Goal: Information Seeking & Learning: Learn about a topic

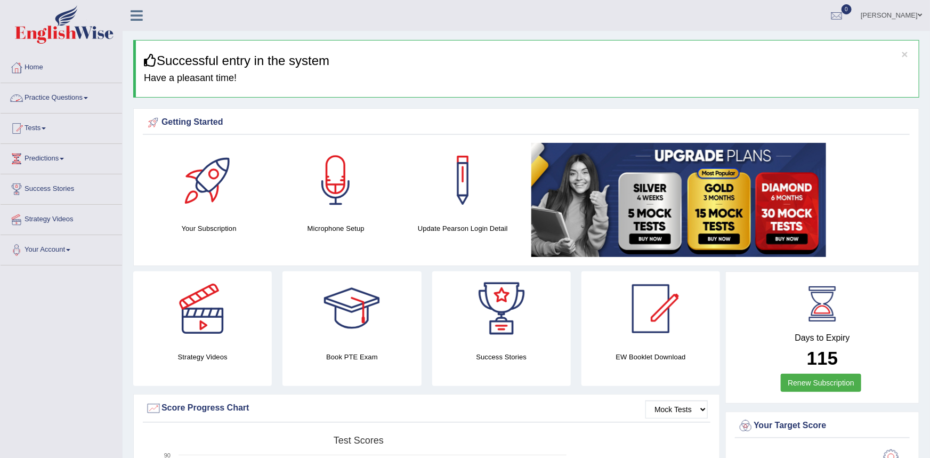
click at [64, 96] on link "Practice Questions" at bounding box center [62, 96] width 122 height 27
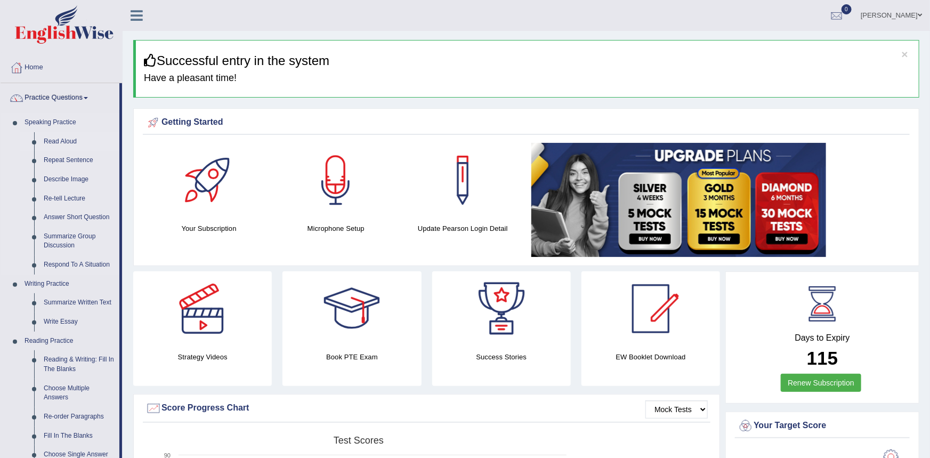
click at [61, 138] on link "Read Aloud" at bounding box center [79, 141] width 80 height 19
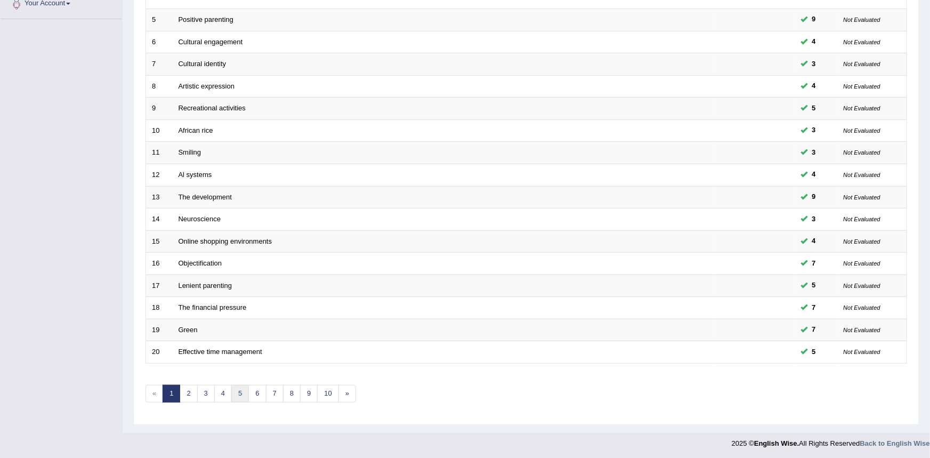
click at [234, 390] on link "5" at bounding box center [240, 394] width 18 height 18
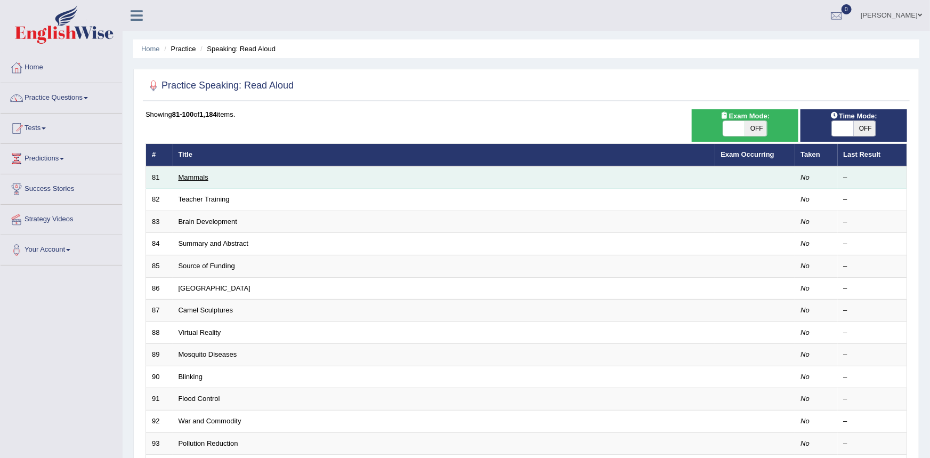
click at [191, 175] on link "Mammals" at bounding box center [194, 177] width 30 height 8
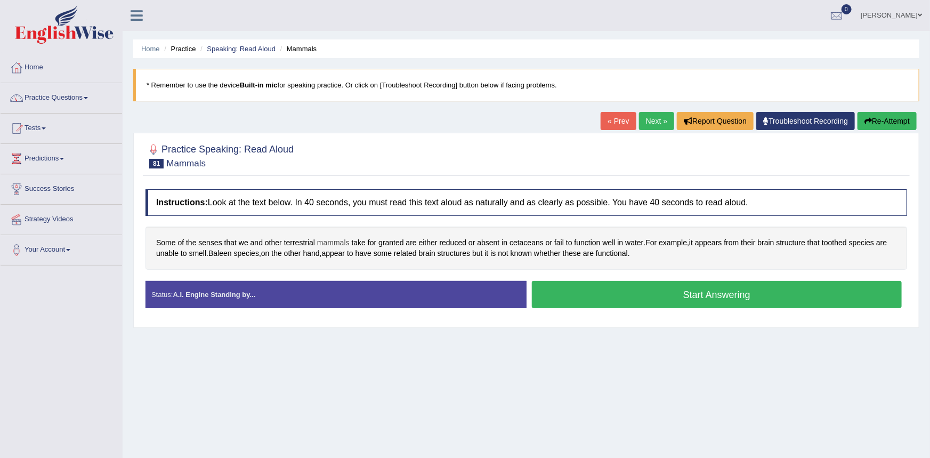
click at [337, 242] on span "mammals" at bounding box center [333, 242] width 33 height 11
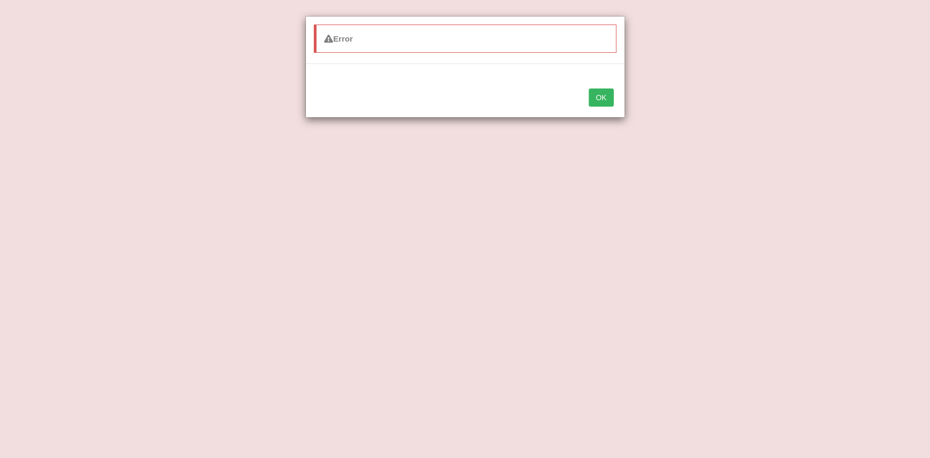
click at [596, 104] on button "OK" at bounding box center [601, 97] width 25 height 18
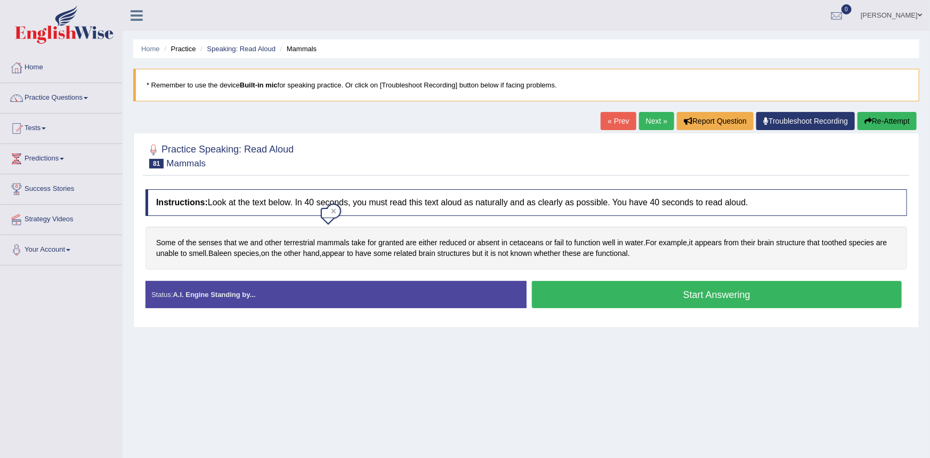
drag, startPoint x: 430, startPoint y: 354, endPoint x: 399, endPoint y: 337, distance: 35.3
click at [422, 347] on div "Home Practice Speaking: Read Aloud Mammals * Remember to use the device Built-i…" at bounding box center [526, 266] width 807 height 533
click at [334, 240] on span "mammals" at bounding box center [333, 242] width 33 height 11
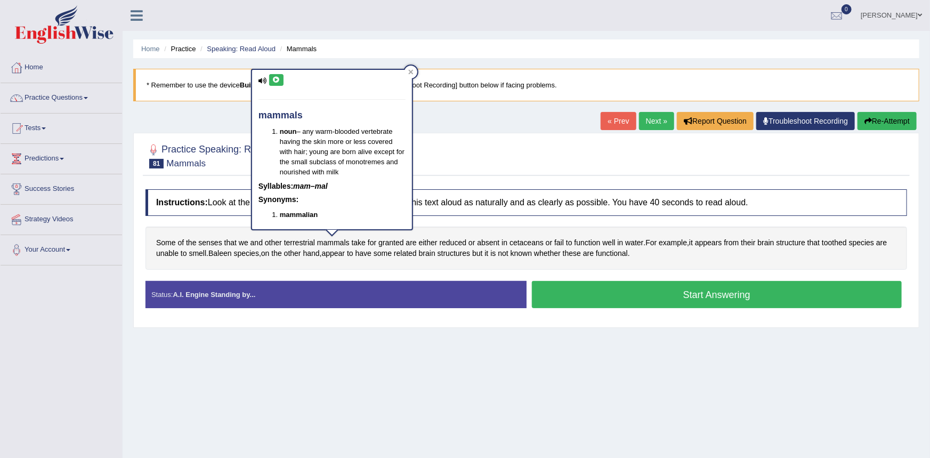
click at [276, 80] on icon at bounding box center [276, 80] width 8 height 6
click at [229, 122] on div "Home Practice Speaking: Read Aloud Mammals * Remember to use the device Built-i…" at bounding box center [526, 266] width 807 height 533
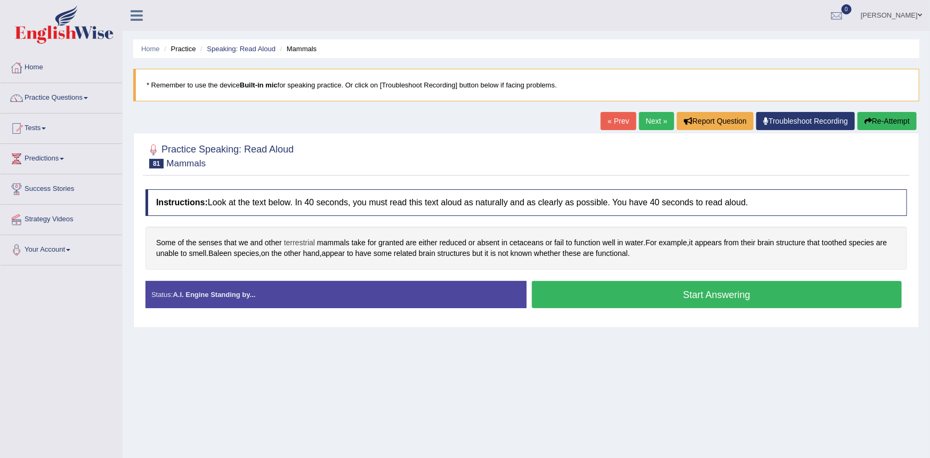
click at [292, 243] on span "terrestrial" at bounding box center [299, 242] width 31 height 11
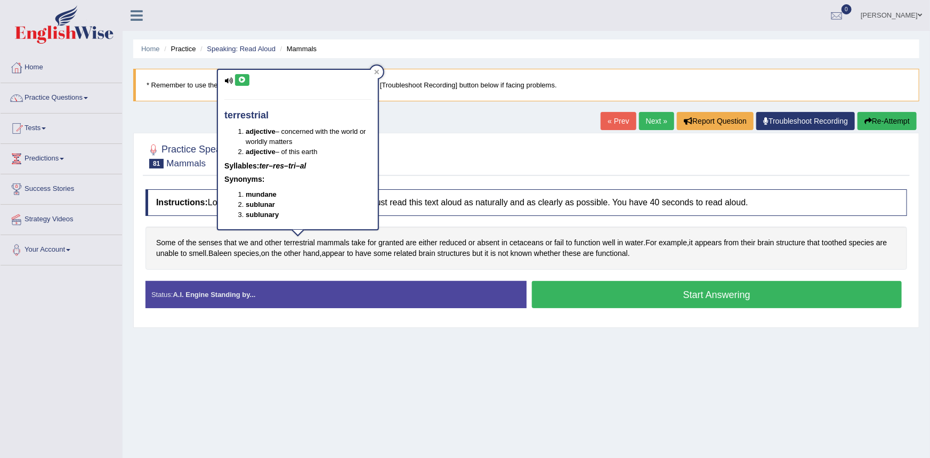
click at [249, 78] on button at bounding box center [242, 80] width 14 height 12
click at [200, 120] on div "Home Practice Speaking: Read Aloud Mammals * Remember to use the device Built-i…" at bounding box center [526, 266] width 807 height 533
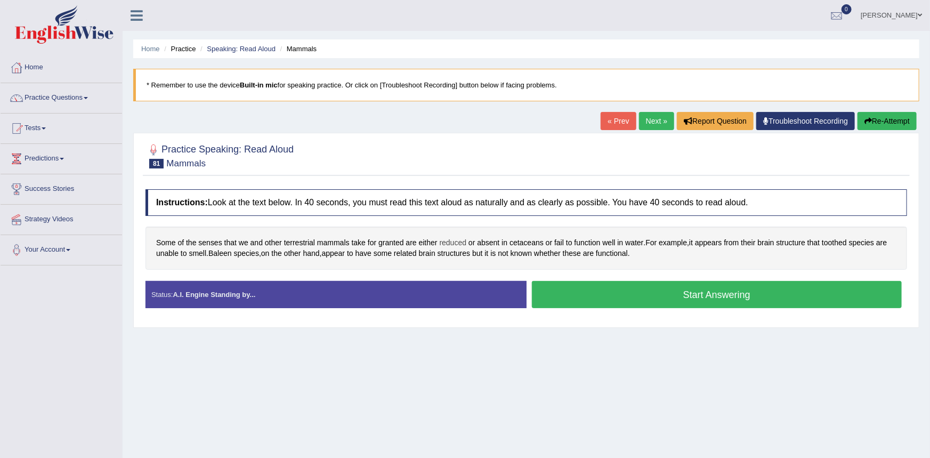
click at [446, 244] on span "reduced" at bounding box center [453, 242] width 27 height 11
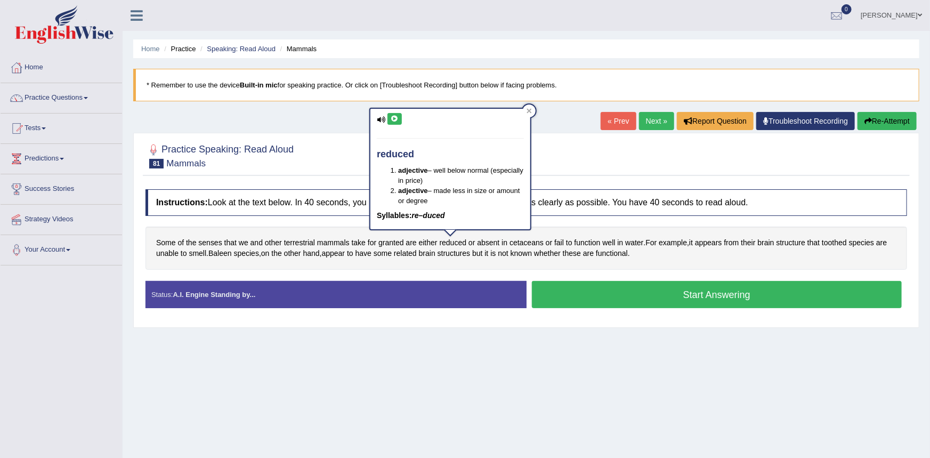
click at [397, 118] on icon at bounding box center [395, 119] width 8 height 6
click at [336, 142] on div at bounding box center [527, 155] width 762 height 33
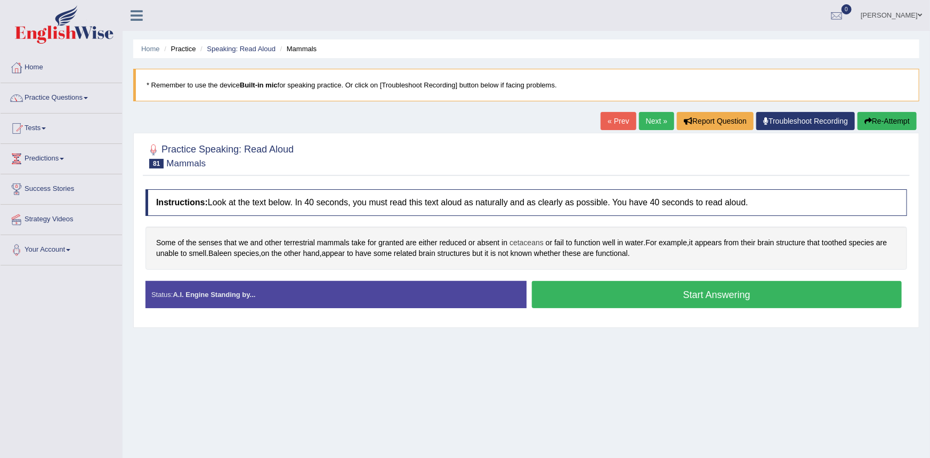
click at [516, 242] on span "cetaceans" at bounding box center [527, 242] width 34 height 11
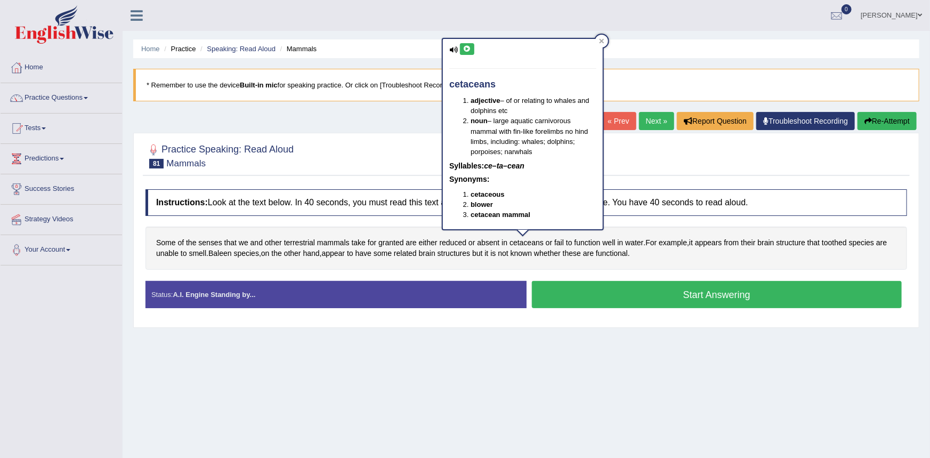
click at [472, 50] on button at bounding box center [467, 49] width 14 height 12
click at [390, 128] on div "Home Practice Speaking: Read Aloud Mammals * Remember to use the device Built-i…" at bounding box center [526, 266] width 807 height 533
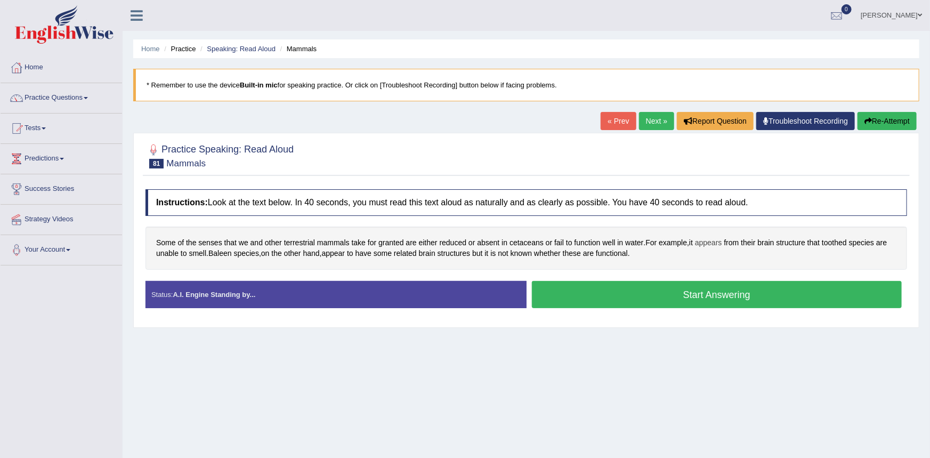
click at [712, 243] on span "appears" at bounding box center [708, 242] width 27 height 11
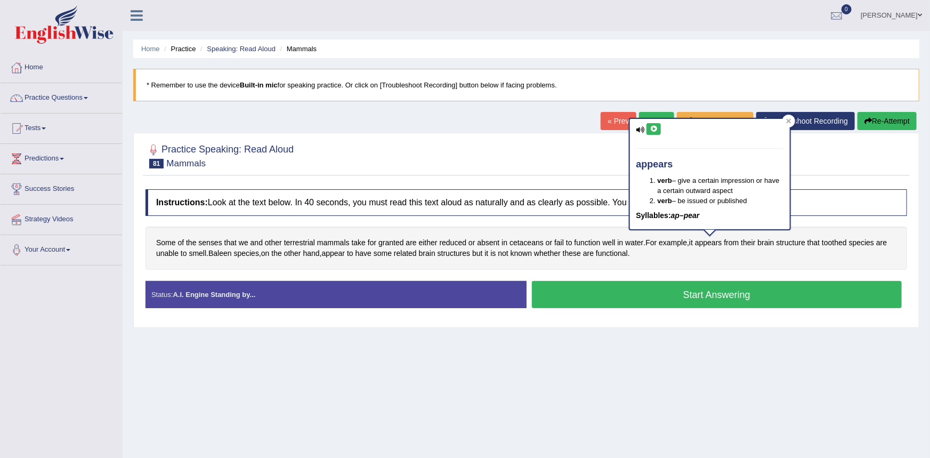
click at [658, 130] on button at bounding box center [654, 129] width 14 height 12
click at [601, 162] on div at bounding box center [527, 155] width 762 height 33
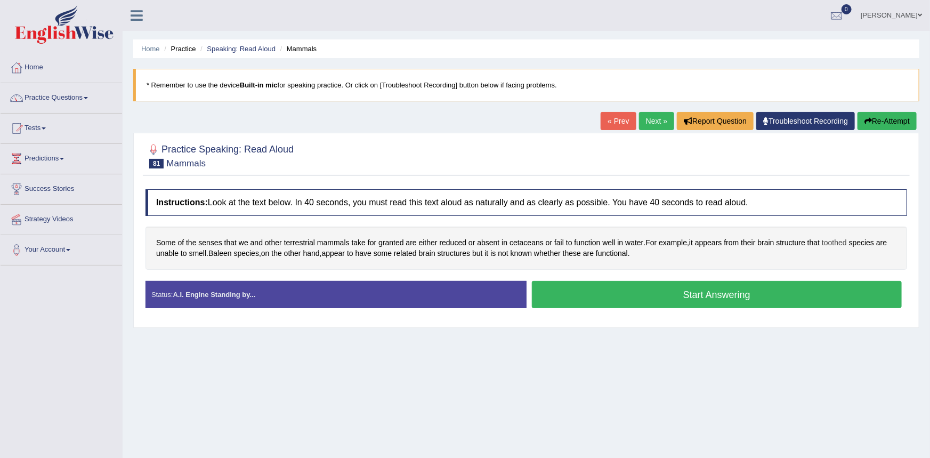
click at [829, 243] on span "toothed" at bounding box center [834, 242] width 25 height 11
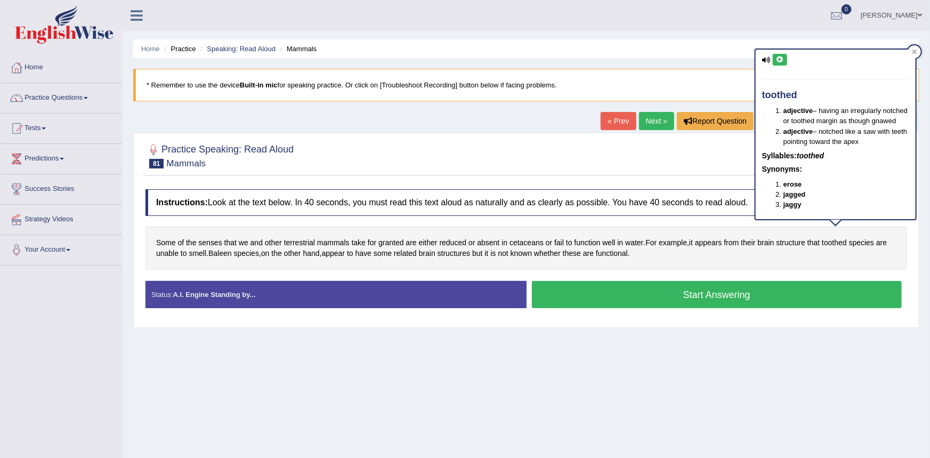
click at [781, 62] on icon at bounding box center [780, 59] width 8 height 6
click at [710, 164] on div at bounding box center [527, 155] width 762 height 33
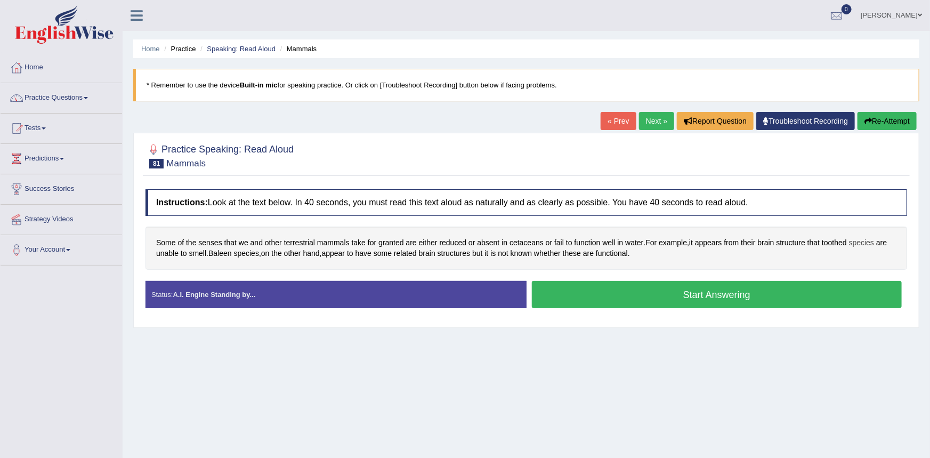
drag, startPoint x: 822, startPoint y: 245, endPoint x: 851, endPoint y: 240, distance: 29.7
click at [857, 240] on div "Some of the senses that we and other terrestrial mammals take for granted are e…" at bounding box center [527, 248] width 762 height 43
click at [221, 253] on span "Baleen" at bounding box center [219, 253] width 23 height 11
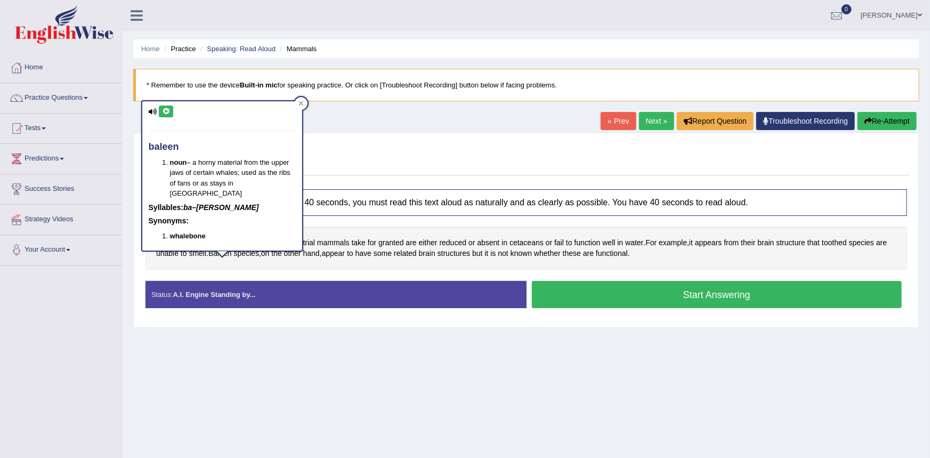
click at [165, 111] on icon at bounding box center [166, 111] width 8 height 6
click at [126, 140] on div "Home Practice Speaking: Read Aloud Mammals * Remember to use the device Built-i…" at bounding box center [526, 266] width 807 height 533
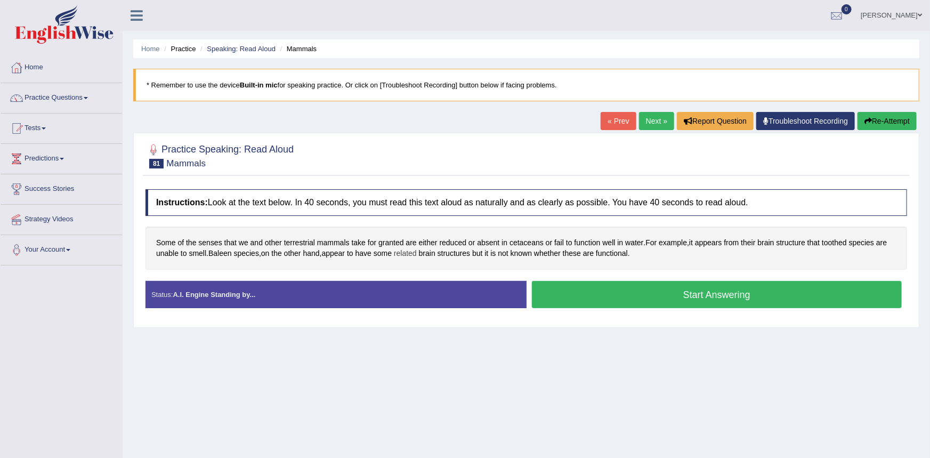
click at [408, 253] on span "related" at bounding box center [405, 253] width 23 height 11
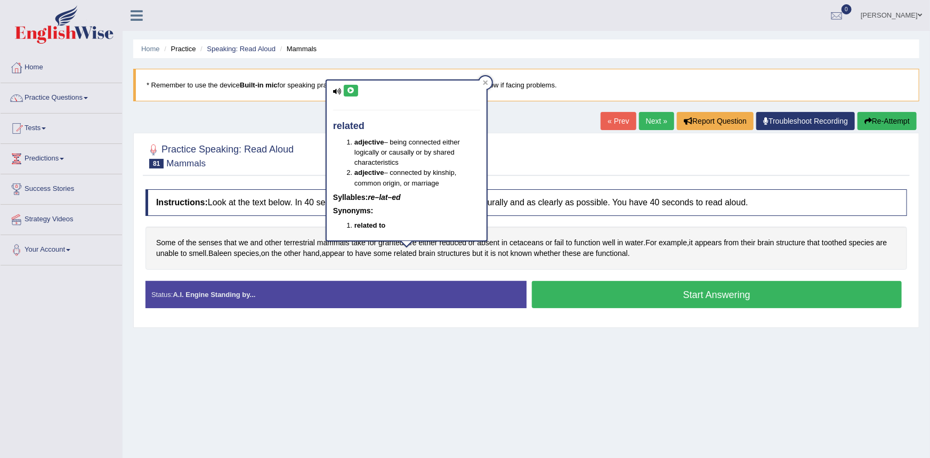
click at [356, 91] on button at bounding box center [351, 91] width 14 height 12
click at [388, 261] on div "Some of the senses that we and other terrestrial mammals take for granted are e…" at bounding box center [527, 248] width 762 height 43
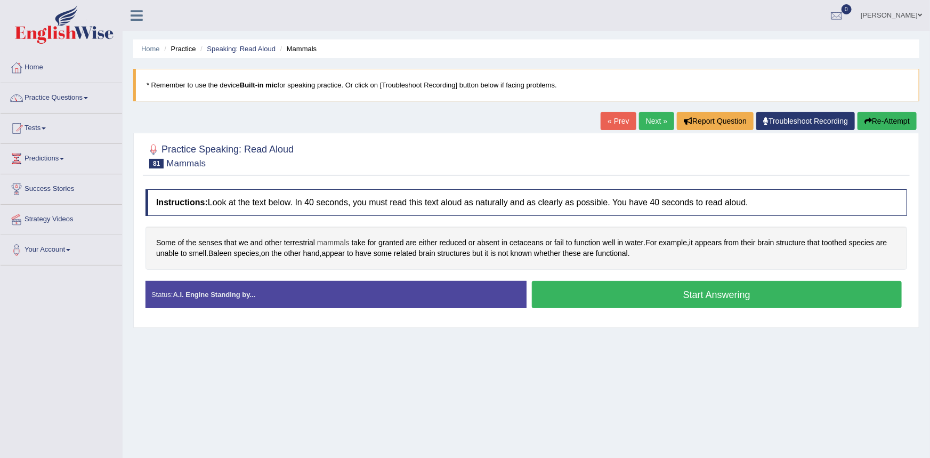
click at [328, 242] on span "mammals" at bounding box center [333, 242] width 33 height 11
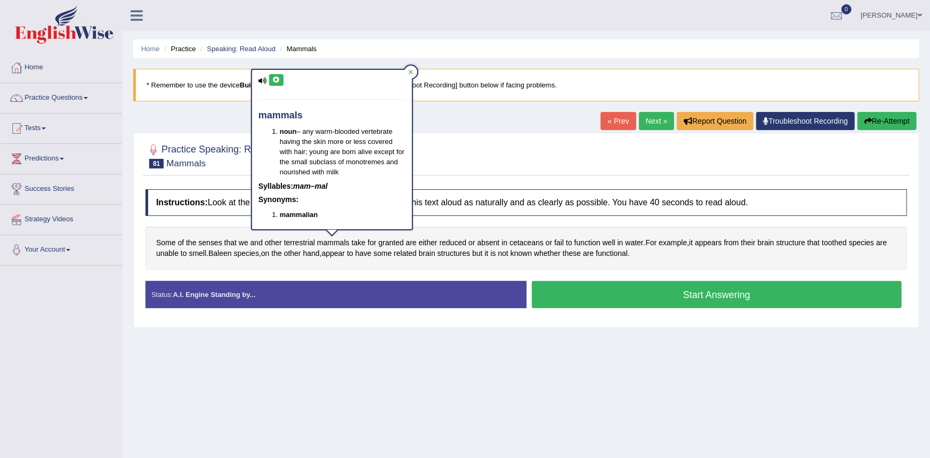
click at [280, 83] on button at bounding box center [276, 80] width 14 height 12
click at [222, 117] on div "Home Practice Speaking: Read Aloud Mammals * Remember to use the device Built-i…" at bounding box center [526, 266] width 807 height 533
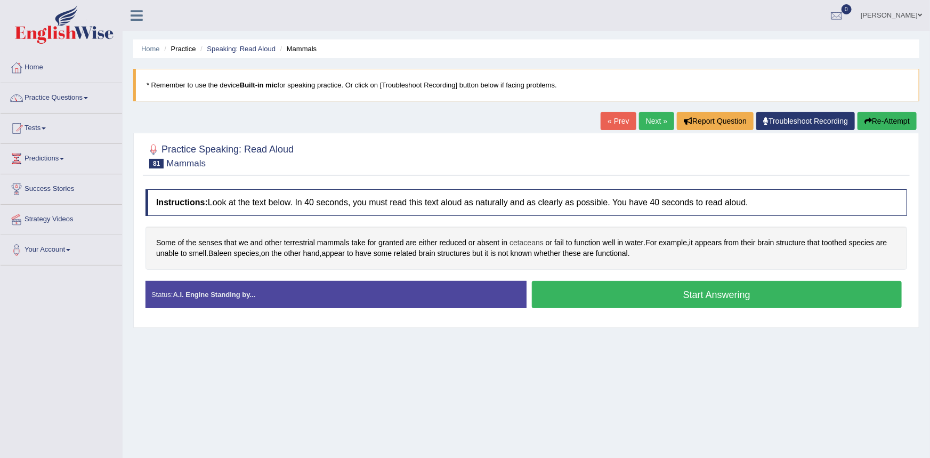
click at [513, 243] on span "cetaceans" at bounding box center [527, 242] width 34 height 11
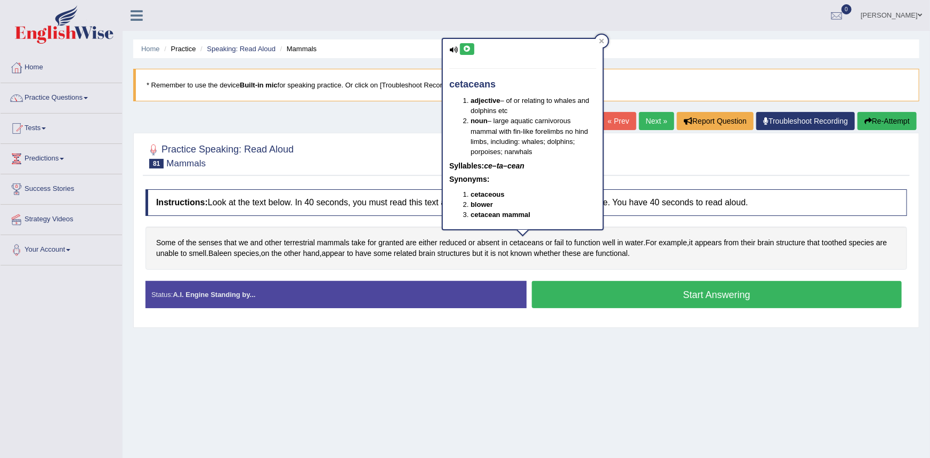
click at [470, 49] on icon at bounding box center [467, 49] width 8 height 6
click at [411, 119] on div "Home Practice Speaking: Read Aloud Mammals * Remember to use the device Built-i…" at bounding box center [526, 266] width 807 height 533
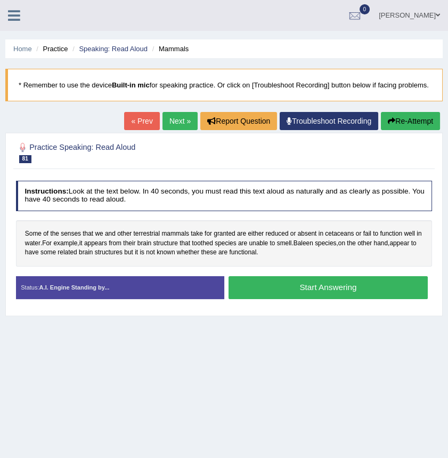
click at [281, 166] on div at bounding box center [224, 153] width 417 height 28
click at [198, 248] on span "toothed" at bounding box center [202, 244] width 21 height 10
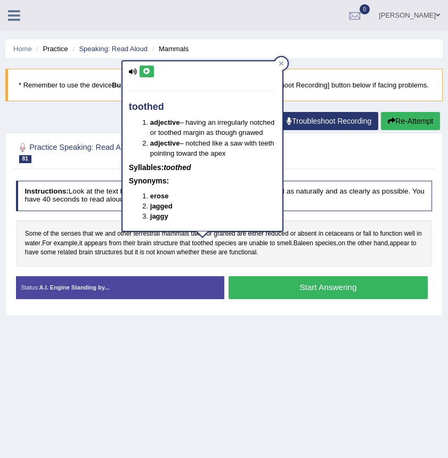
click at [148, 71] on icon at bounding box center [147, 71] width 8 height 6
click at [96, 125] on div "Home Practice Speaking: Read Aloud Mammals * Remember to use the device Built-i…" at bounding box center [224, 266] width 448 height 533
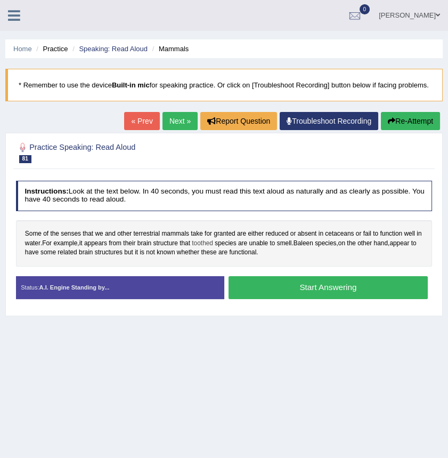
click at [201, 248] on span "toothed" at bounding box center [202, 244] width 21 height 10
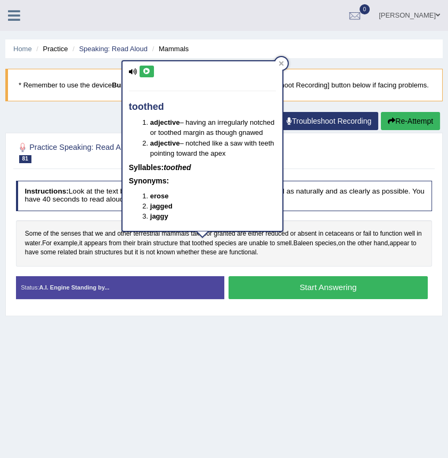
click at [149, 71] on button at bounding box center [147, 72] width 14 height 12
click at [386, 166] on div at bounding box center [224, 153] width 417 height 28
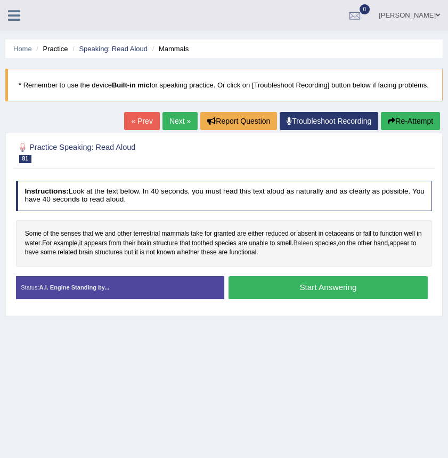
click at [298, 248] on span "Baleen" at bounding box center [304, 244] width 20 height 10
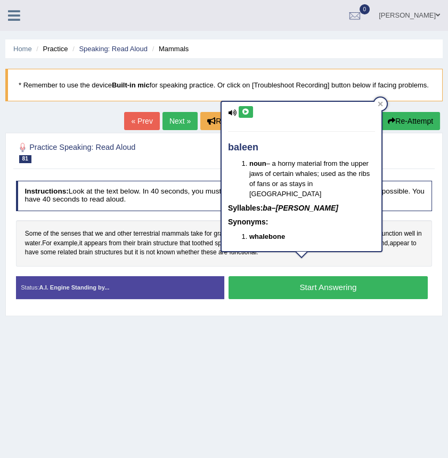
click at [247, 110] on icon at bounding box center [246, 112] width 8 height 6
click at [182, 188] on div "Instructions: Look at the text below. In 40 seconds, you must read this text al…" at bounding box center [223, 243] width 421 height 135
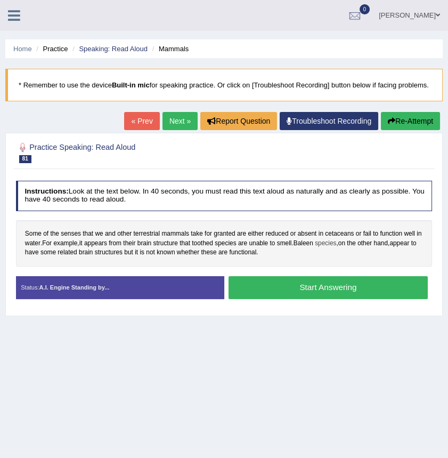
click at [324, 248] on span "species" at bounding box center [325, 244] width 21 height 10
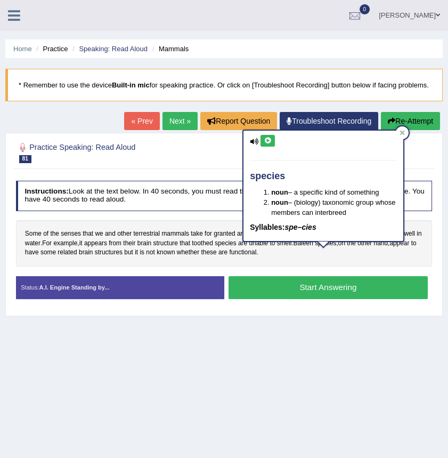
click at [269, 141] on icon at bounding box center [268, 141] width 8 height 6
click at [220, 163] on h2 "Practice Speaking: Read Aloud 81 Mammals" at bounding box center [145, 152] width 259 height 22
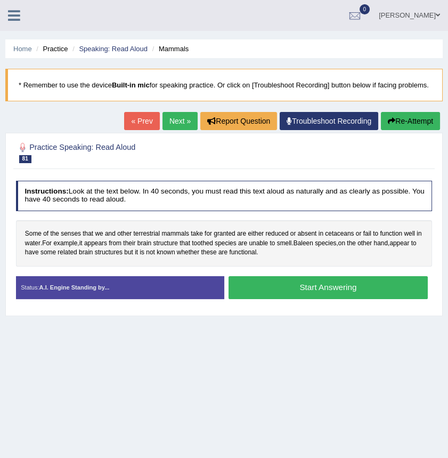
click at [273, 299] on button "Start Answering" at bounding box center [328, 287] width 199 height 23
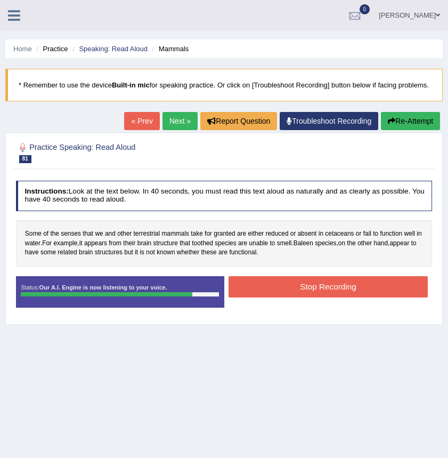
click at [263, 297] on button "Stop Recording" at bounding box center [328, 286] width 199 height 21
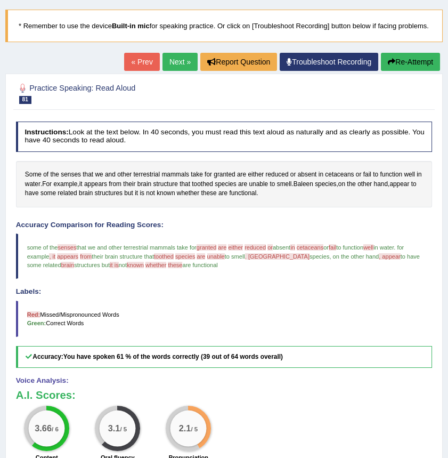
scroll to position [34, 0]
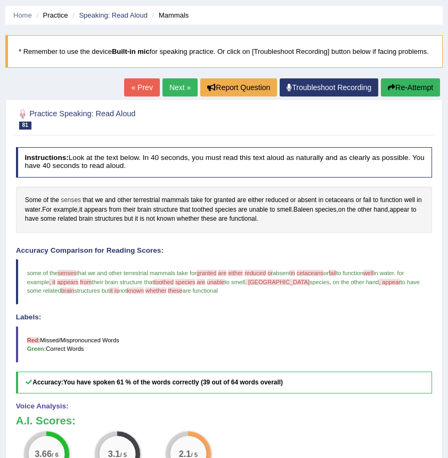
click at [67, 205] on span "senses" at bounding box center [71, 201] width 20 height 10
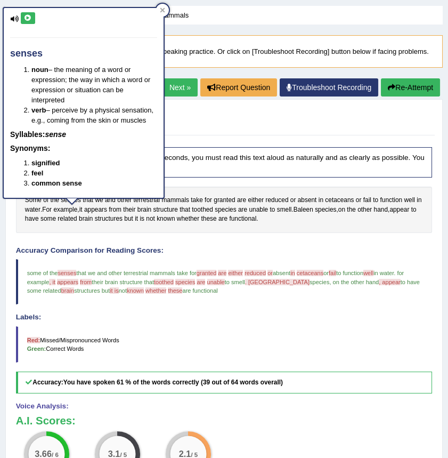
click at [25, 17] on icon at bounding box center [28, 18] width 8 height 6
click at [220, 136] on div "Practice Speaking: Read Aloud 81 Mammals" at bounding box center [223, 119] width 421 height 31
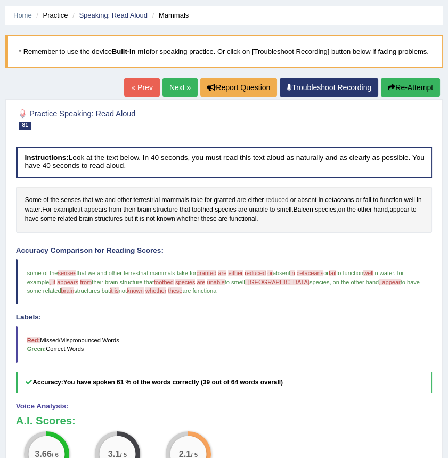
click at [271, 205] on span "reduced" at bounding box center [276, 201] width 23 height 10
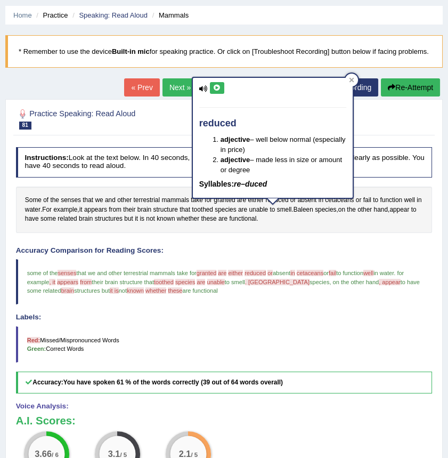
click at [220, 85] on icon at bounding box center [217, 88] width 8 height 6
click at [174, 126] on h2 "Practice Speaking: Read Aloud 81 Mammals" at bounding box center [145, 118] width 259 height 22
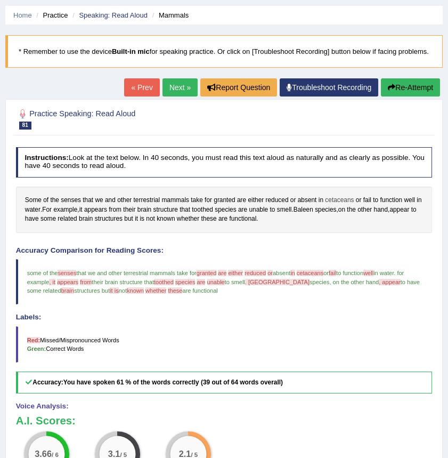
click at [329, 205] on span "cetaceans" at bounding box center [339, 201] width 29 height 10
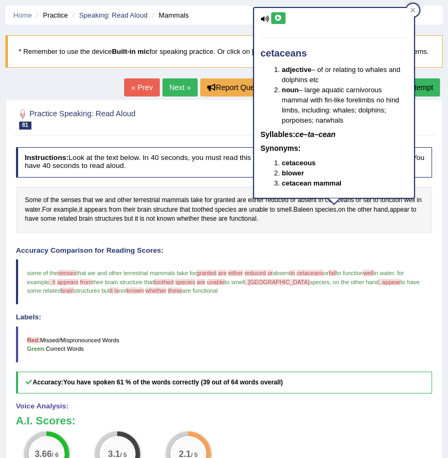
click at [279, 17] on icon at bounding box center [278, 18] width 8 height 6
click at [220, 152] on div "Instructions: Look at the text below. In 40 seconds, you must read this text al…" at bounding box center [223, 356] width 421 height 429
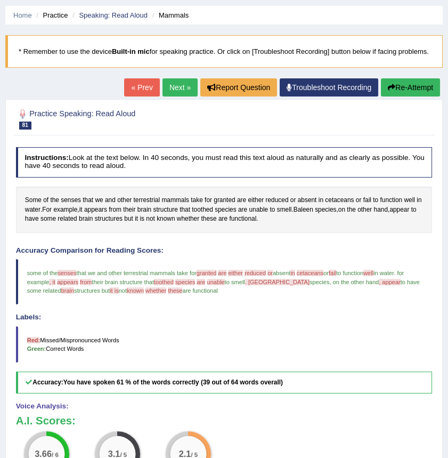
click at [416, 96] on button "Re-Attempt" at bounding box center [410, 87] width 59 height 18
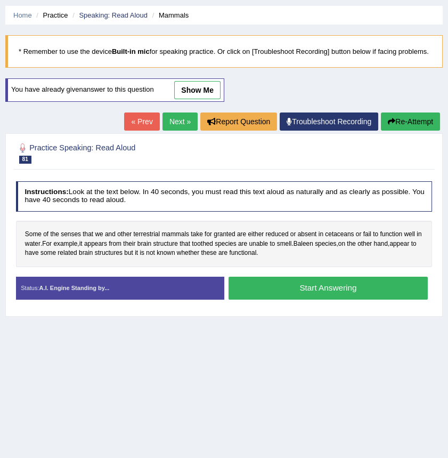
click at [299, 300] on button "Start Answering" at bounding box center [328, 288] width 199 height 23
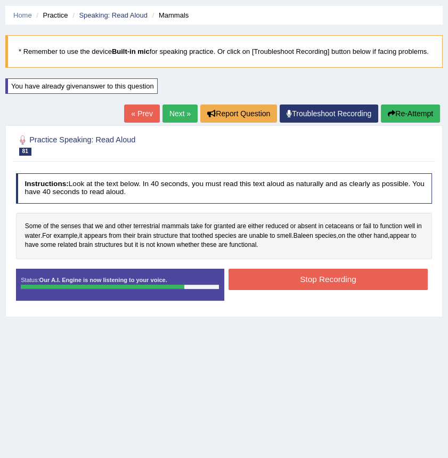
click at [313, 289] on button "Stop Recording" at bounding box center [328, 279] width 199 height 21
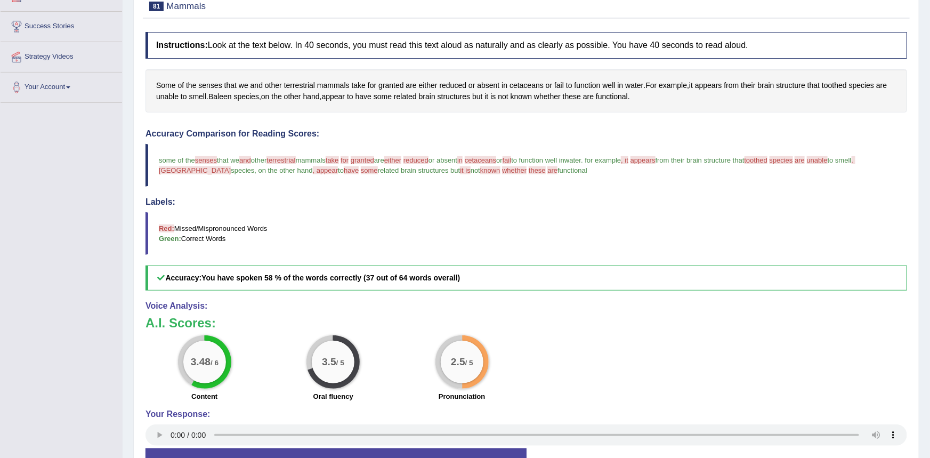
scroll to position [33, 0]
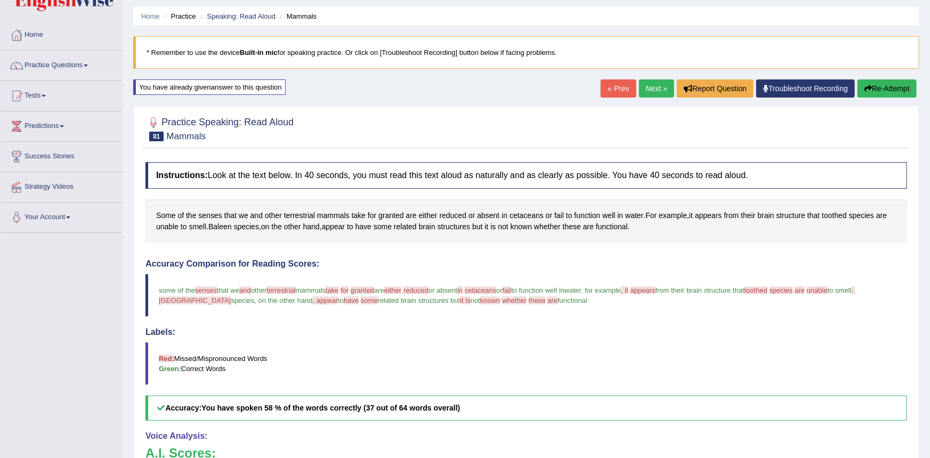
drag, startPoint x: 660, startPoint y: 80, endPoint x: 658, endPoint y: 86, distance: 6.4
click at [448, 79] on link "Next »" at bounding box center [656, 88] width 35 height 18
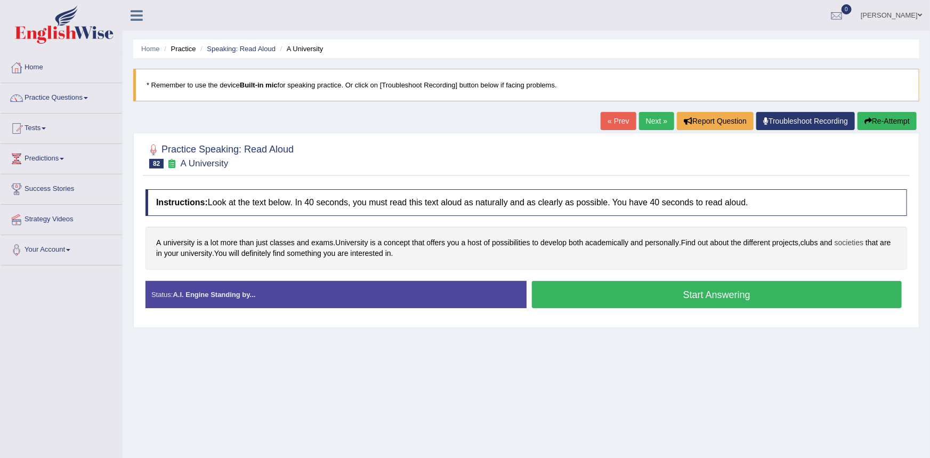
click at [849, 243] on span "societies" at bounding box center [849, 242] width 29 height 11
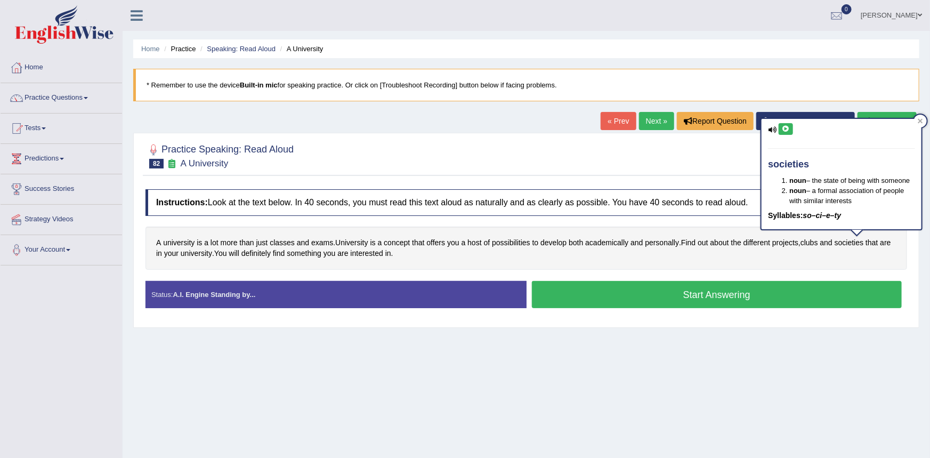
click at [792, 126] on button at bounding box center [786, 129] width 14 height 12
click at [744, 156] on div at bounding box center [527, 155] width 762 height 33
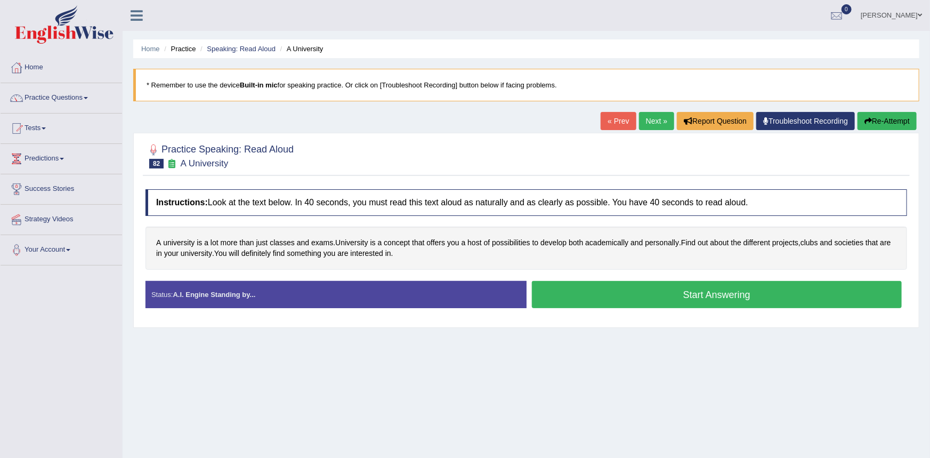
click at [653, 299] on button "Start Answering" at bounding box center [717, 294] width 370 height 27
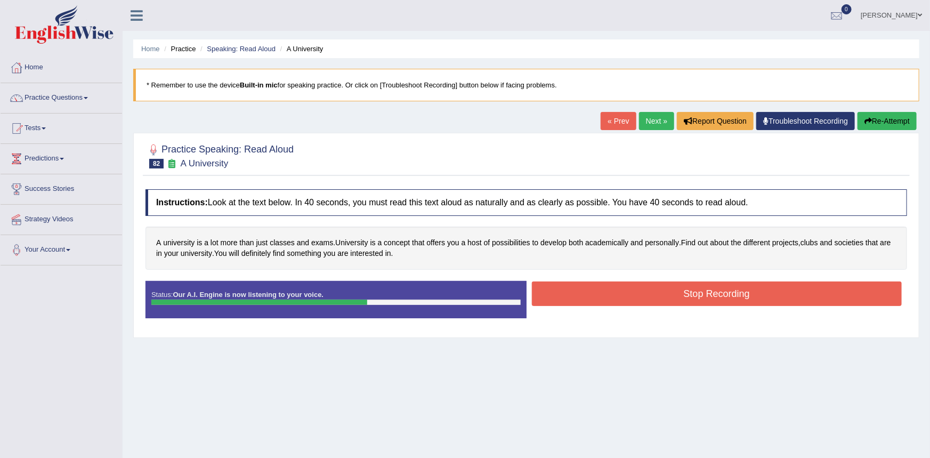
click at [654, 296] on button "Stop Recording" at bounding box center [717, 293] width 370 height 25
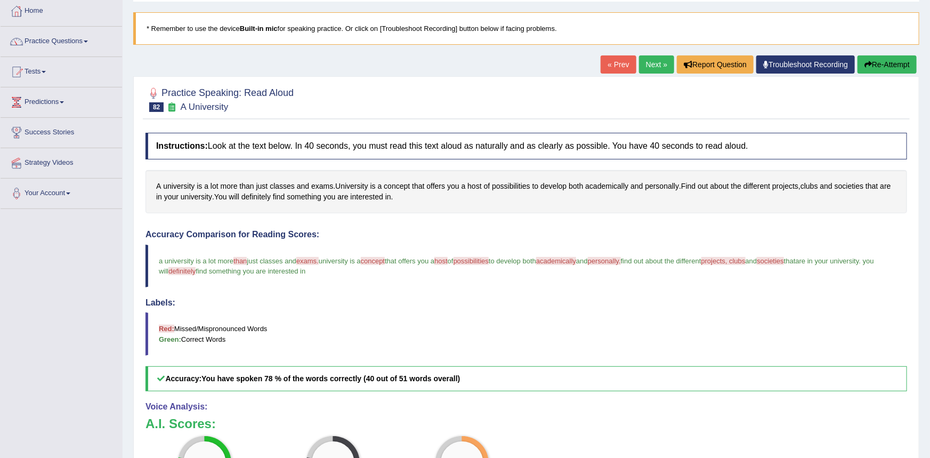
scroll to position [29, 0]
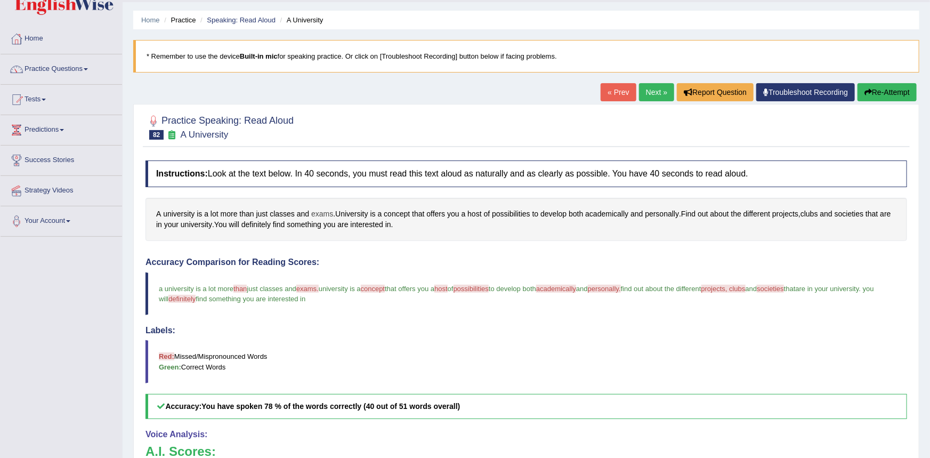
click at [316, 215] on span "exams" at bounding box center [322, 213] width 22 height 11
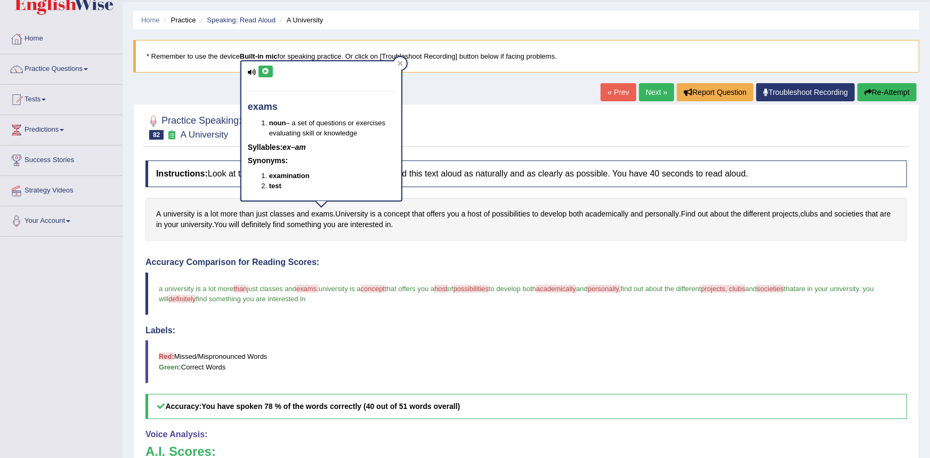
click at [271, 70] on button at bounding box center [266, 72] width 14 height 12
click at [497, 124] on div at bounding box center [527, 126] width 762 height 33
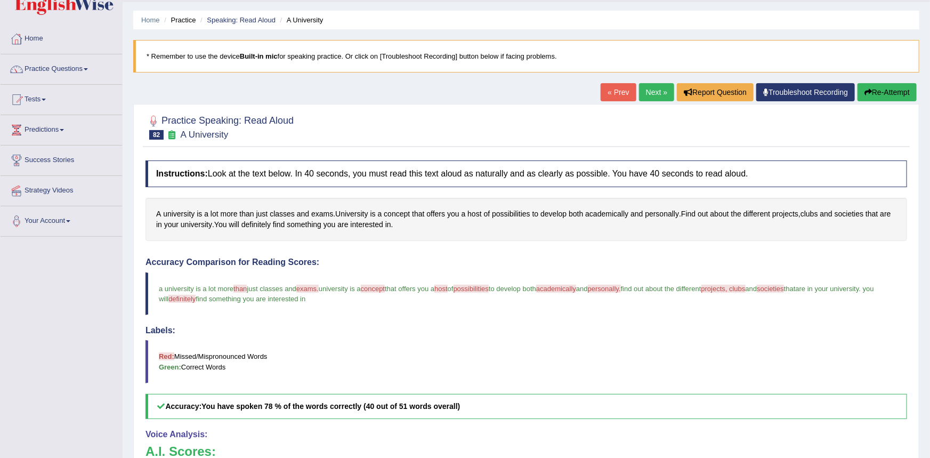
click at [878, 92] on button "Re-Attempt" at bounding box center [887, 92] width 59 height 18
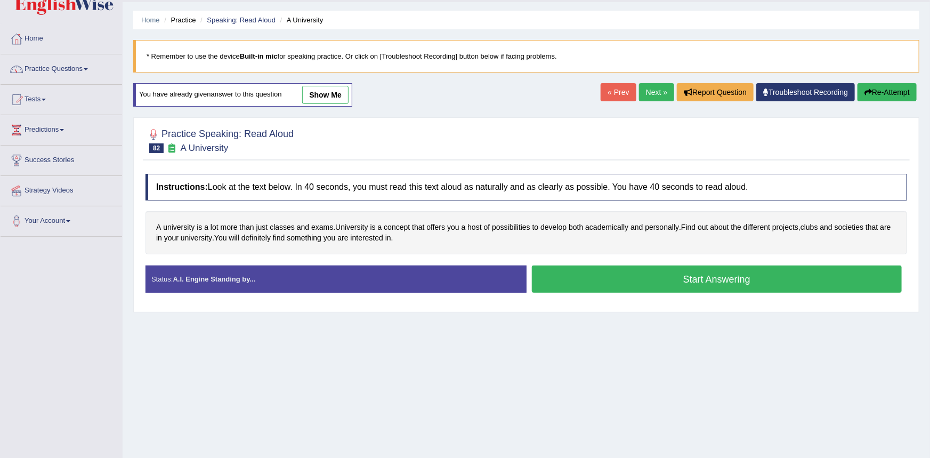
click at [605, 285] on button "Start Answering" at bounding box center [717, 278] width 370 height 27
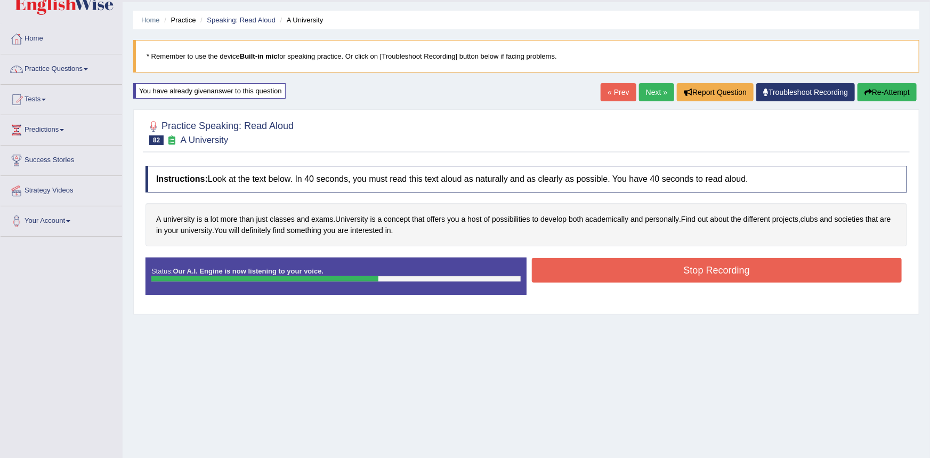
click at [597, 279] on button "Stop Recording" at bounding box center [717, 270] width 370 height 25
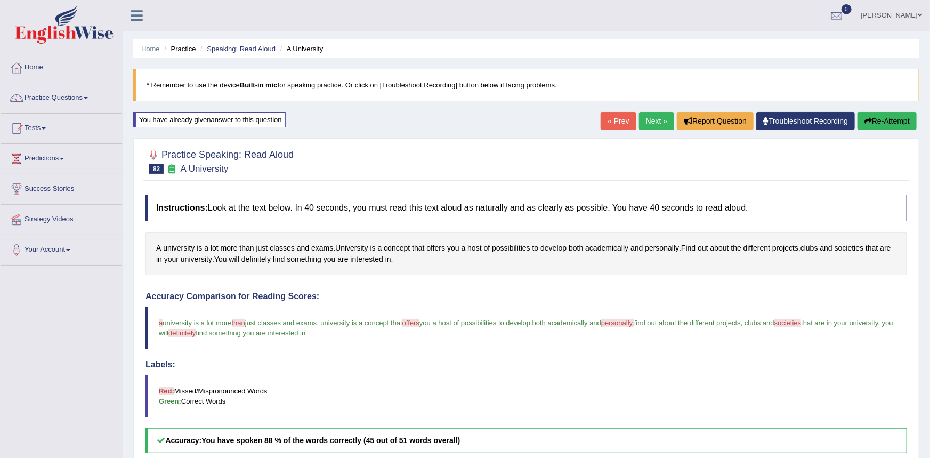
click at [646, 125] on link "Next »" at bounding box center [656, 121] width 35 height 18
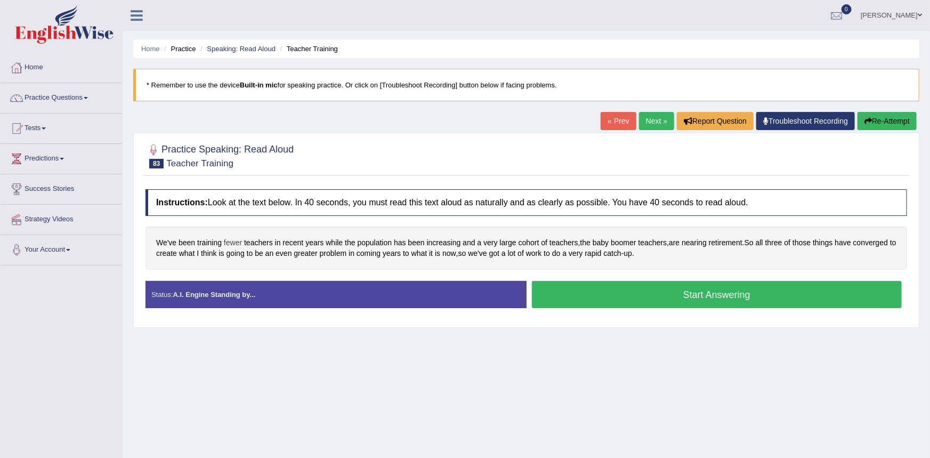
click at [233, 243] on span "fewer" at bounding box center [233, 242] width 18 height 11
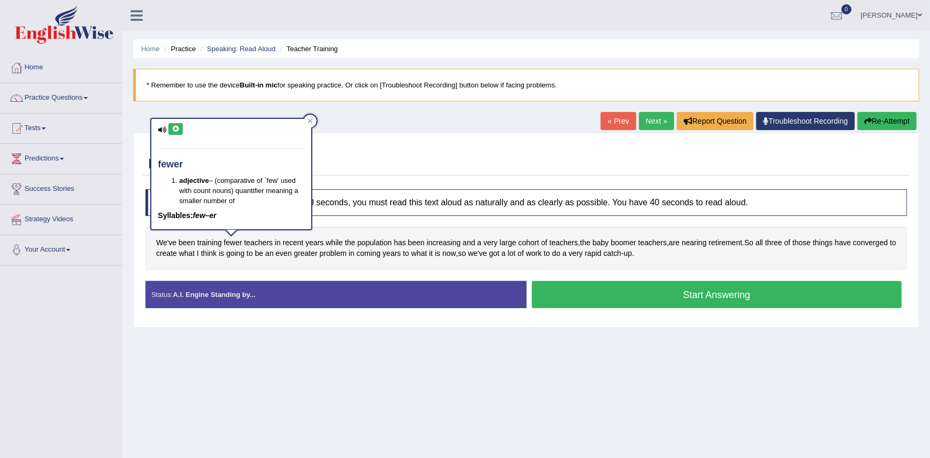
click at [176, 130] on icon at bounding box center [176, 129] width 8 height 6
click at [402, 149] on div at bounding box center [527, 155] width 762 height 33
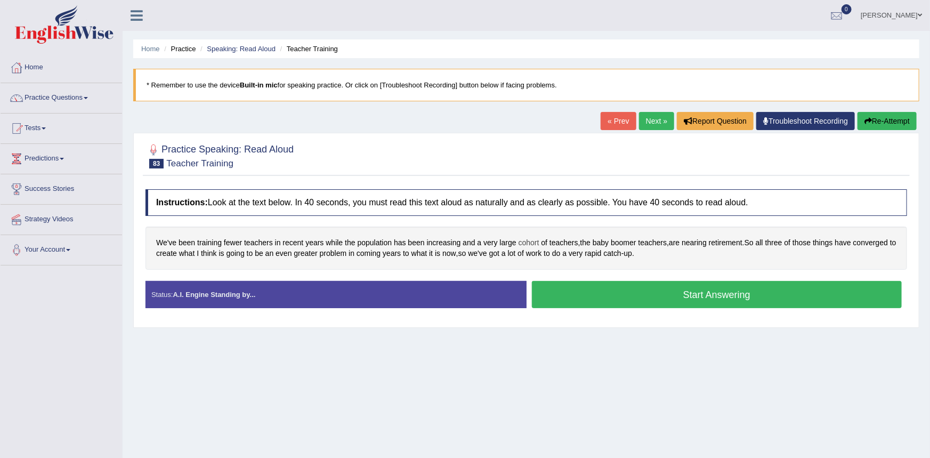
click at [521, 244] on span "cohort" at bounding box center [529, 242] width 21 height 11
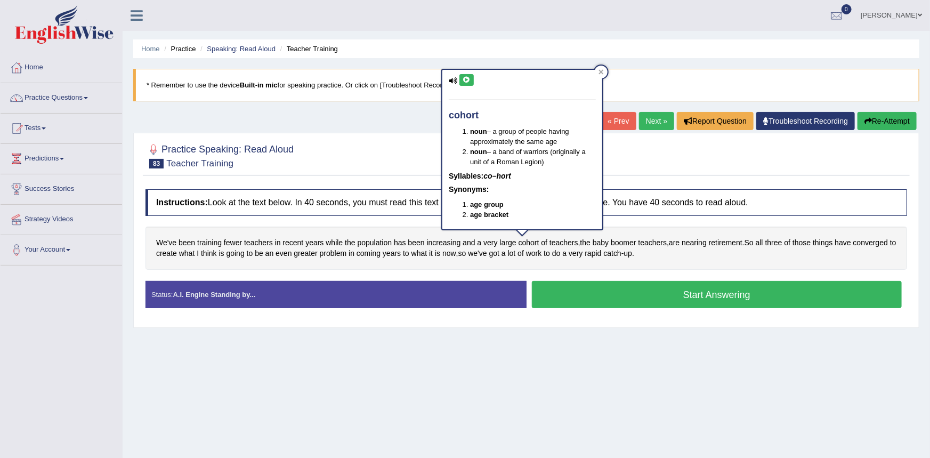
click at [470, 77] on button at bounding box center [466, 80] width 14 height 12
click at [358, 142] on div at bounding box center [527, 155] width 762 height 33
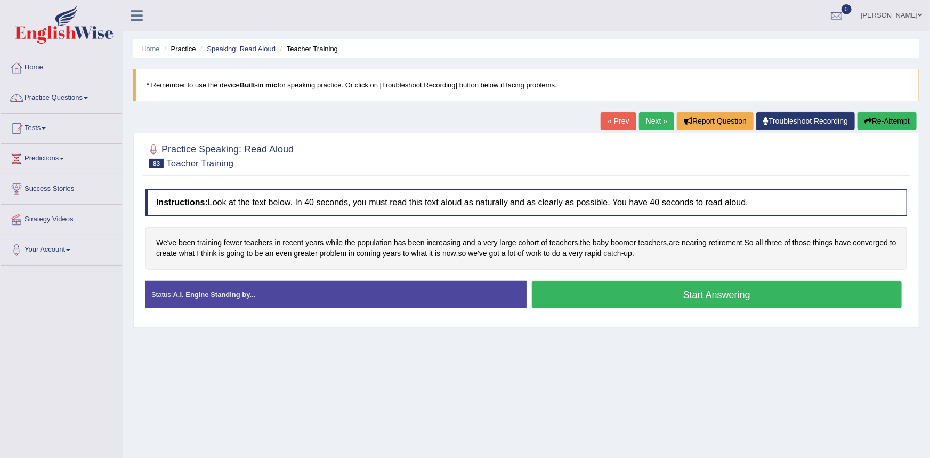
click at [612, 253] on span "catch" at bounding box center [613, 253] width 18 height 11
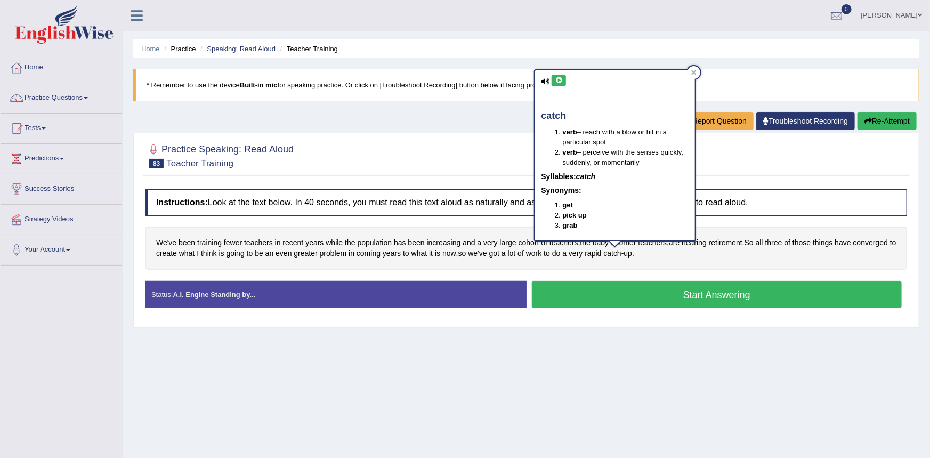
click at [560, 82] on icon at bounding box center [559, 80] width 8 height 6
click at [490, 151] on div at bounding box center [527, 155] width 762 height 33
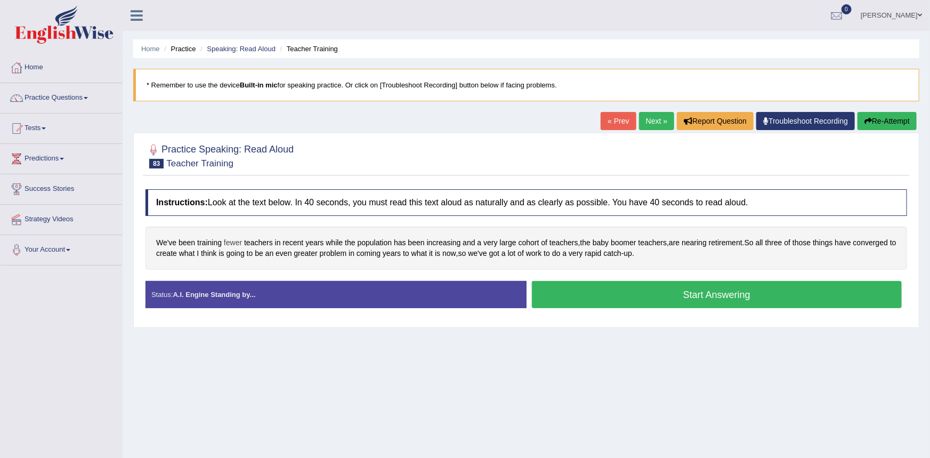
click at [229, 242] on span "fewer" at bounding box center [233, 242] width 18 height 11
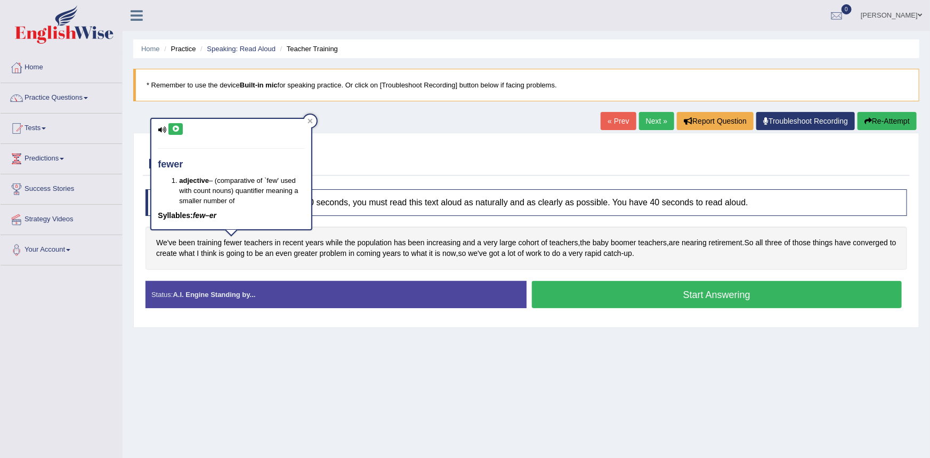
click at [181, 129] on button at bounding box center [175, 129] width 14 height 12
click at [453, 168] on div at bounding box center [527, 155] width 762 height 33
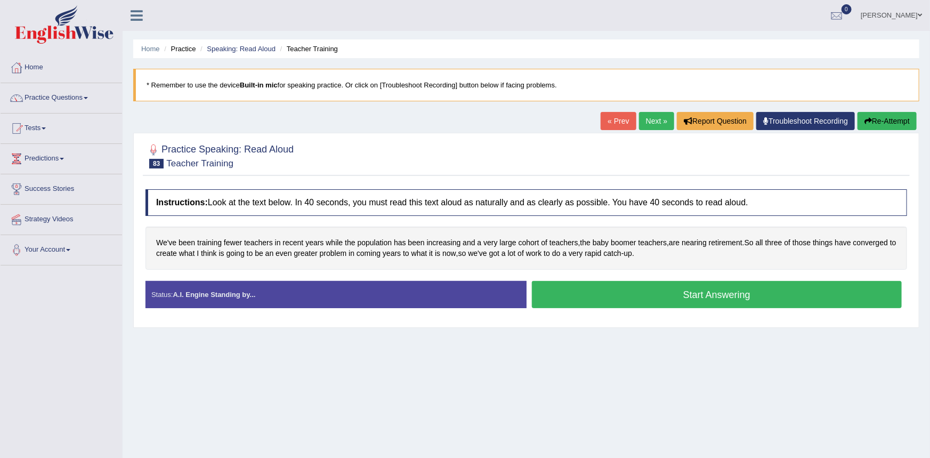
click at [607, 292] on button "Start Answering" at bounding box center [717, 294] width 370 height 27
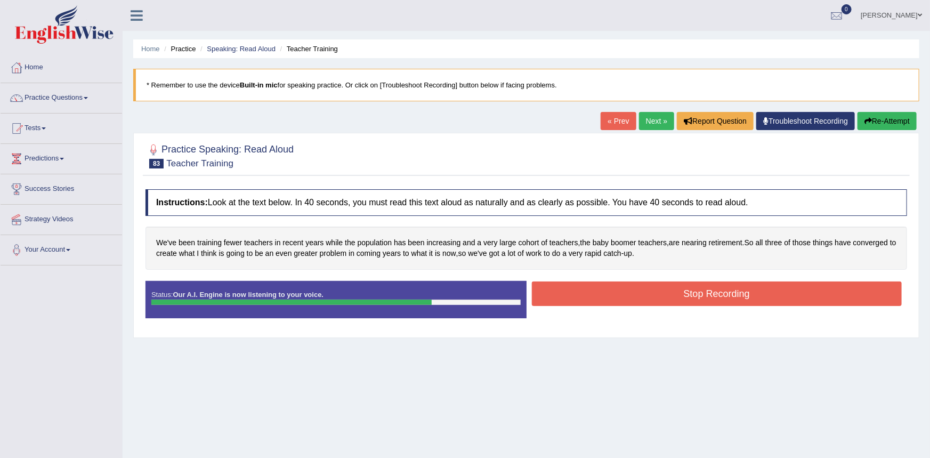
click at [609, 289] on button "Stop Recording" at bounding box center [717, 293] width 370 height 25
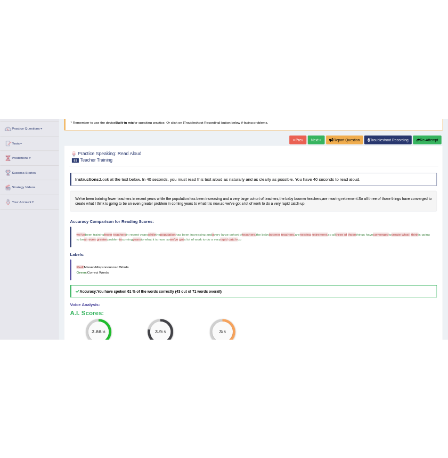
scroll to position [69, 0]
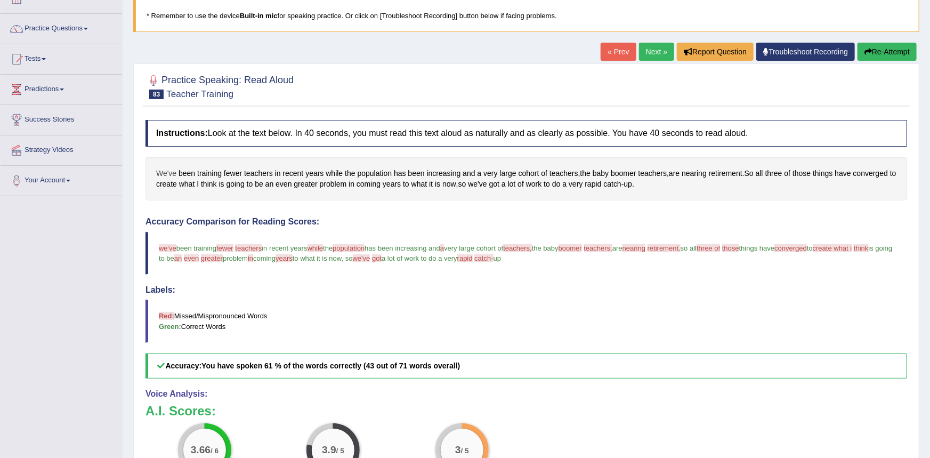
click at [168, 172] on span "We've" at bounding box center [166, 173] width 20 height 11
click at [167, 77] on icon at bounding box center [165, 80] width 8 height 6
click at [163, 83] on button at bounding box center [165, 81] width 14 height 12
click at [482, 182] on span "we've" at bounding box center [477, 184] width 19 height 11
click at [480, 94] on button at bounding box center [478, 91] width 14 height 12
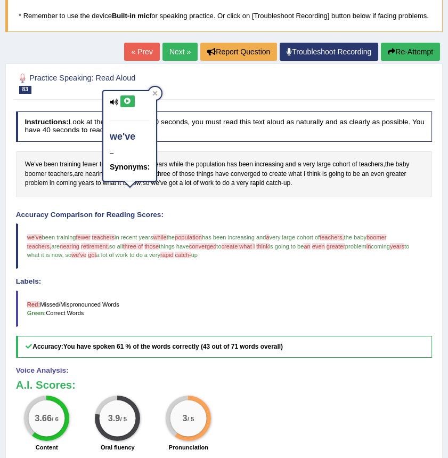
click at [259, 97] on div at bounding box center [224, 83] width 417 height 28
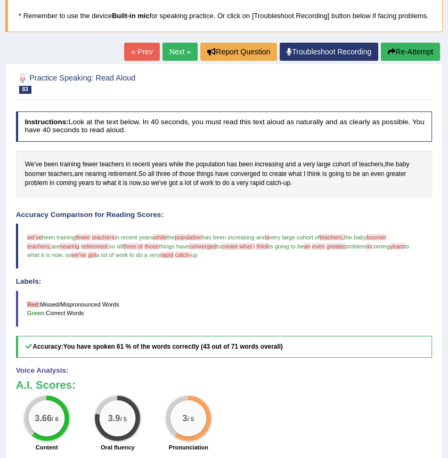
drag, startPoint x: 391, startPoint y: 69, endPoint x: 405, endPoint y: 33, distance: 39.5
click at [396, 61] on button "Re-Attempt" at bounding box center [410, 52] width 59 height 18
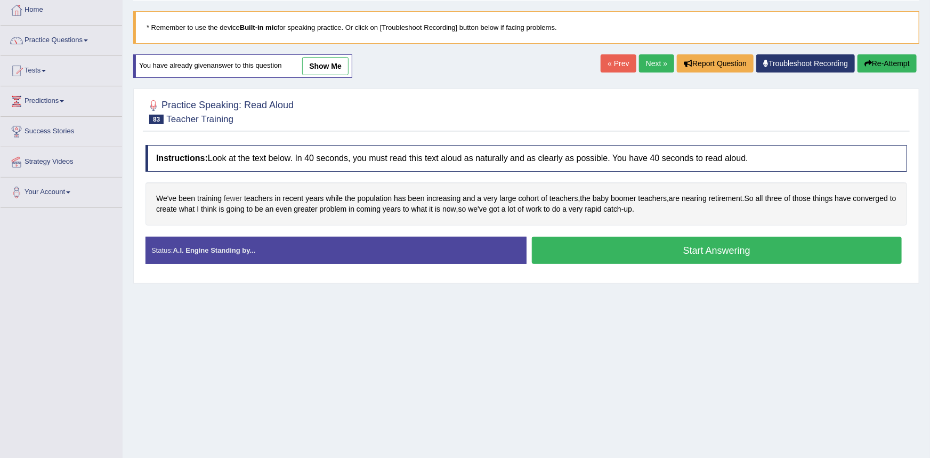
click at [232, 200] on span "fewer" at bounding box center [233, 198] width 18 height 11
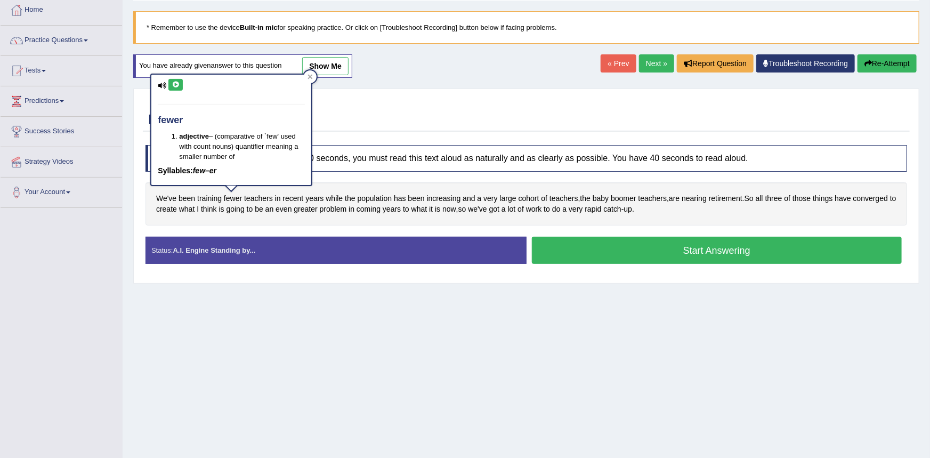
click at [180, 84] on button at bounding box center [175, 85] width 14 height 12
click at [581, 298] on div "Home Practice Speaking: Read Aloud Teacher Training * Remember to use the devic…" at bounding box center [526, 208] width 807 height 533
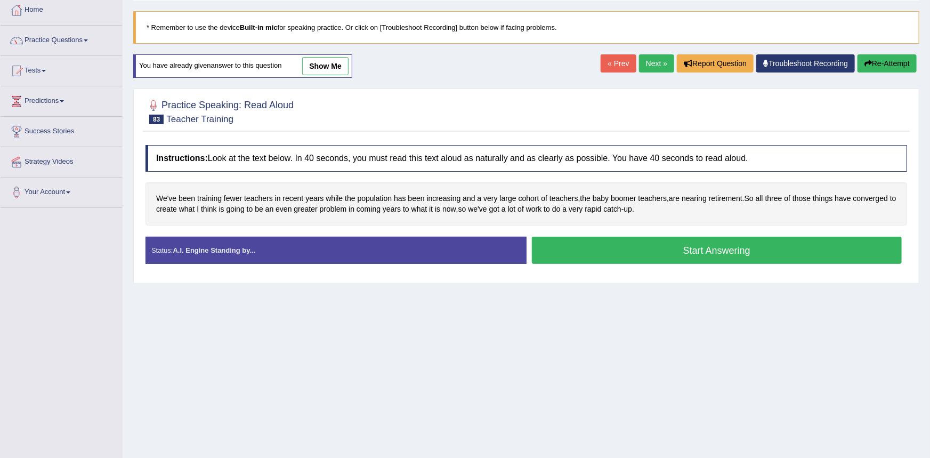
click at [607, 249] on button "Start Answering" at bounding box center [717, 250] width 370 height 27
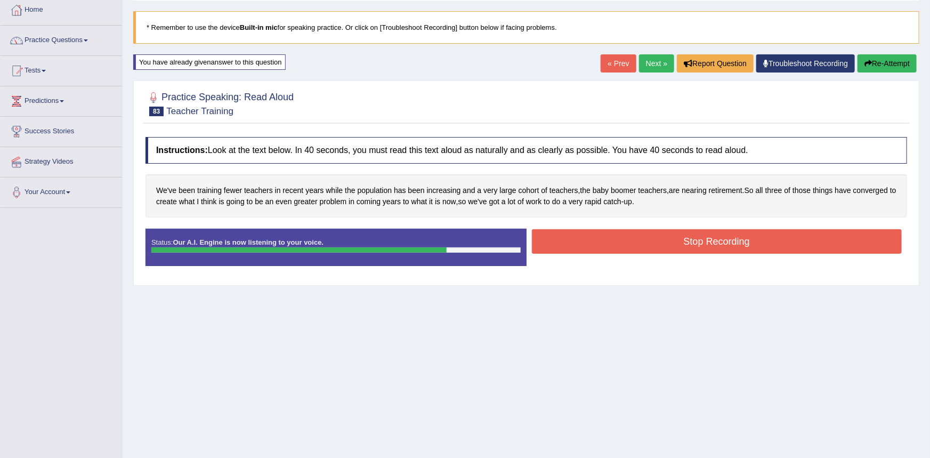
click at [610, 246] on button "Stop Recording" at bounding box center [717, 241] width 370 height 25
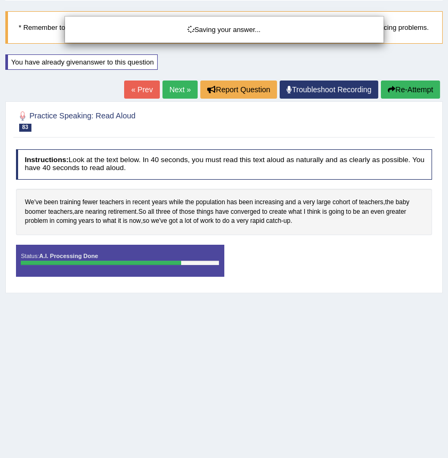
click at [308, 147] on div "Saving your answer..." at bounding box center [224, 229] width 448 height 458
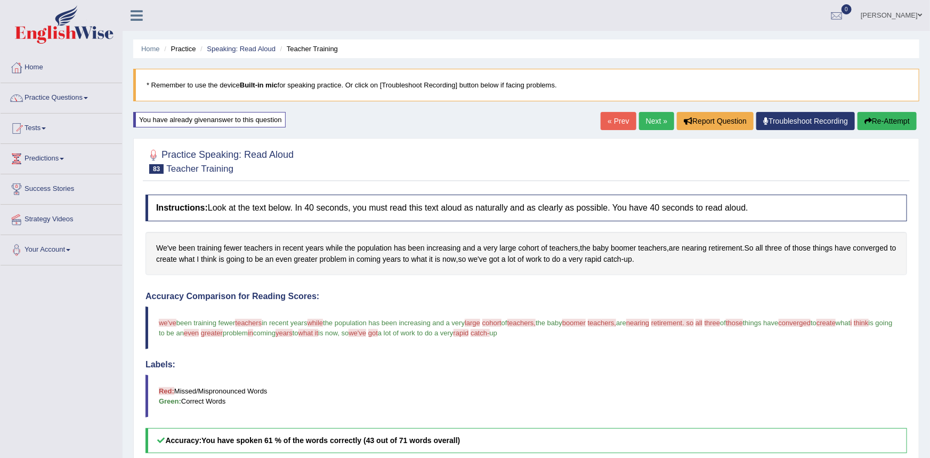
click at [659, 119] on link "Next »" at bounding box center [656, 121] width 35 height 18
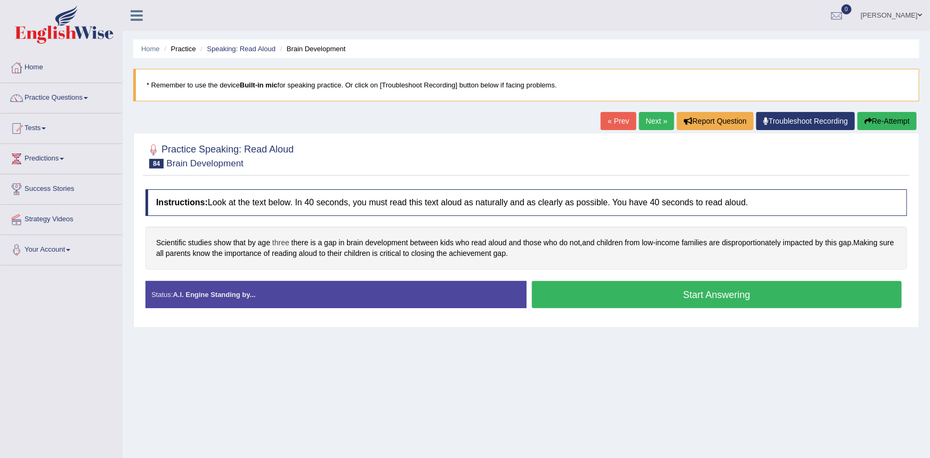
click at [280, 243] on span "three" at bounding box center [280, 242] width 17 height 11
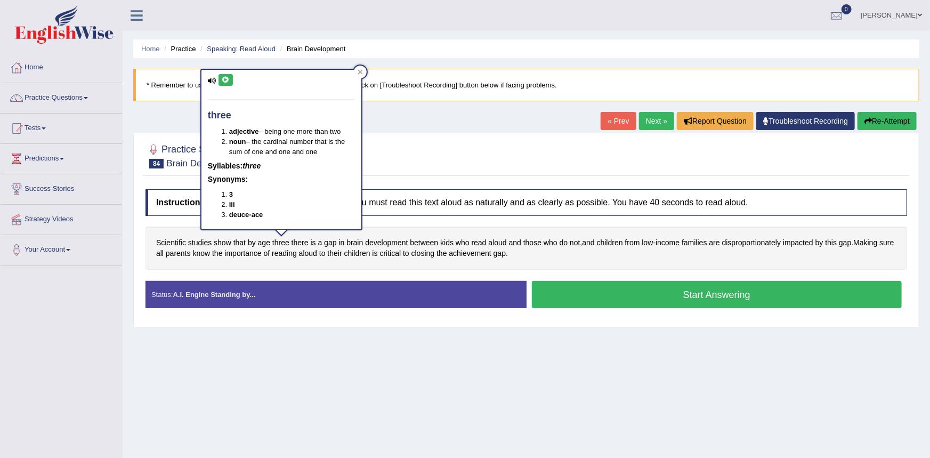
drag, startPoint x: 229, startPoint y: 84, endPoint x: 237, endPoint y: 84, distance: 8.0
click at [230, 84] on button at bounding box center [226, 80] width 14 height 12
click at [301, 244] on span "there" at bounding box center [300, 242] width 17 height 11
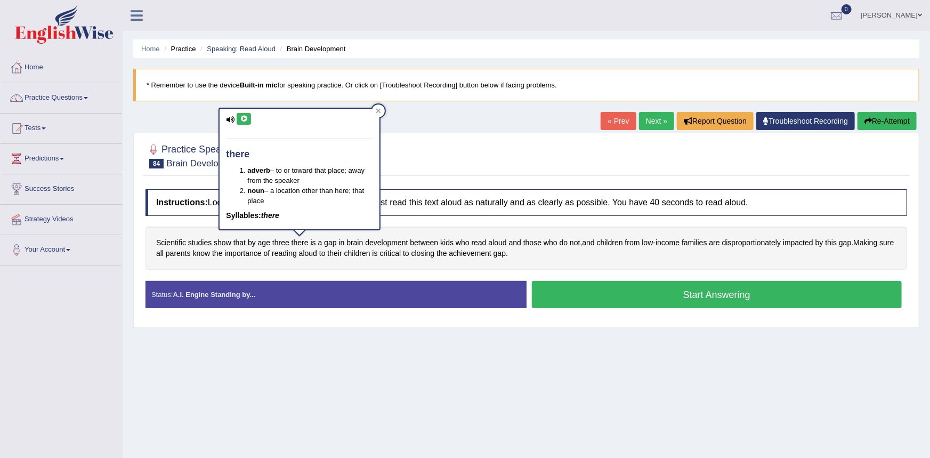
click at [249, 118] on button at bounding box center [244, 119] width 14 height 12
click at [438, 174] on div "Practice Speaking: Read Aloud 84 Brain Development" at bounding box center [526, 157] width 767 height 37
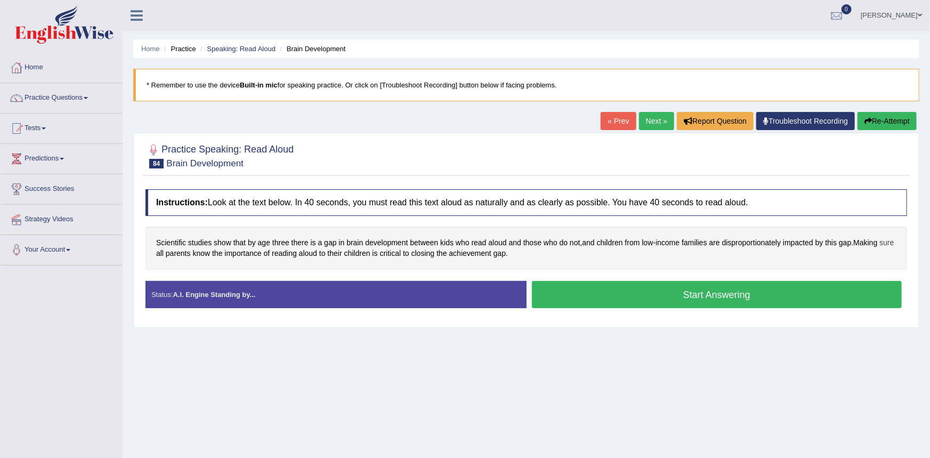
click at [880, 248] on span "sure" at bounding box center [887, 242] width 14 height 11
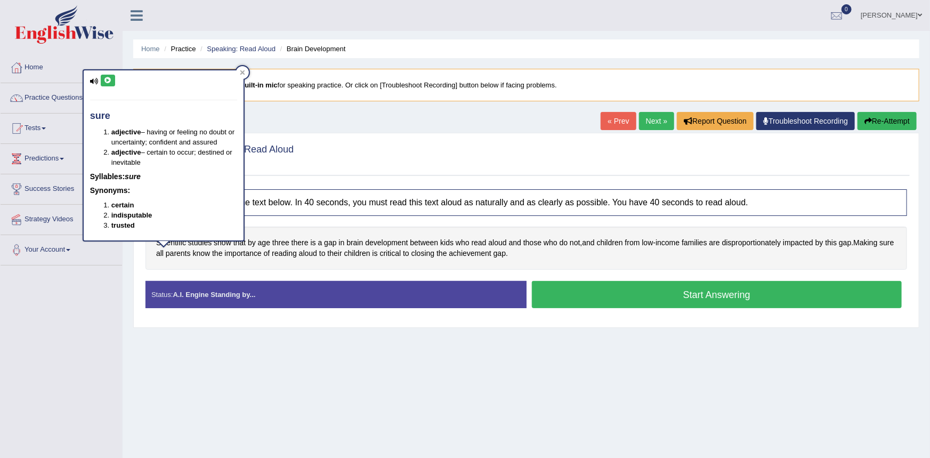
click at [111, 79] on button at bounding box center [108, 81] width 14 height 12
click at [126, 273] on div "Home Practice Speaking: Read Aloud Brain Development * Remember to use the devi…" at bounding box center [526, 266] width 807 height 533
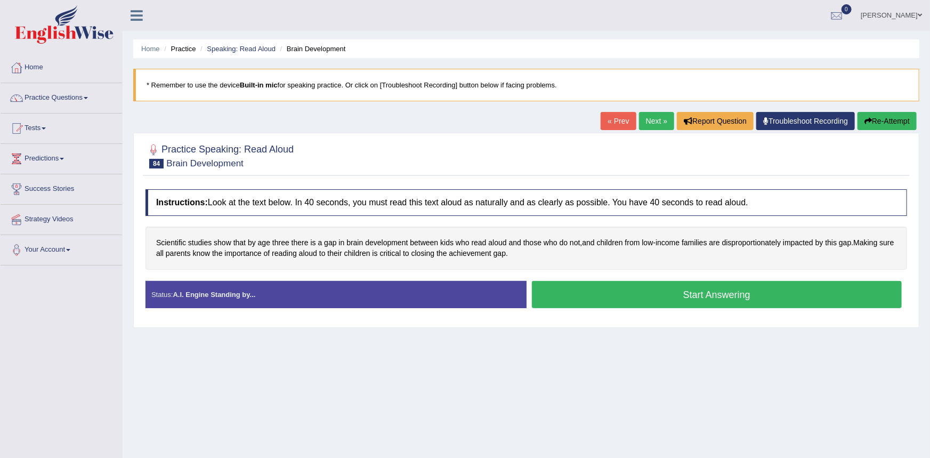
click at [601, 298] on button "Start Answering" at bounding box center [717, 294] width 370 height 27
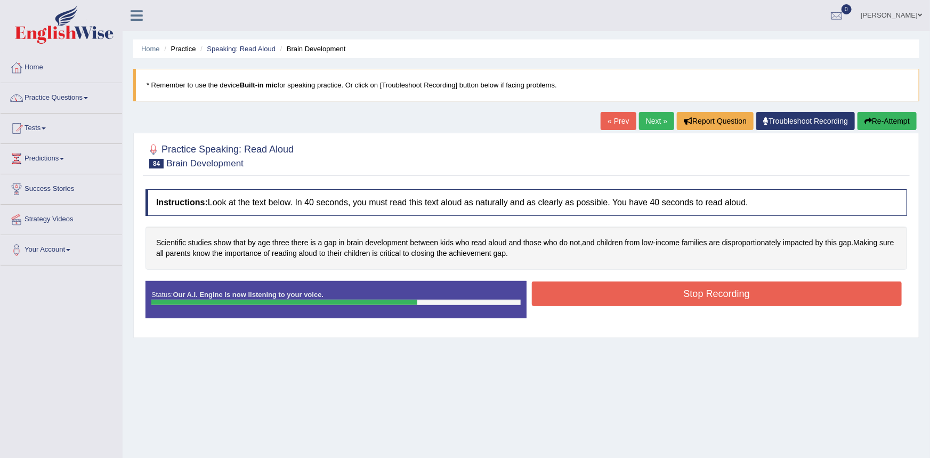
click at [576, 285] on button "Stop Recording" at bounding box center [717, 293] width 370 height 25
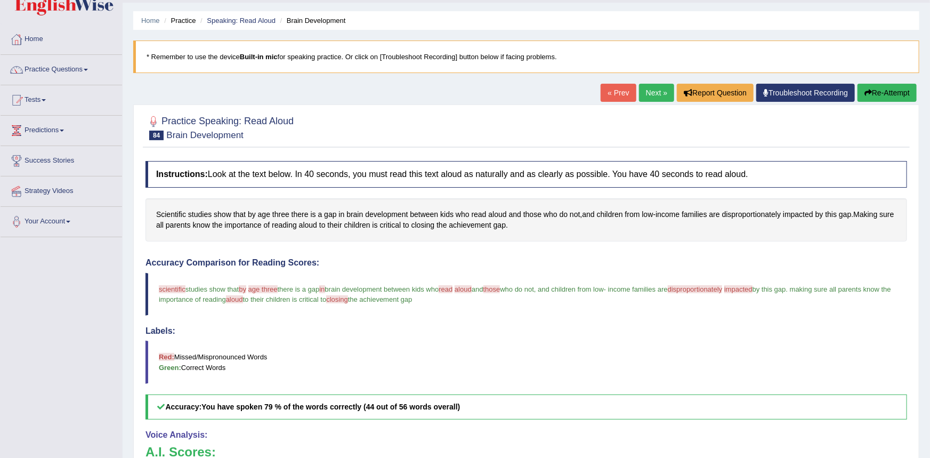
scroll to position [12, 0]
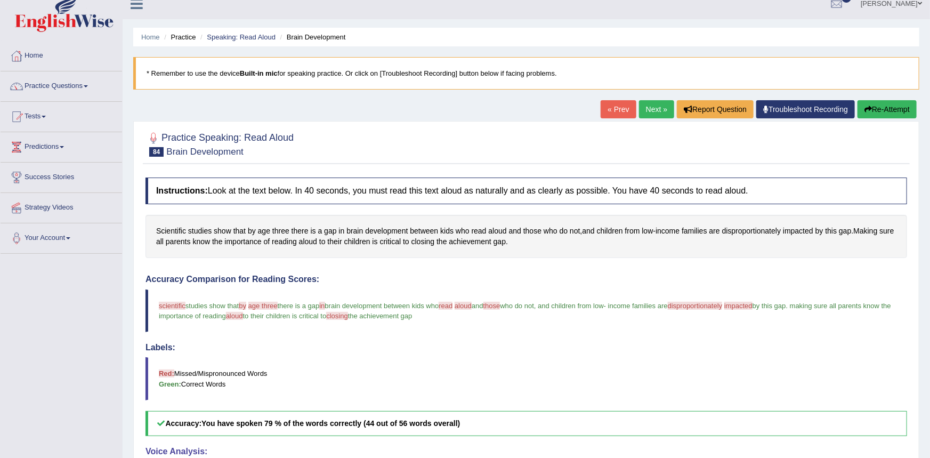
drag, startPoint x: 873, startPoint y: 116, endPoint x: 846, endPoint y: 116, distance: 27.2
click at [874, 115] on button "Re-Attempt" at bounding box center [887, 109] width 59 height 18
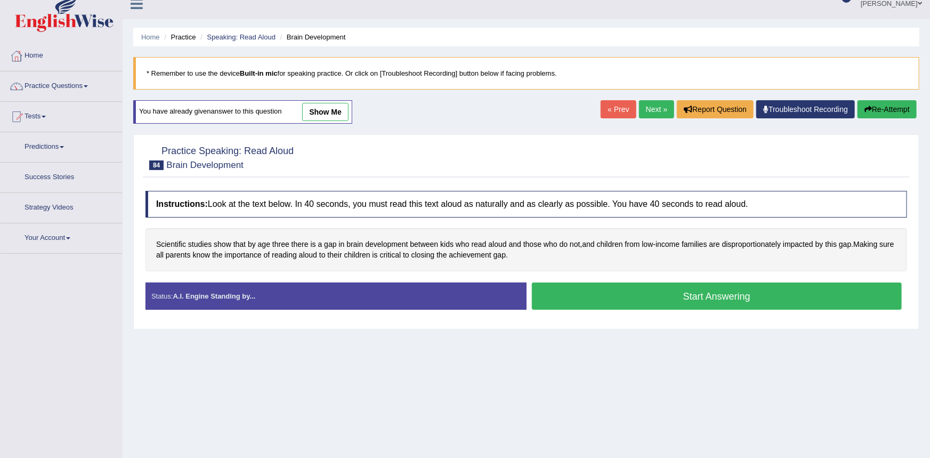
scroll to position [12, 0]
click at [564, 297] on button "Start Answering" at bounding box center [717, 295] width 370 height 27
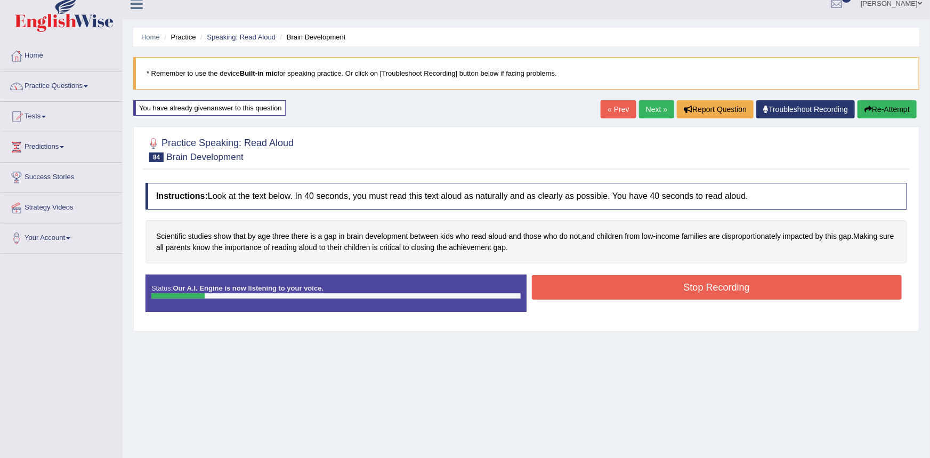
click at [565, 288] on button "Stop Recording" at bounding box center [717, 287] width 370 height 25
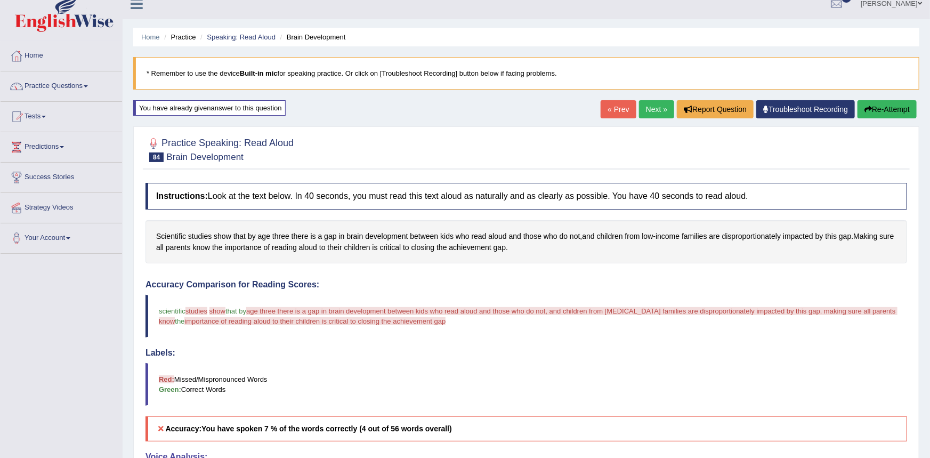
drag, startPoint x: 868, startPoint y: 105, endPoint x: 863, endPoint y: 106, distance: 5.4
click at [869, 106] on icon "button" at bounding box center [868, 109] width 7 height 7
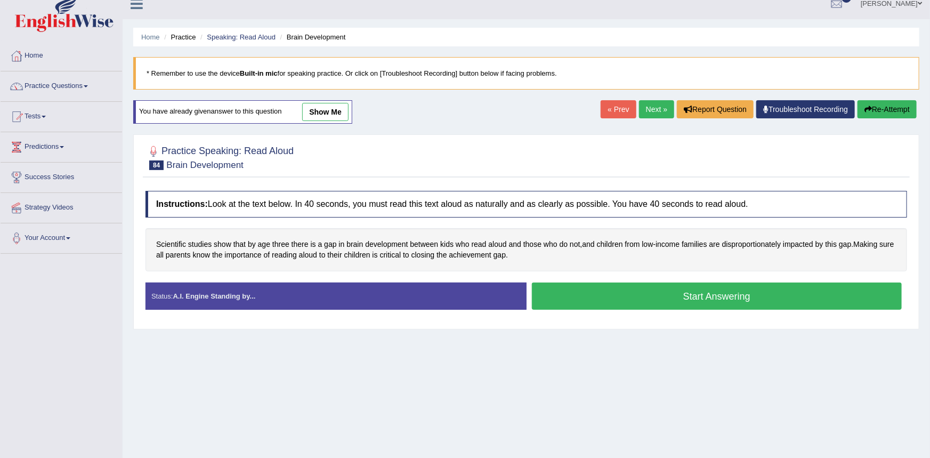
click at [591, 299] on button "Start Answering" at bounding box center [717, 295] width 370 height 27
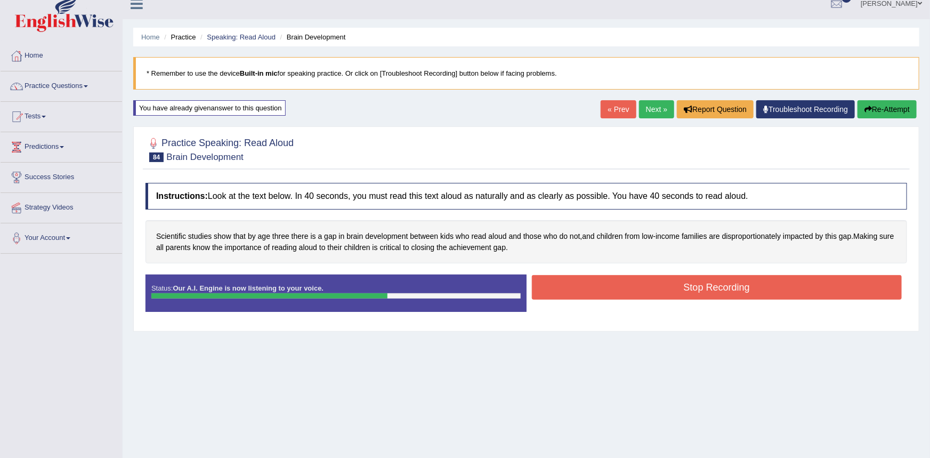
click at [595, 293] on button "Stop Recording" at bounding box center [717, 287] width 370 height 25
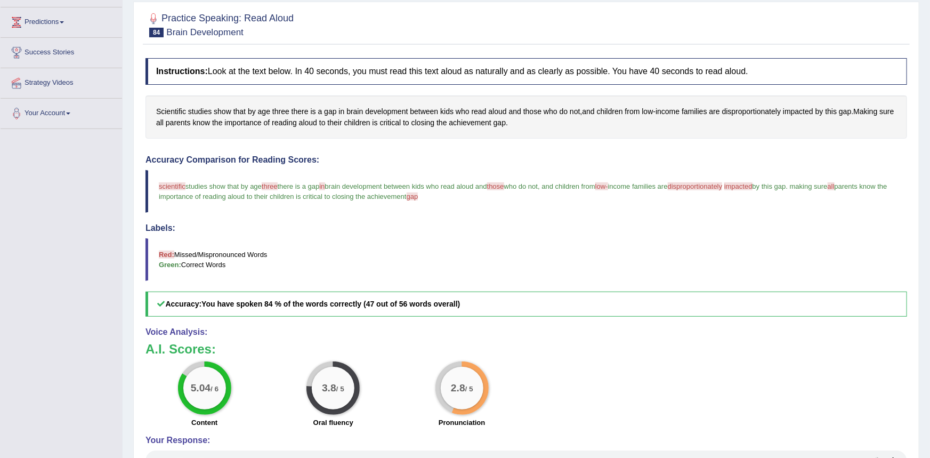
scroll to position [141, 0]
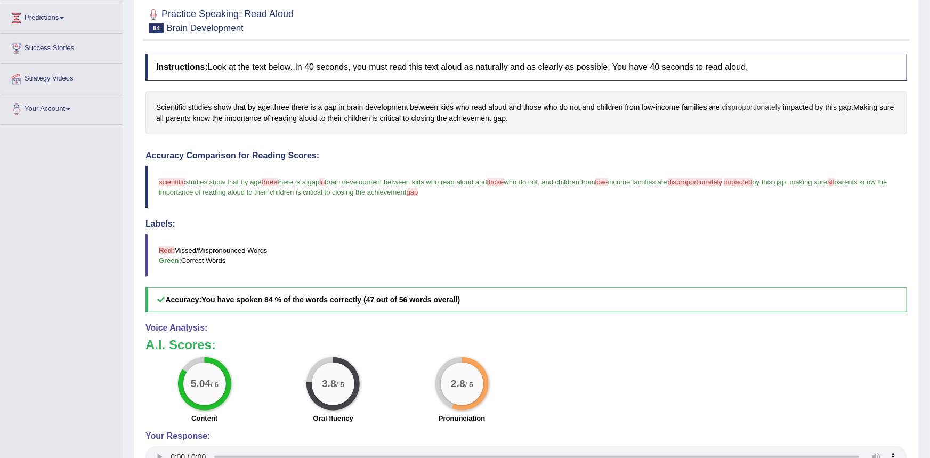
click at [747, 104] on span "disproportionately" at bounding box center [751, 107] width 59 height 11
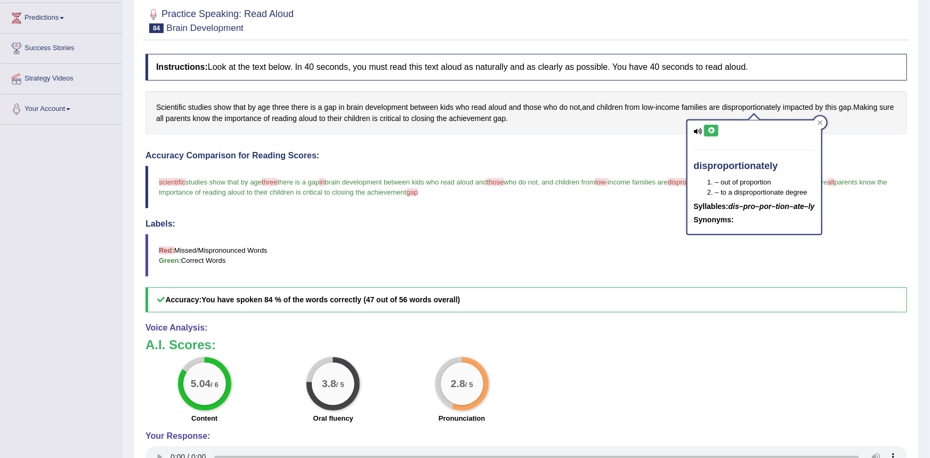
click at [713, 131] on icon at bounding box center [711, 130] width 8 height 6
click at [637, 157] on h4 "Accuracy Comparison for Reading Scores:" at bounding box center [527, 156] width 762 height 10
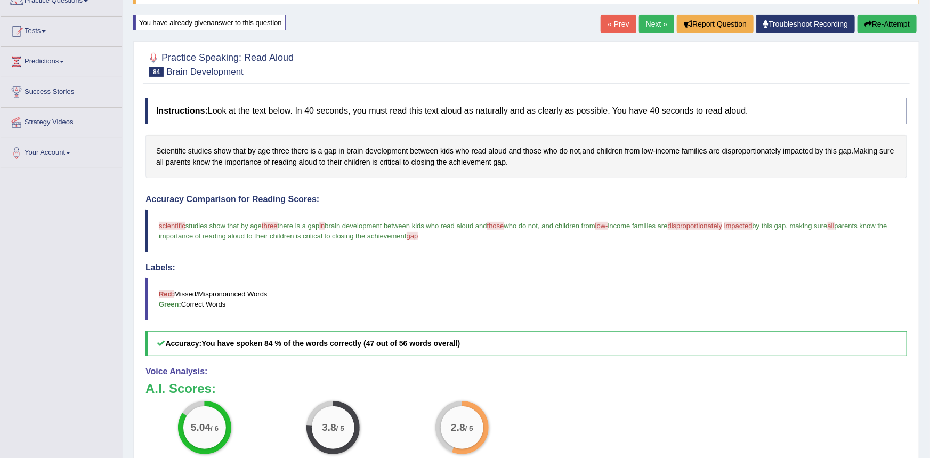
scroll to position [0, 0]
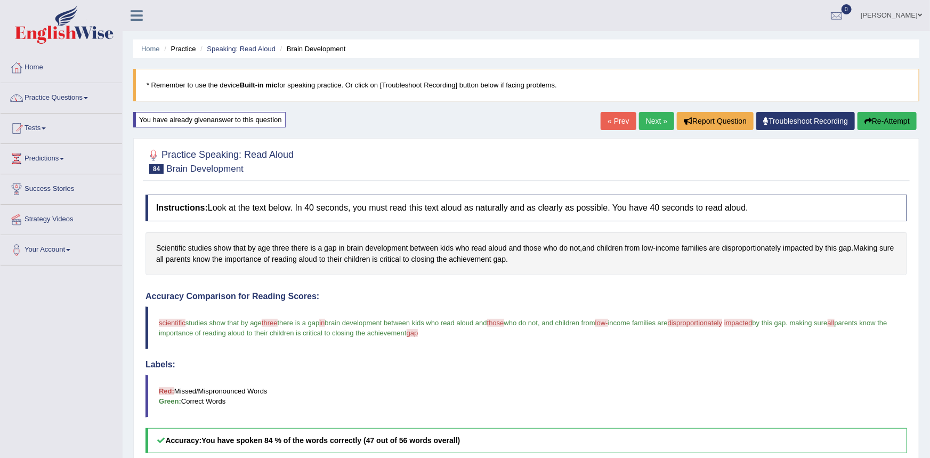
click at [655, 124] on link "Next »" at bounding box center [656, 121] width 35 height 18
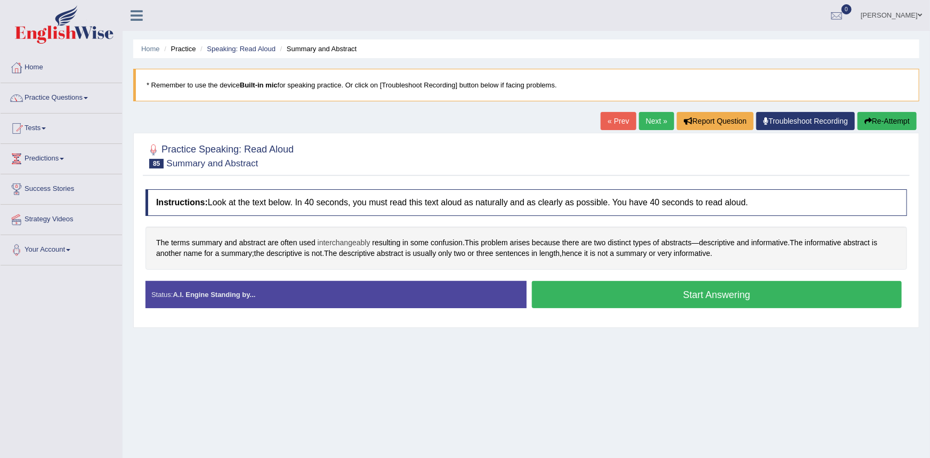
click at [336, 242] on span "interchangeably" at bounding box center [344, 242] width 53 height 11
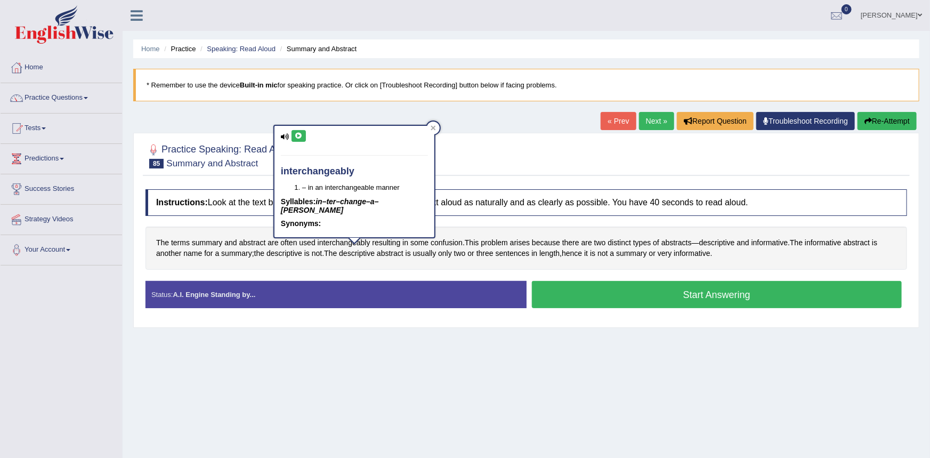
click at [298, 141] on div "interchangeably – in an interchangeable manner Syllables: in–ter–change–a–bly S…" at bounding box center [354, 181] width 160 height 111
click at [299, 133] on icon at bounding box center [299, 136] width 8 height 6
click at [615, 244] on span "distinct" at bounding box center [619, 242] width 23 height 11
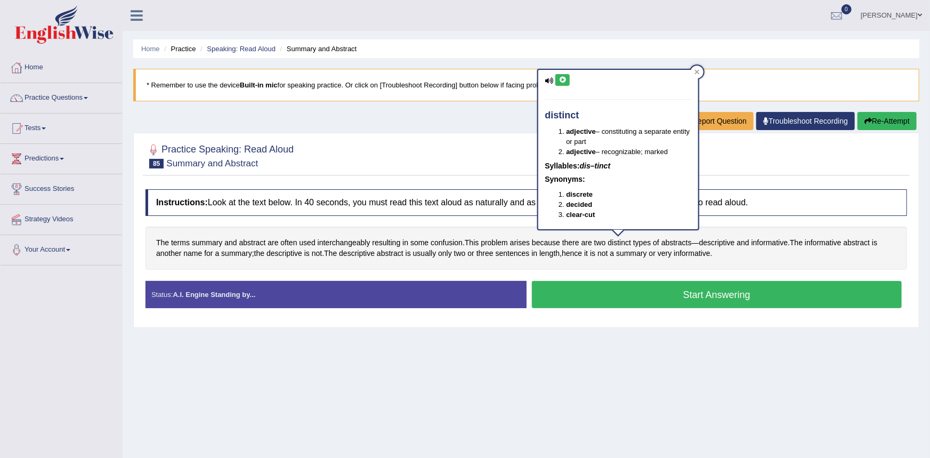
click at [561, 81] on icon at bounding box center [563, 80] width 8 height 6
click at [467, 128] on div "Home Practice Speaking: Read Aloud Summary and Abstract * Remember to use the d…" at bounding box center [526, 266] width 807 height 533
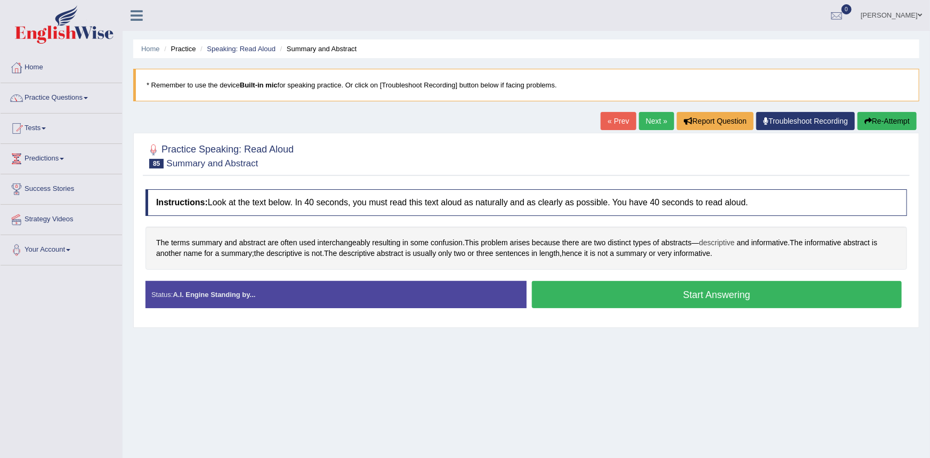
click at [716, 243] on span "descriptive" at bounding box center [717, 242] width 36 height 11
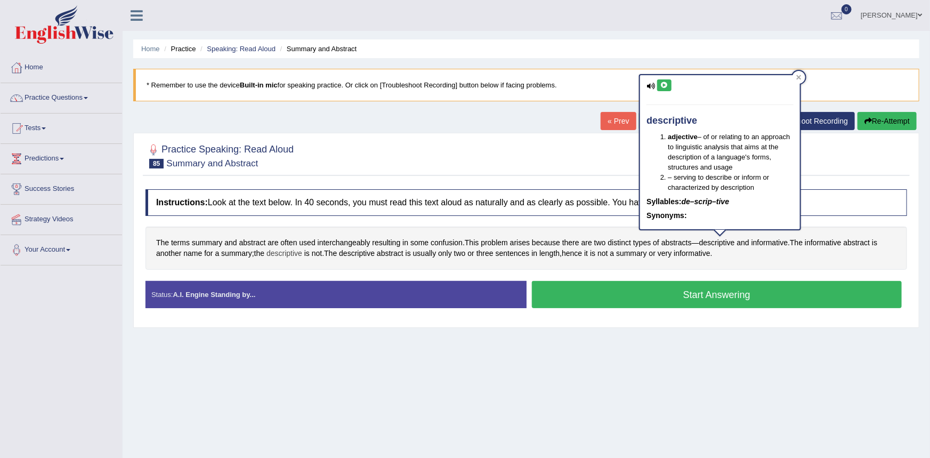
click at [281, 252] on span "descriptive" at bounding box center [285, 253] width 36 height 11
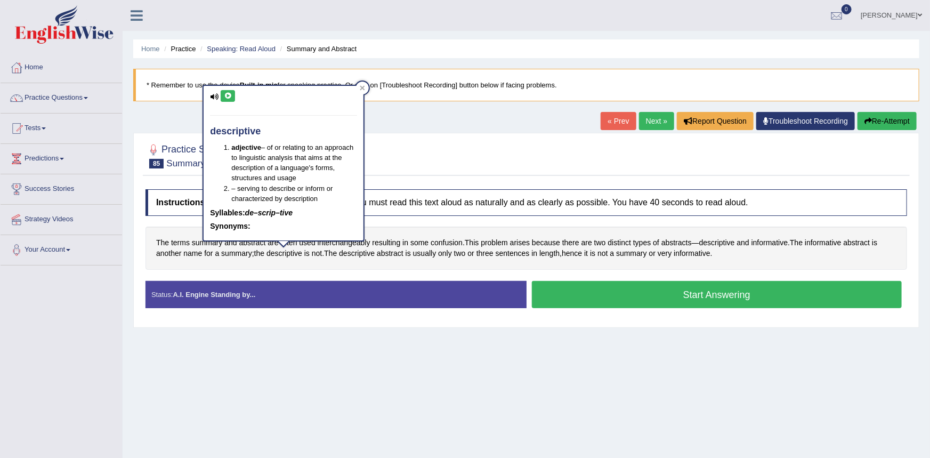
click at [230, 99] on button at bounding box center [228, 96] width 14 height 12
click at [544, 255] on span "length" at bounding box center [549, 253] width 20 height 11
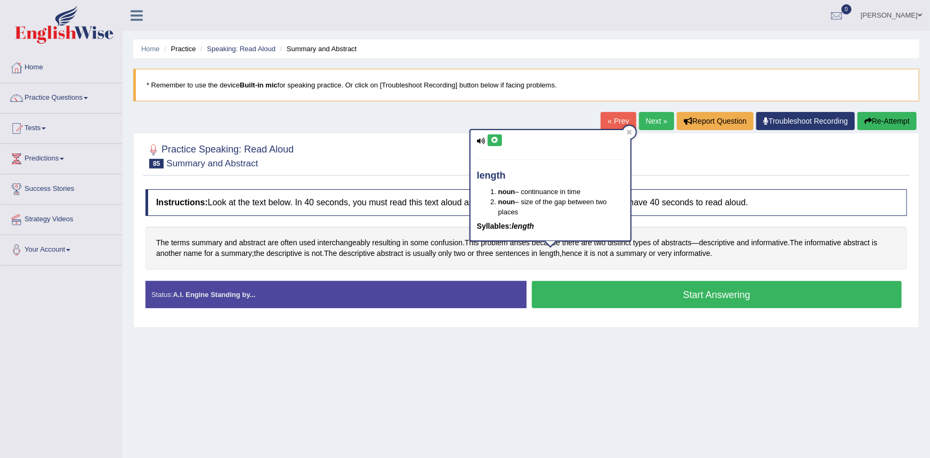
click at [494, 146] on button at bounding box center [495, 140] width 14 height 12
click at [436, 221] on div "Instructions: Look at the text below. In 40 seconds, you must read this text al…" at bounding box center [526, 253] width 767 height 138
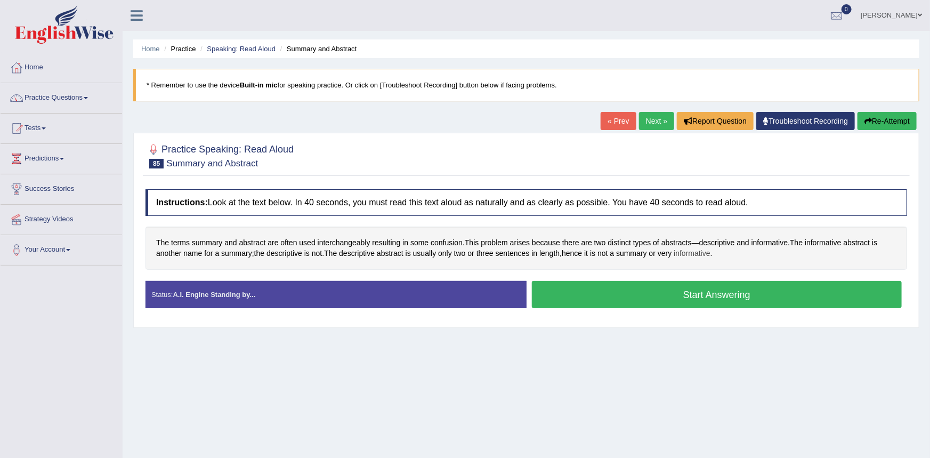
click at [682, 253] on span "informative" at bounding box center [692, 253] width 36 height 11
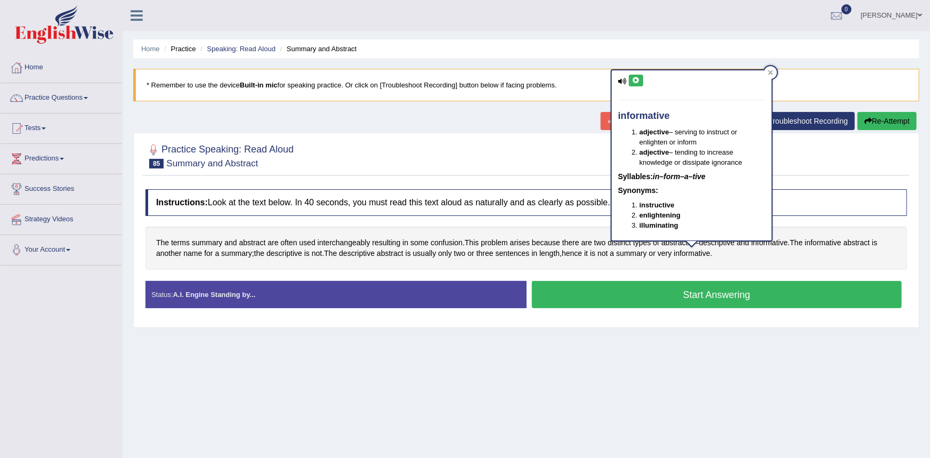
click at [639, 78] on icon at bounding box center [636, 80] width 8 height 6
click at [535, 165] on div at bounding box center [527, 155] width 762 height 33
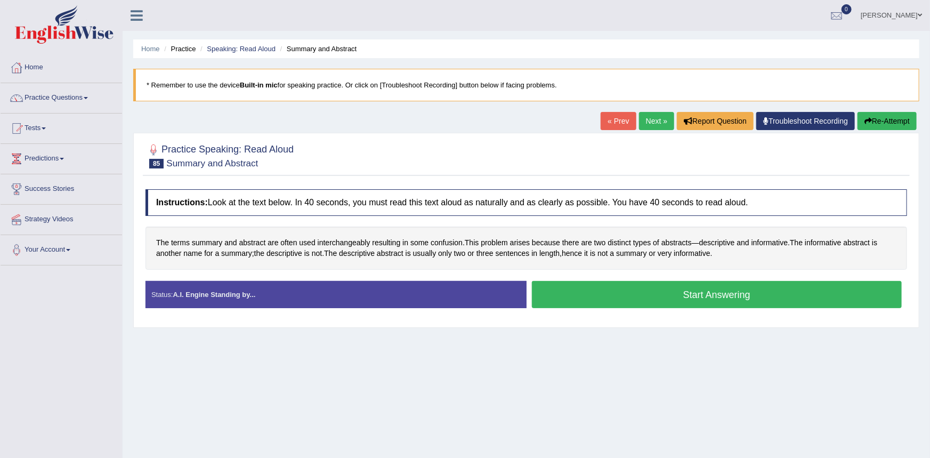
drag, startPoint x: 578, startPoint y: 299, endPoint x: 574, endPoint y: 295, distance: 6.4
click at [579, 298] on button "Start Answering" at bounding box center [717, 294] width 370 height 27
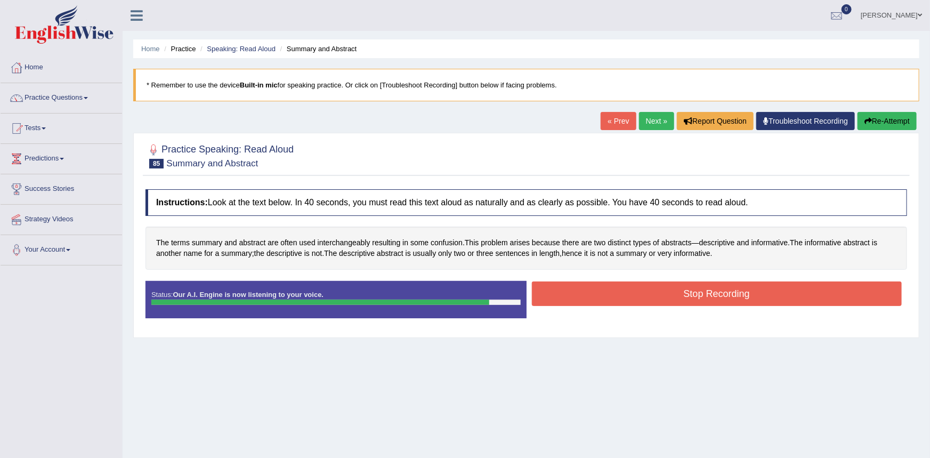
click at [693, 296] on button "Stop Recording" at bounding box center [717, 293] width 370 height 25
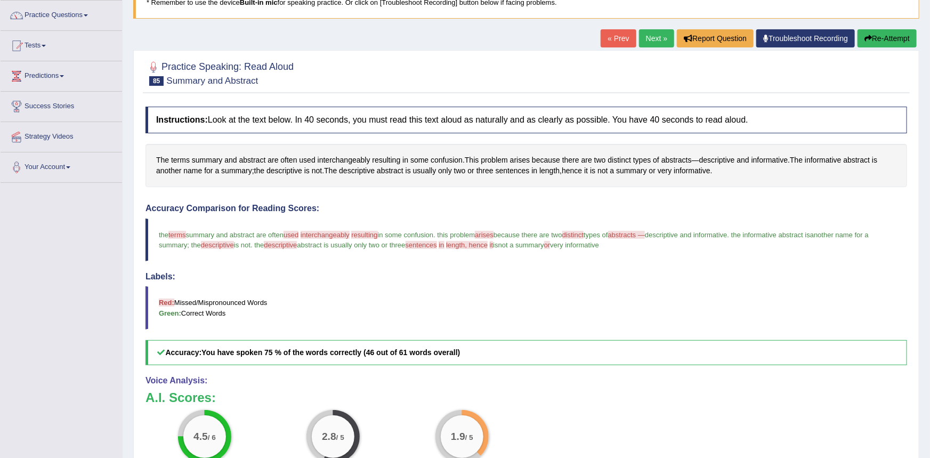
scroll to position [75, 0]
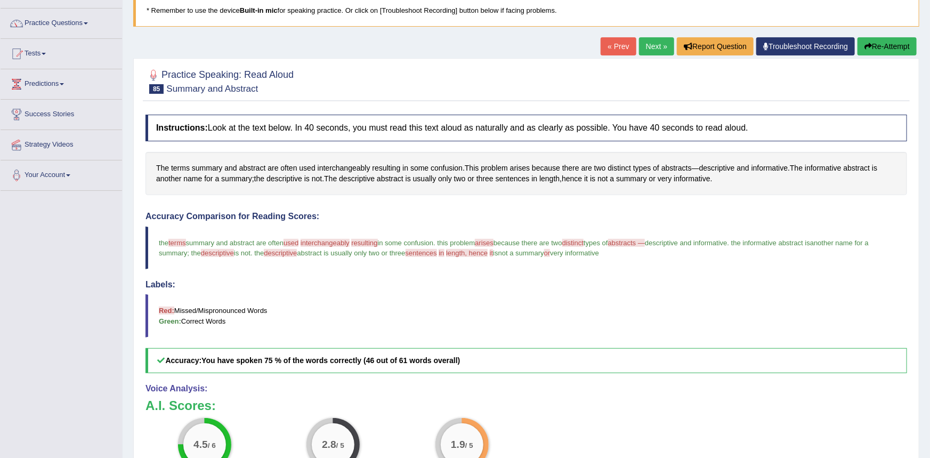
click at [653, 46] on link "Next »" at bounding box center [656, 46] width 35 height 18
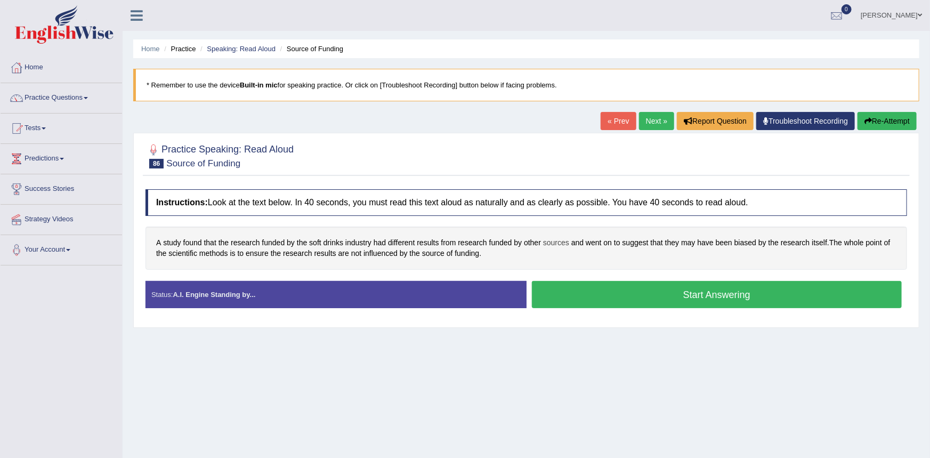
click at [553, 242] on span "sources" at bounding box center [556, 242] width 26 height 11
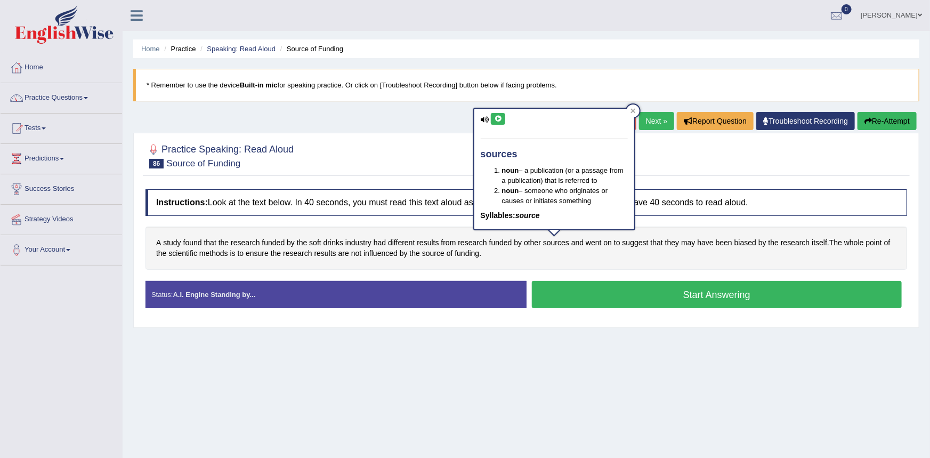
click at [499, 121] on icon at bounding box center [498, 119] width 8 height 6
drag, startPoint x: 436, startPoint y: 161, endPoint x: 442, endPoint y: 174, distance: 14.3
click at [437, 162] on div at bounding box center [527, 155] width 762 height 33
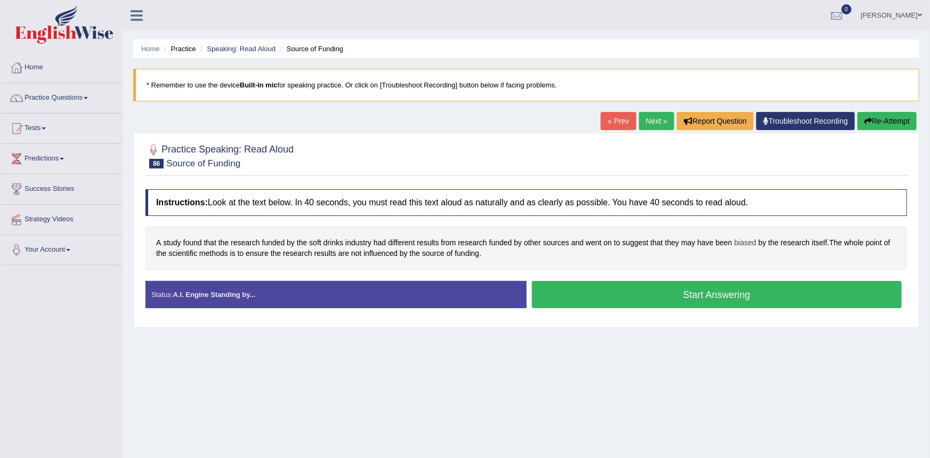
click at [738, 243] on span "biased" at bounding box center [745, 242] width 22 height 11
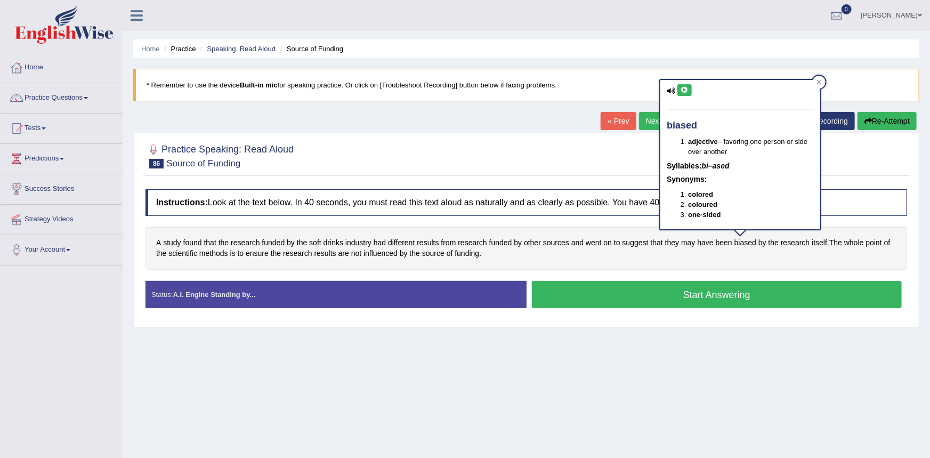
click at [685, 91] on icon at bounding box center [685, 90] width 8 height 6
click at [615, 161] on div at bounding box center [527, 155] width 762 height 33
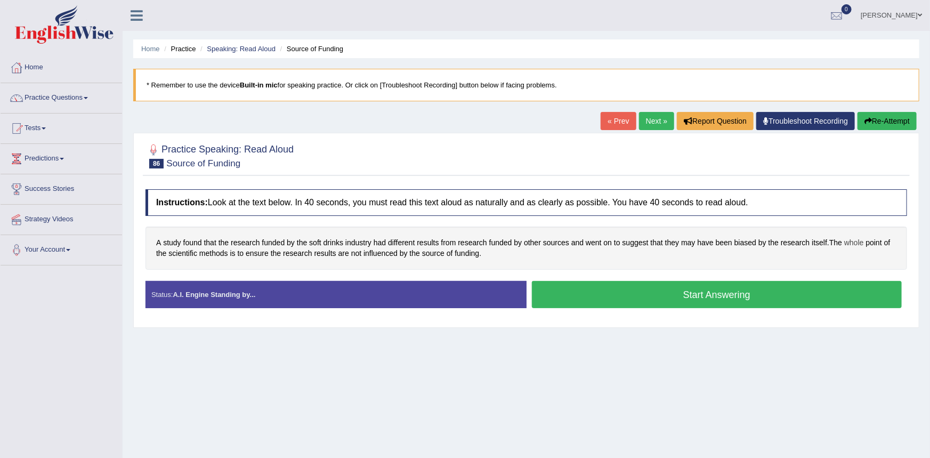
click at [847, 243] on span "whole" at bounding box center [854, 242] width 20 height 11
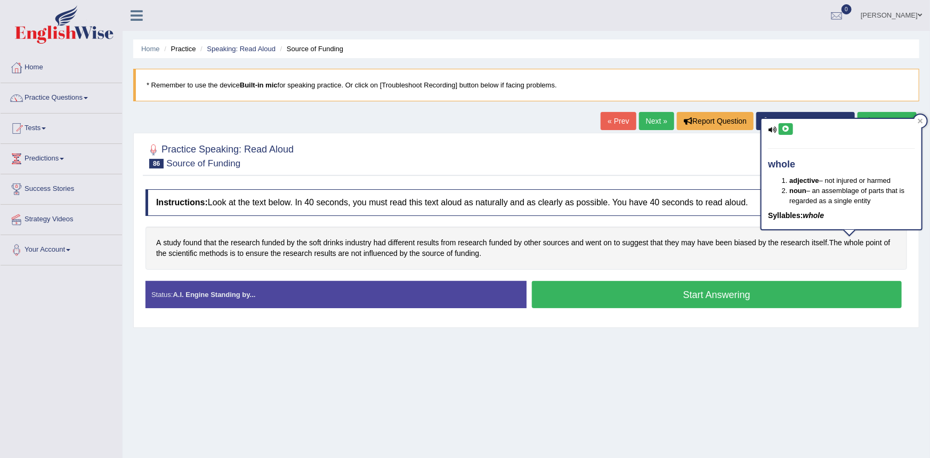
click at [790, 131] on button at bounding box center [786, 129] width 14 height 12
click at [720, 152] on div at bounding box center [527, 155] width 762 height 33
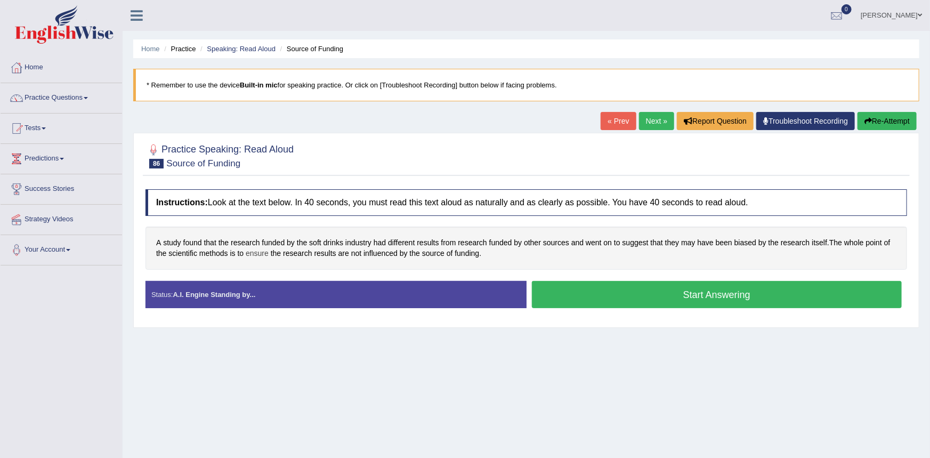
click at [254, 253] on span "ensure" at bounding box center [257, 253] width 23 height 11
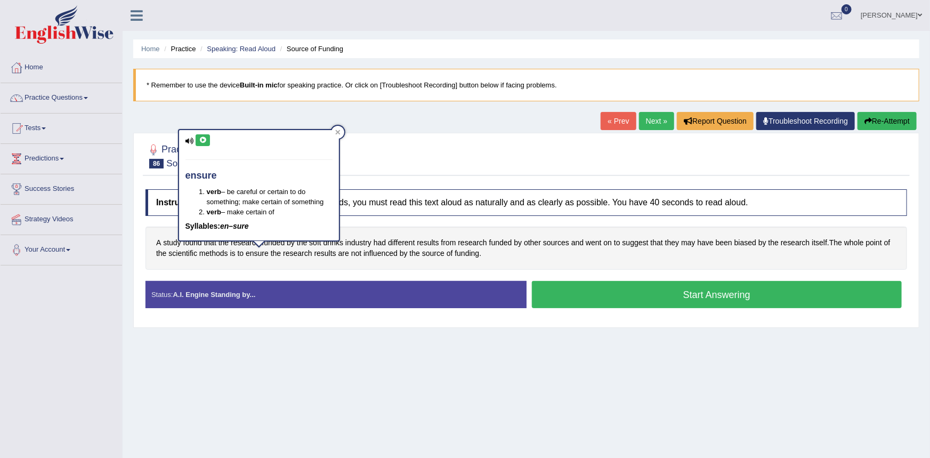
click at [202, 138] on icon at bounding box center [203, 140] width 8 height 6
click at [154, 177] on div "Practice Speaking: Read Aloud 86 Source of Funding Instructions: Look at the te…" at bounding box center [526, 230] width 786 height 195
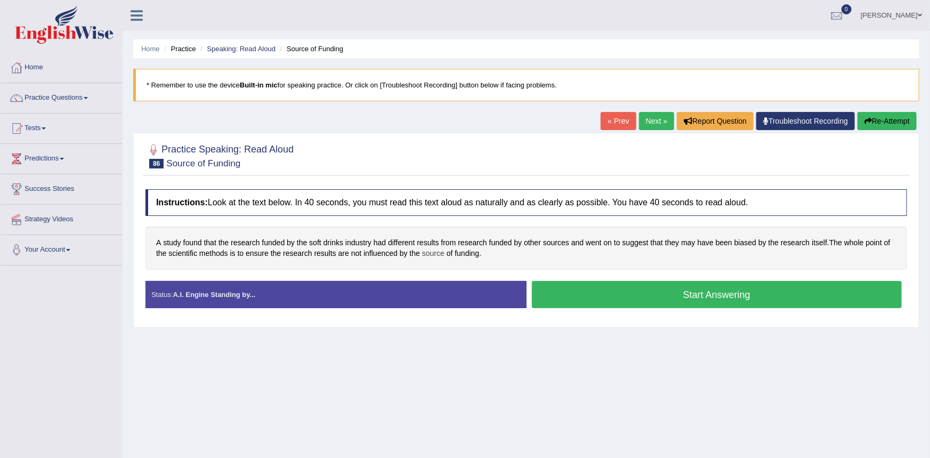
click at [426, 255] on span "source" at bounding box center [433, 253] width 22 height 11
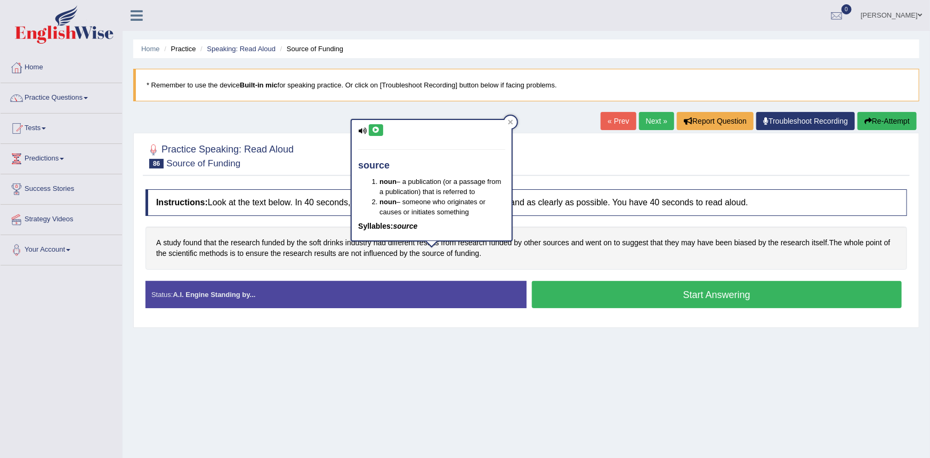
click at [374, 131] on icon at bounding box center [376, 130] width 8 height 6
click at [331, 153] on div at bounding box center [527, 155] width 762 height 33
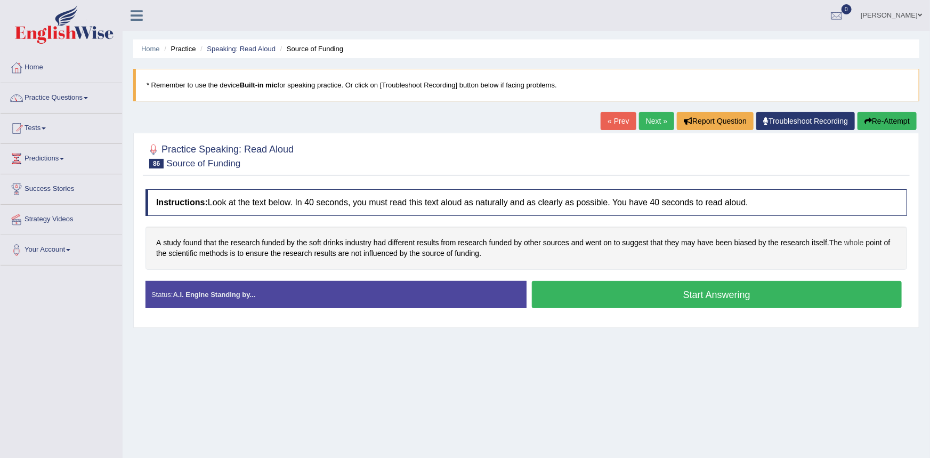
click at [849, 243] on span "whole" at bounding box center [854, 242] width 20 height 11
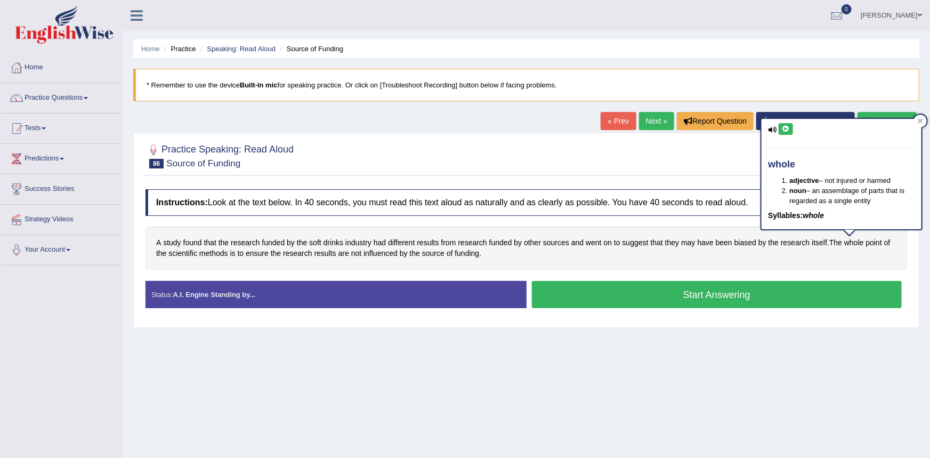
click at [788, 126] on icon at bounding box center [786, 129] width 8 height 6
click at [718, 164] on div at bounding box center [527, 155] width 762 height 33
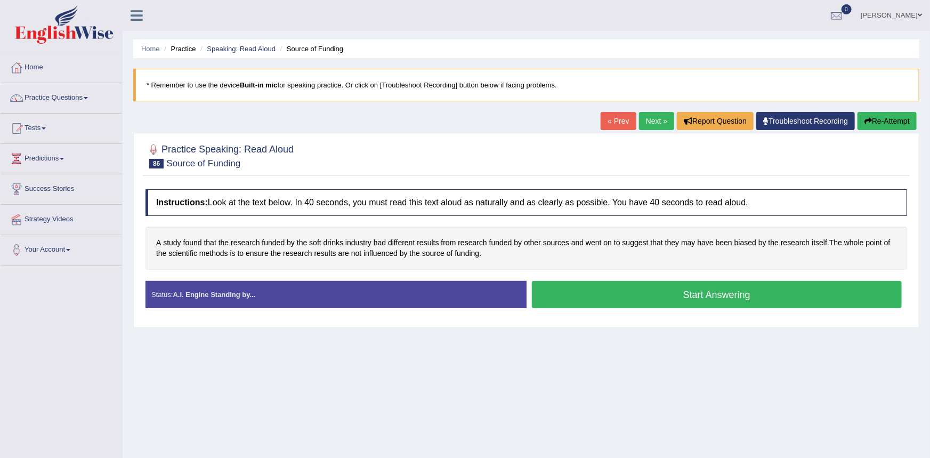
drag, startPoint x: 660, startPoint y: 294, endPoint x: 655, endPoint y: 294, distance: 5.9
click at [655, 294] on button "Start Answering" at bounding box center [717, 294] width 370 height 27
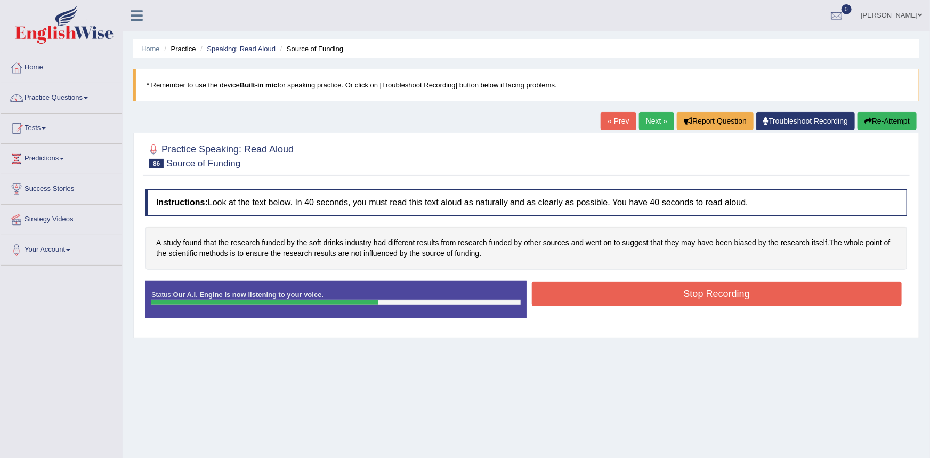
click at [661, 298] on button "Stop Recording" at bounding box center [717, 293] width 370 height 25
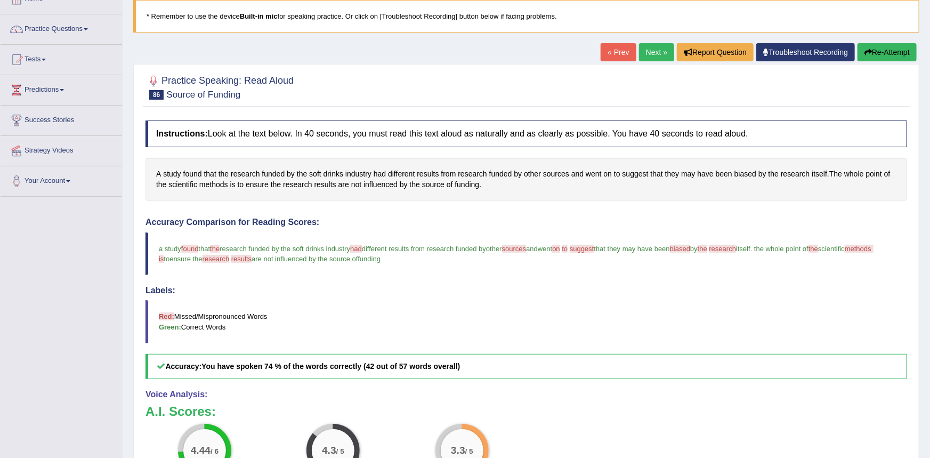
scroll to position [25, 0]
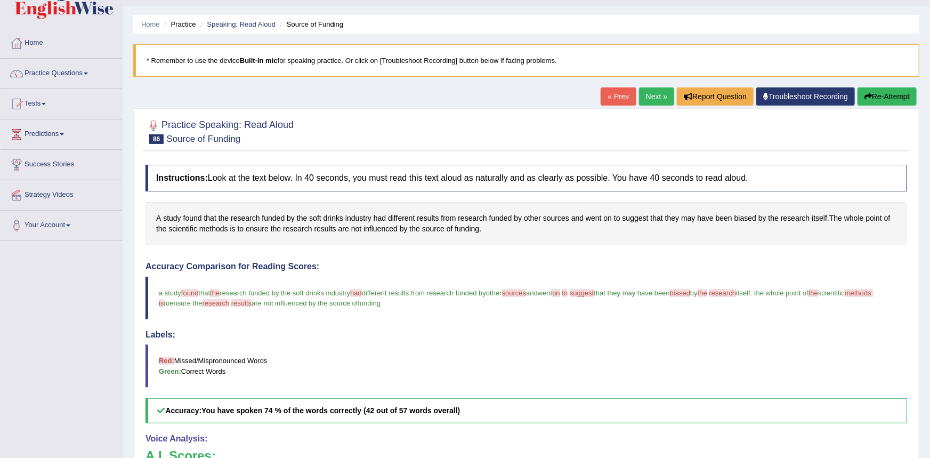
click at [663, 95] on link "Next »" at bounding box center [656, 96] width 35 height 18
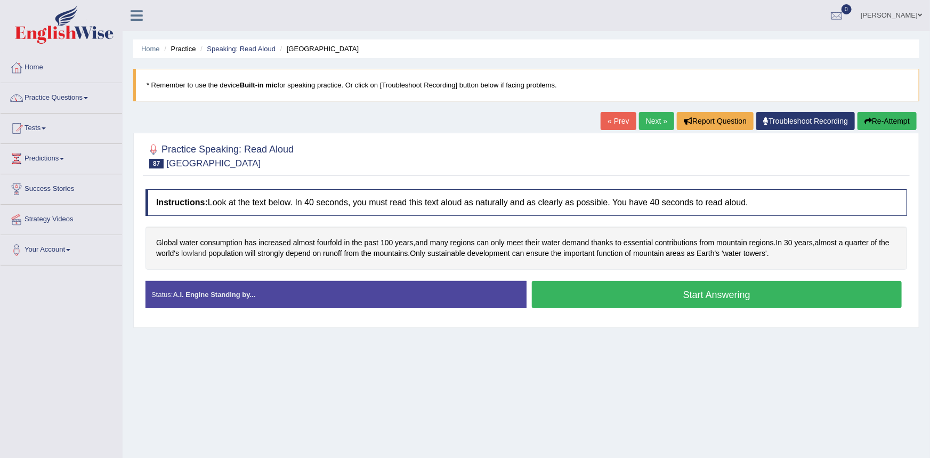
click at [202, 254] on span "lowland" at bounding box center [193, 253] width 25 height 11
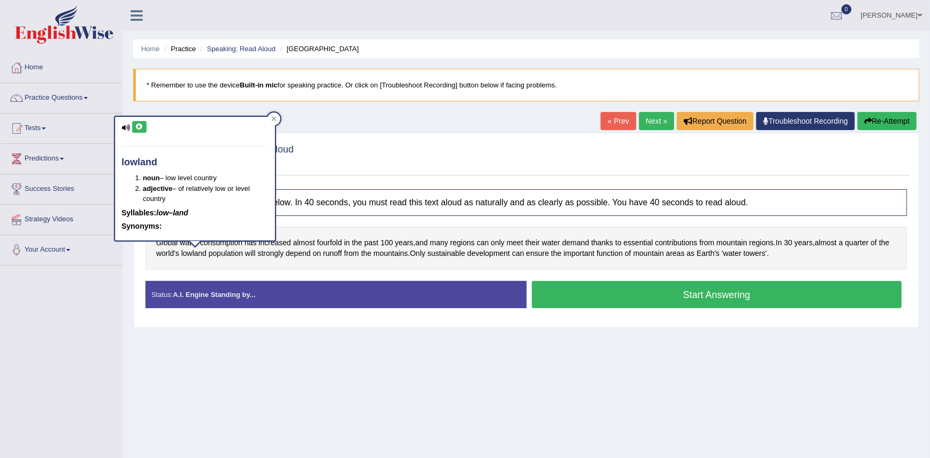
click at [141, 127] on icon at bounding box center [139, 127] width 8 height 6
click at [133, 267] on div "Practice Speaking: Read Aloud 87 Water Towers Instructions: Look at the text be…" at bounding box center [526, 230] width 786 height 195
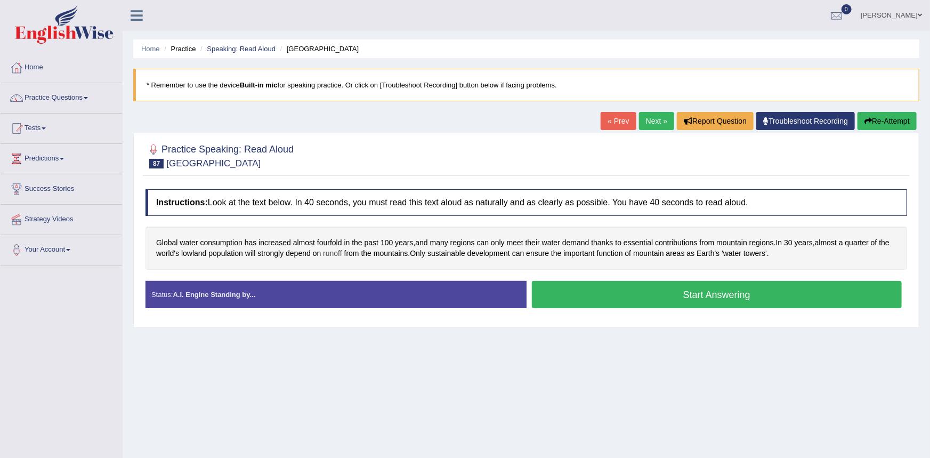
click at [338, 255] on span "runoff" at bounding box center [332, 253] width 19 height 11
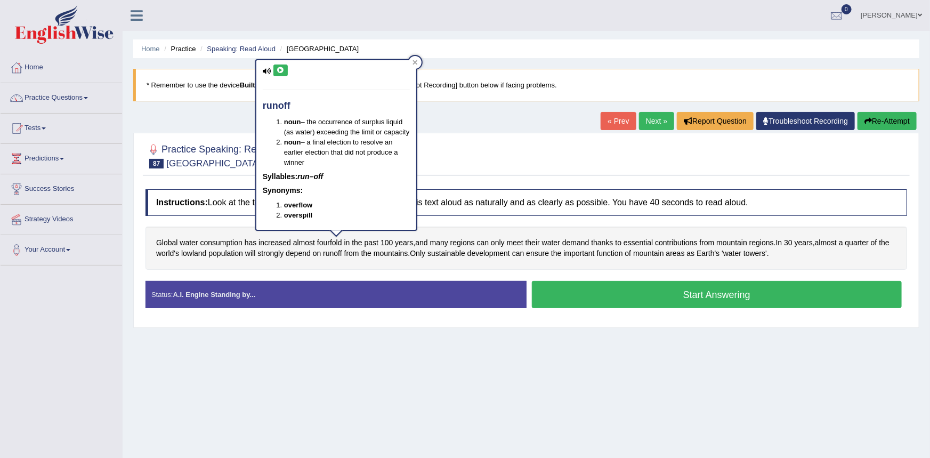
click at [275, 72] on button at bounding box center [280, 70] width 14 height 12
click at [225, 115] on div "Home Practice Speaking: Read Aloud Water Towers * Remember to use the device Bu…" at bounding box center [526, 266] width 807 height 533
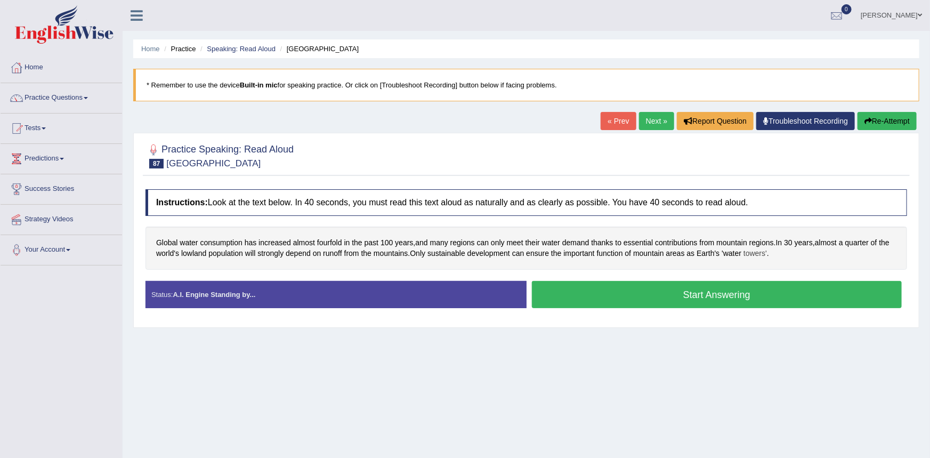
click at [752, 255] on span "towers'" at bounding box center [755, 253] width 23 height 11
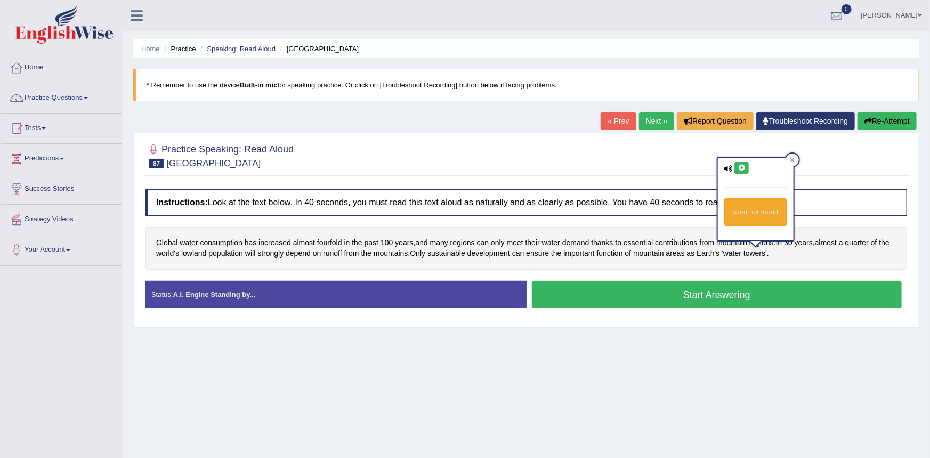
click at [743, 167] on icon at bounding box center [742, 168] width 8 height 6
click at [629, 167] on div at bounding box center [527, 155] width 762 height 33
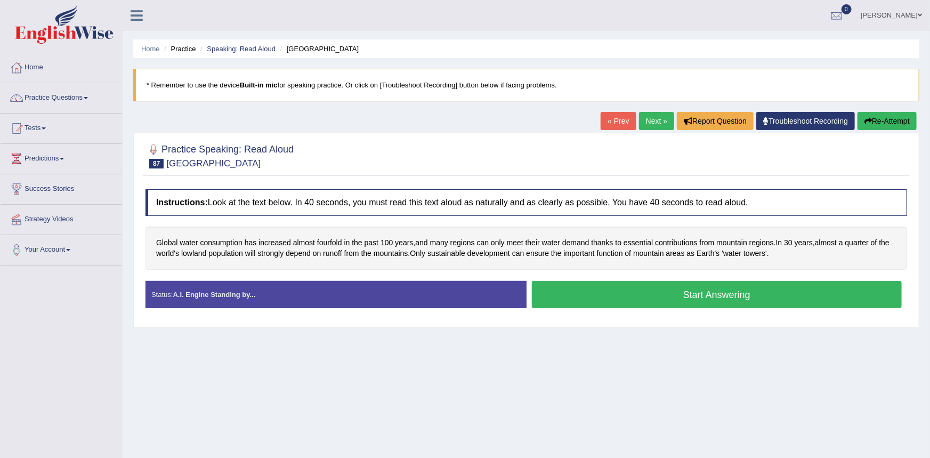
click at [588, 303] on button "Start Answering" at bounding box center [717, 294] width 370 height 27
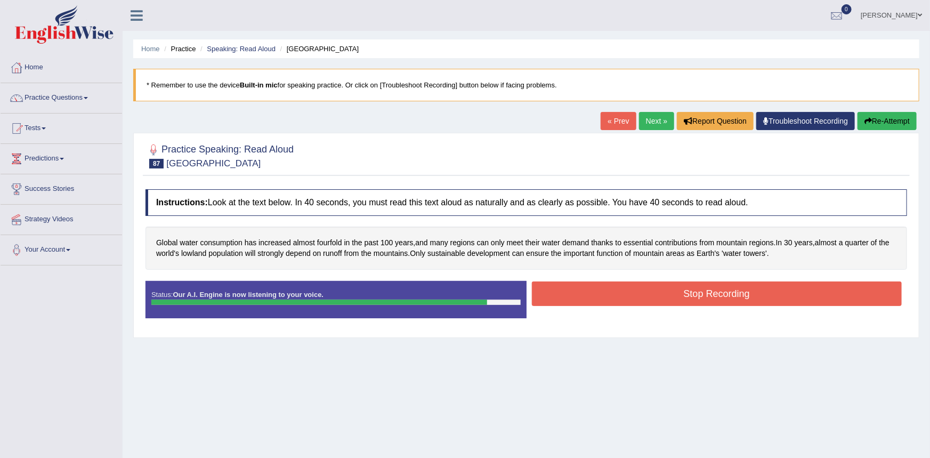
click at [595, 299] on button "Stop Recording" at bounding box center [717, 293] width 370 height 25
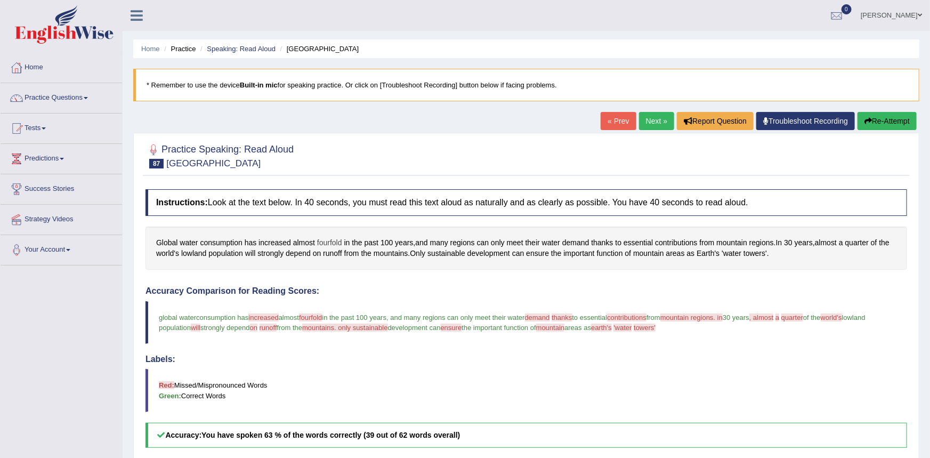
click at [331, 244] on span "fourfold" at bounding box center [329, 242] width 25 height 11
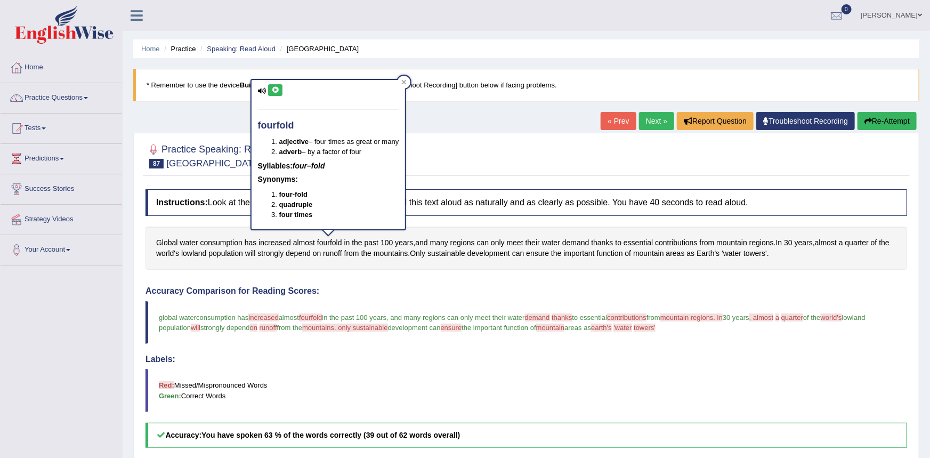
click at [280, 92] on button at bounding box center [275, 90] width 14 height 12
click at [463, 146] on div at bounding box center [527, 155] width 762 height 33
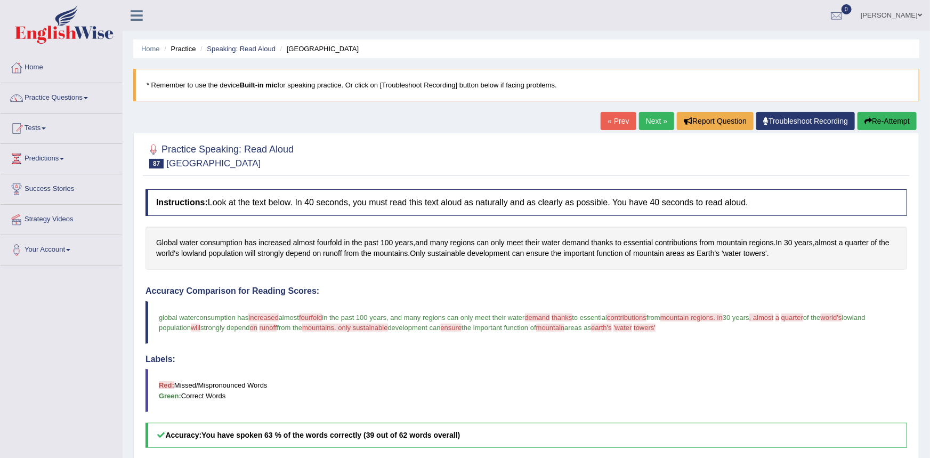
click at [651, 124] on link "Next »" at bounding box center [656, 121] width 35 height 18
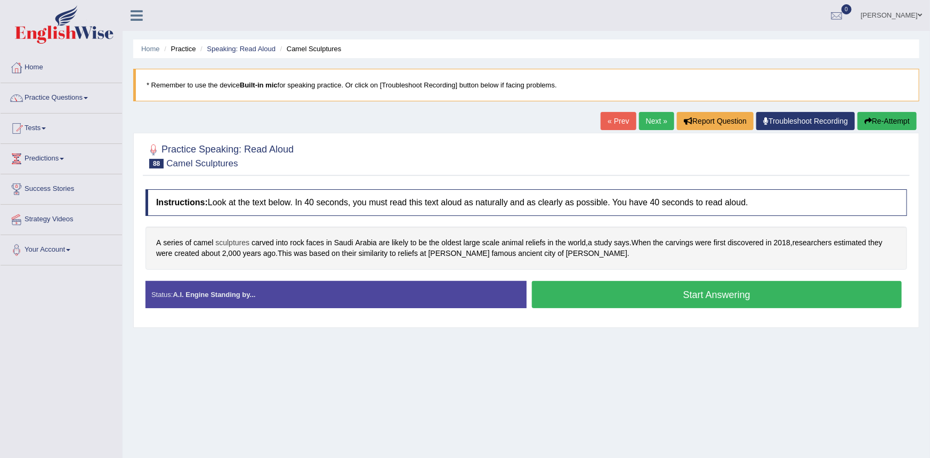
click at [233, 243] on span "sculptures" at bounding box center [232, 242] width 34 height 11
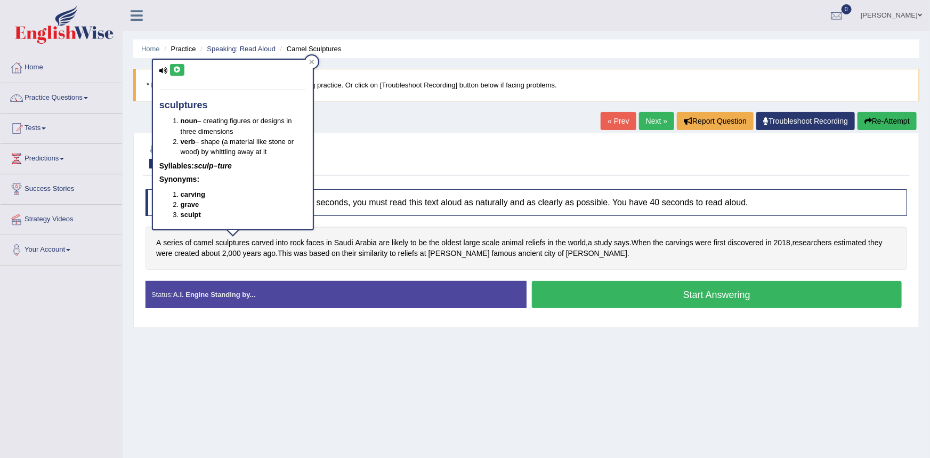
click at [180, 70] on icon at bounding box center [177, 70] width 8 height 6
click at [399, 143] on div at bounding box center [527, 155] width 762 height 33
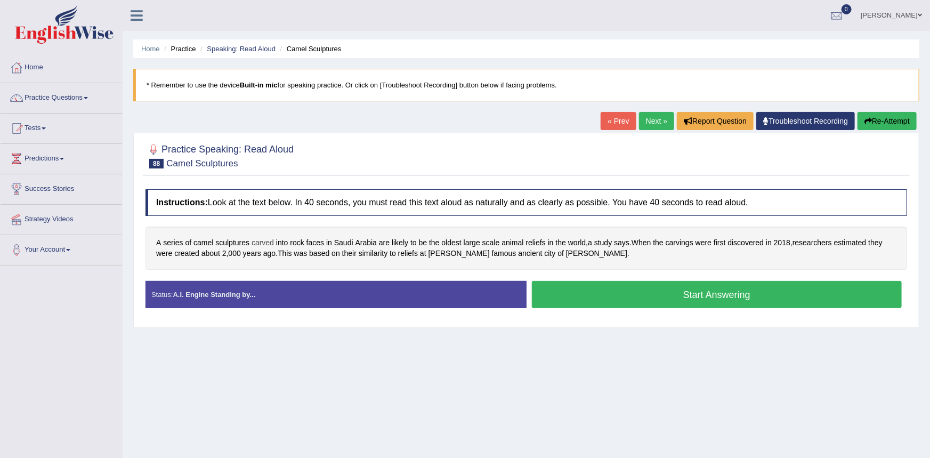
click at [262, 241] on span "carved" at bounding box center [263, 242] width 22 height 11
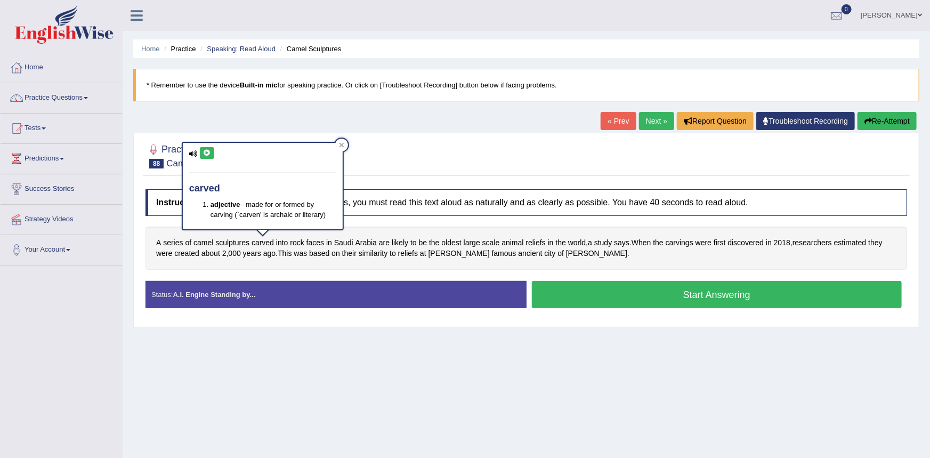
click at [203, 155] on icon at bounding box center [207, 153] width 8 height 6
click at [172, 243] on span "series" at bounding box center [173, 242] width 20 height 11
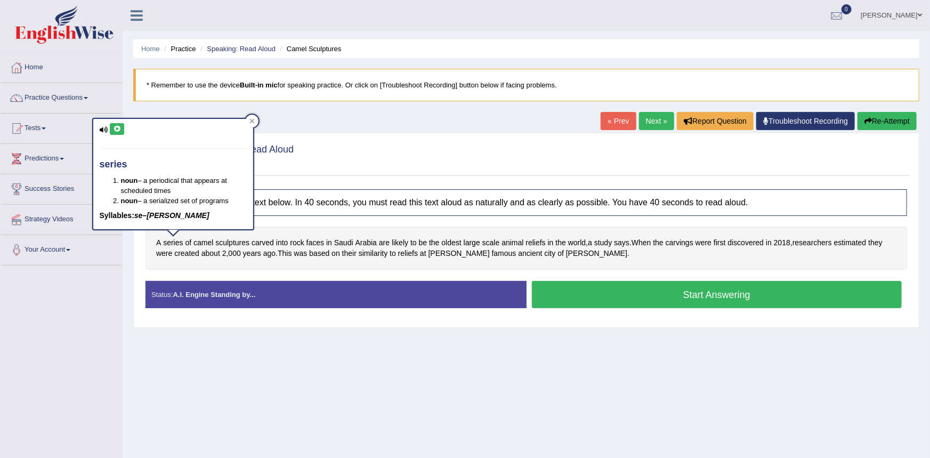
click at [121, 131] on button at bounding box center [117, 129] width 14 height 12
click at [201, 244] on span "camel" at bounding box center [203, 242] width 20 height 11
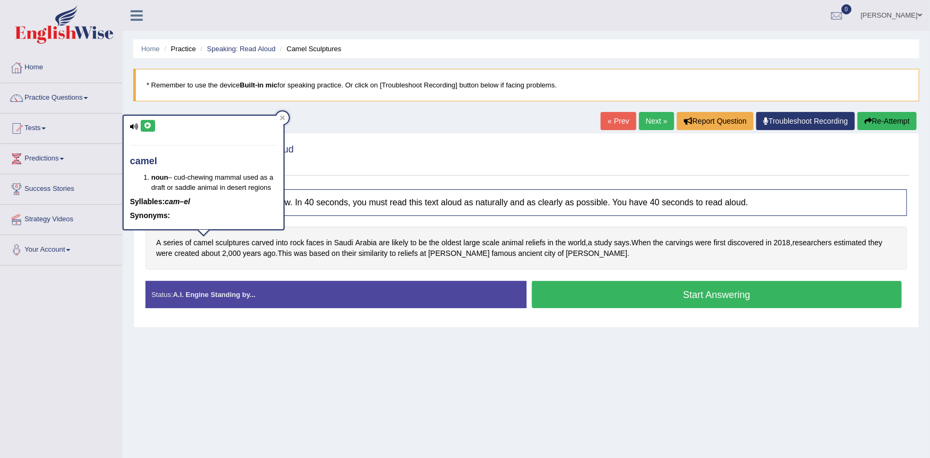
click at [149, 128] on button at bounding box center [148, 126] width 14 height 12
click at [330, 144] on div at bounding box center [527, 155] width 762 height 33
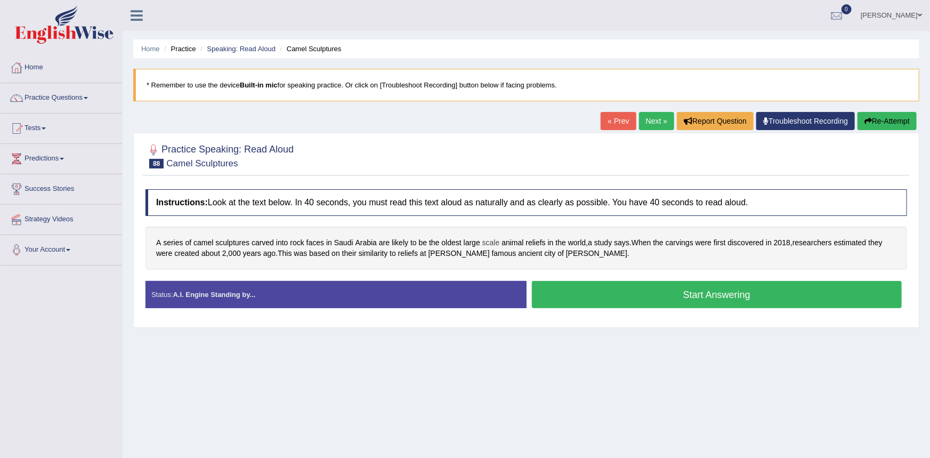
click at [492, 244] on span "scale" at bounding box center [491, 242] width 18 height 11
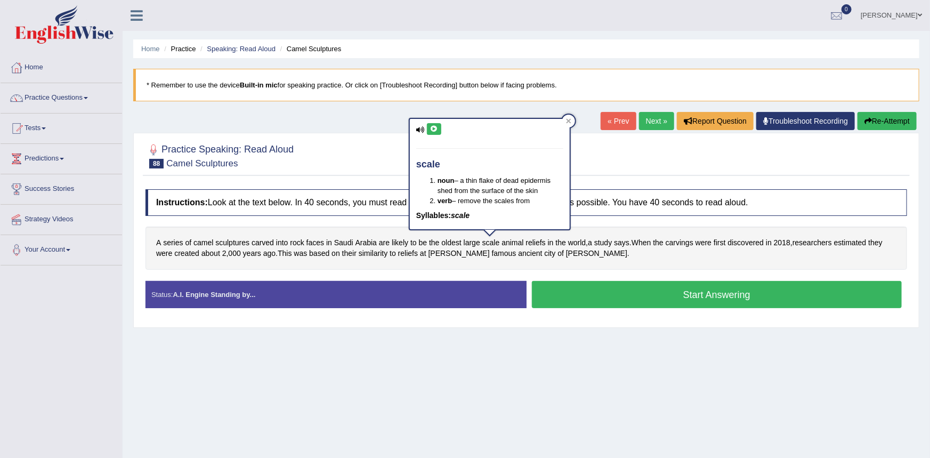
click at [437, 130] on icon at bounding box center [434, 129] width 8 height 6
click at [356, 160] on div at bounding box center [527, 155] width 762 height 33
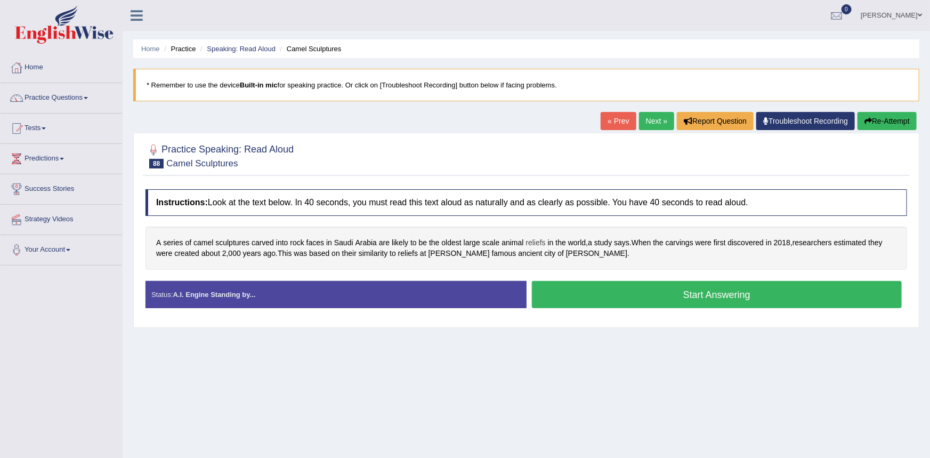
click at [529, 244] on span "reliefs" at bounding box center [536, 242] width 20 height 11
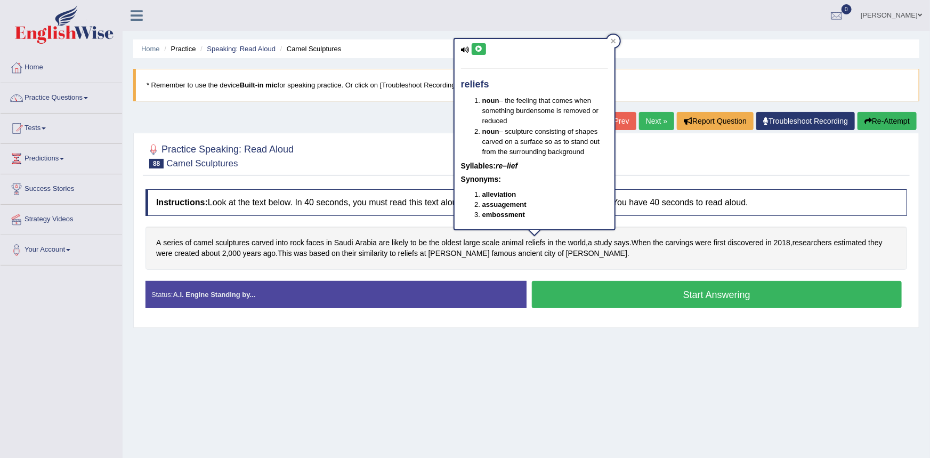
click at [482, 49] on icon at bounding box center [479, 49] width 8 height 6
click at [400, 146] on div at bounding box center [527, 155] width 762 height 33
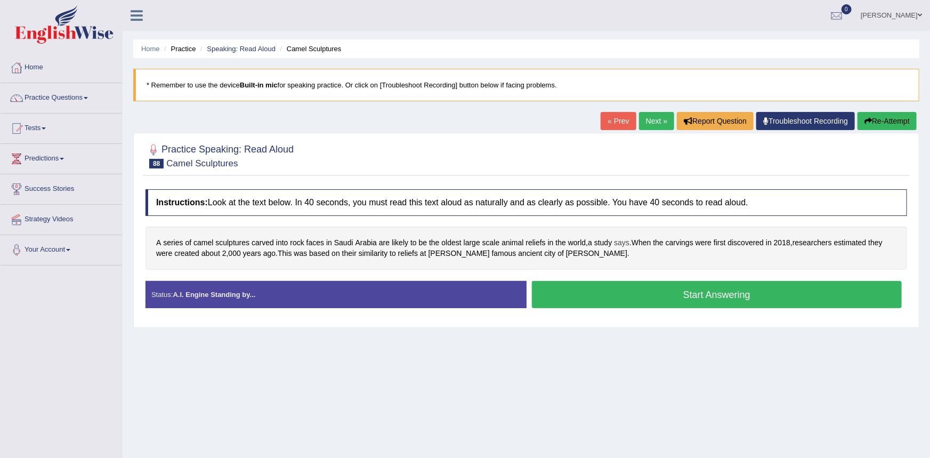
click at [622, 241] on span "says" at bounding box center [621, 242] width 15 height 11
click at [623, 150] on icon at bounding box center [621, 150] width 8 height 6
click at [568, 155] on div at bounding box center [527, 155] width 762 height 33
click at [856, 243] on span "estimated" at bounding box center [850, 242] width 33 height 11
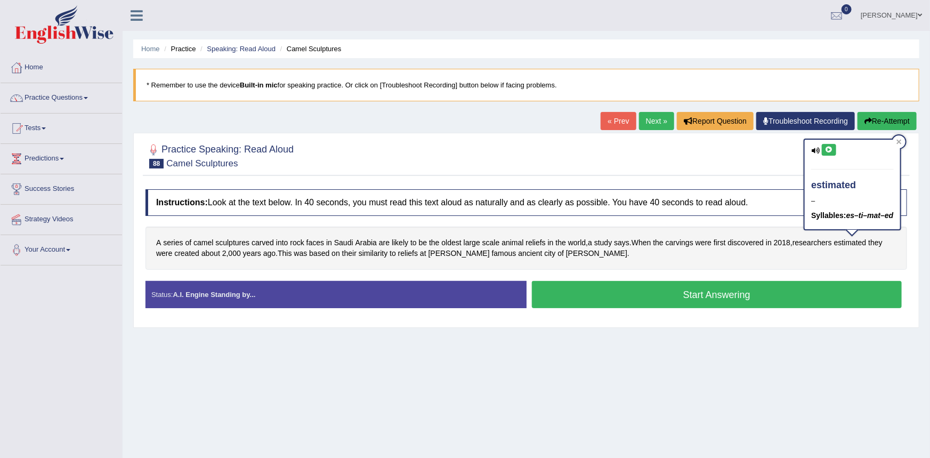
click at [829, 150] on icon at bounding box center [829, 150] width 8 height 6
click at [748, 169] on div at bounding box center [527, 155] width 762 height 33
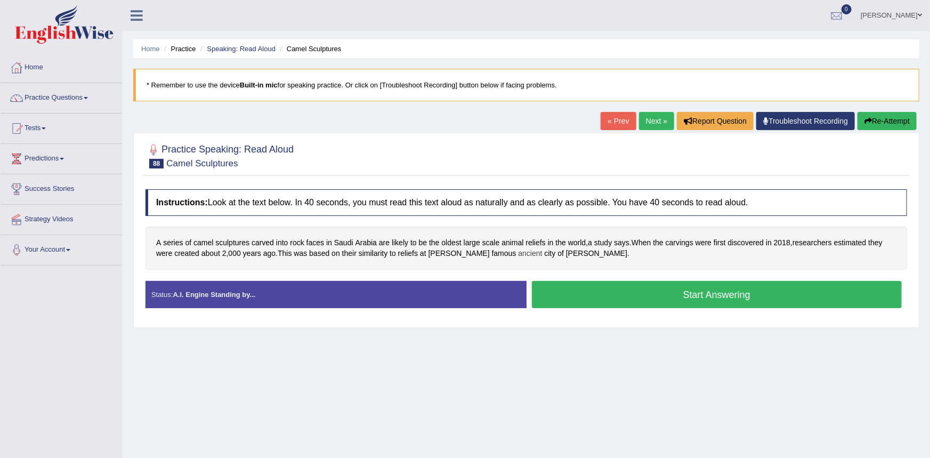
click at [518, 252] on span "ancient" at bounding box center [530, 253] width 24 height 11
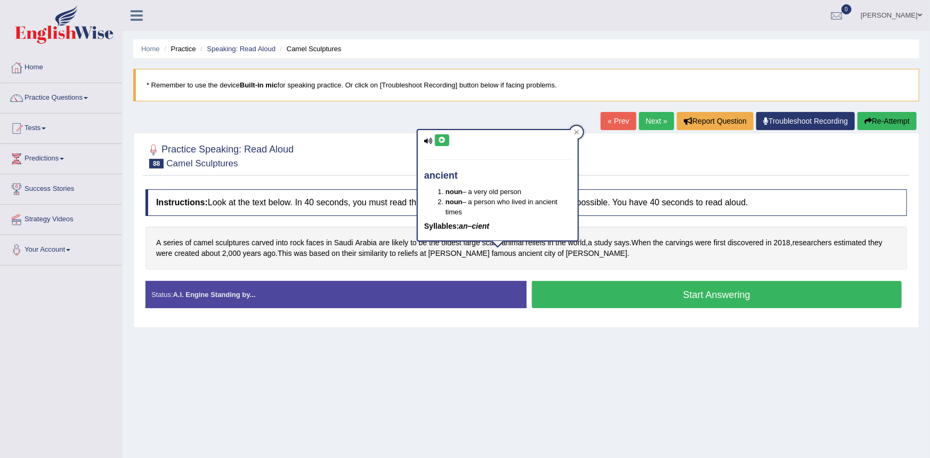
click at [441, 140] on icon at bounding box center [442, 140] width 8 height 6
click at [371, 146] on div at bounding box center [527, 155] width 762 height 33
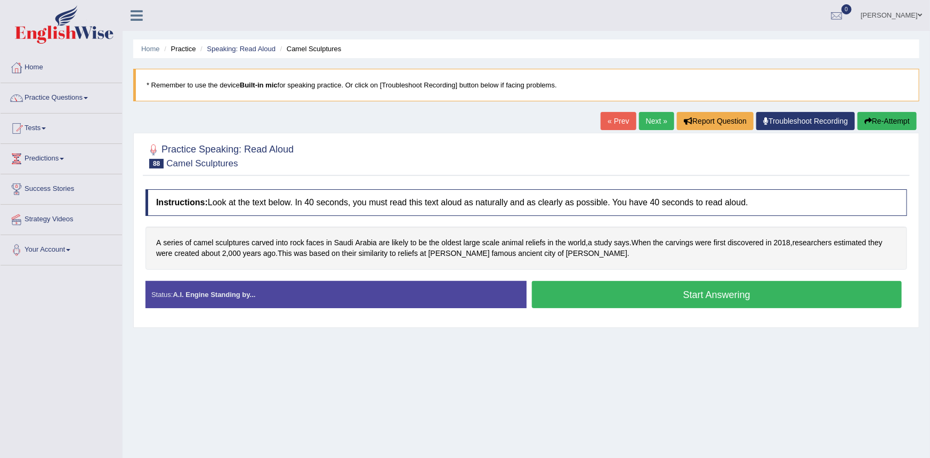
click at [649, 126] on link "Next »" at bounding box center [656, 121] width 35 height 18
click at [174, 251] on span "applied" at bounding box center [168, 253] width 24 height 11
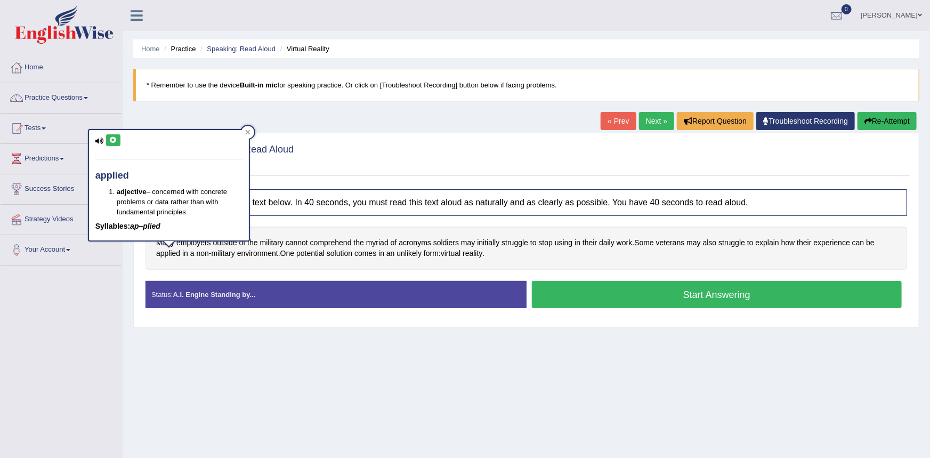
click at [106, 143] on button at bounding box center [113, 140] width 14 height 12
click at [104, 249] on link "Your Account" at bounding box center [62, 248] width 122 height 27
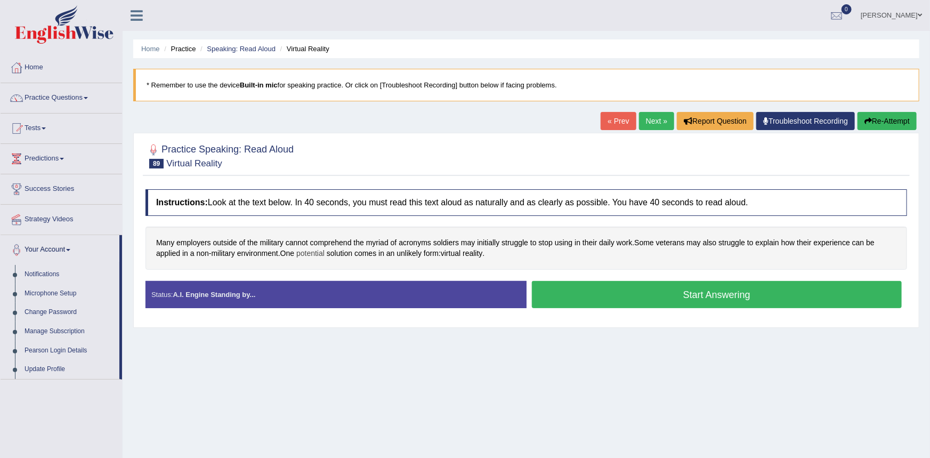
click at [318, 254] on span "potential" at bounding box center [310, 253] width 28 height 11
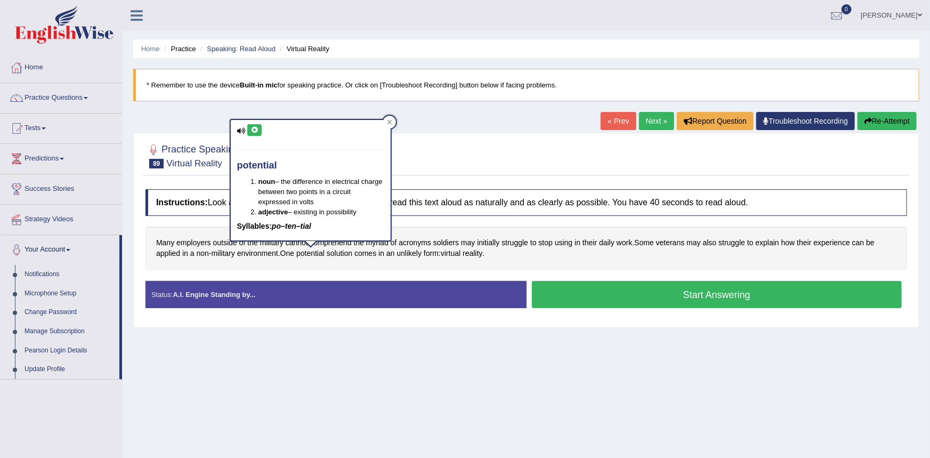
drag, startPoint x: 252, startPoint y: 128, endPoint x: 274, endPoint y: 124, distance: 22.9
click at [253, 129] on icon at bounding box center [255, 130] width 8 height 6
drag, startPoint x: 518, startPoint y: 269, endPoint x: 537, endPoint y: 276, distance: 19.9
click at [520, 269] on div "Many employers outside of the military cannot comprehend the myriad of acronyms…" at bounding box center [527, 248] width 762 height 43
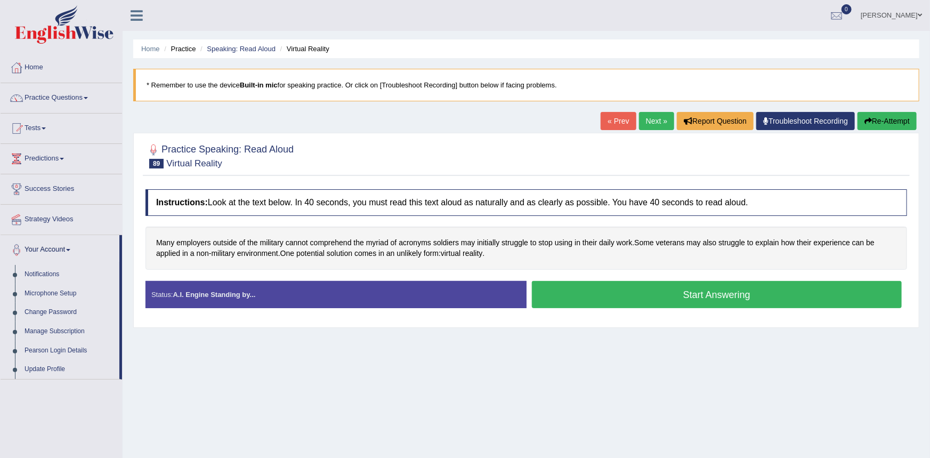
click at [564, 298] on button "Start Answering" at bounding box center [717, 294] width 370 height 27
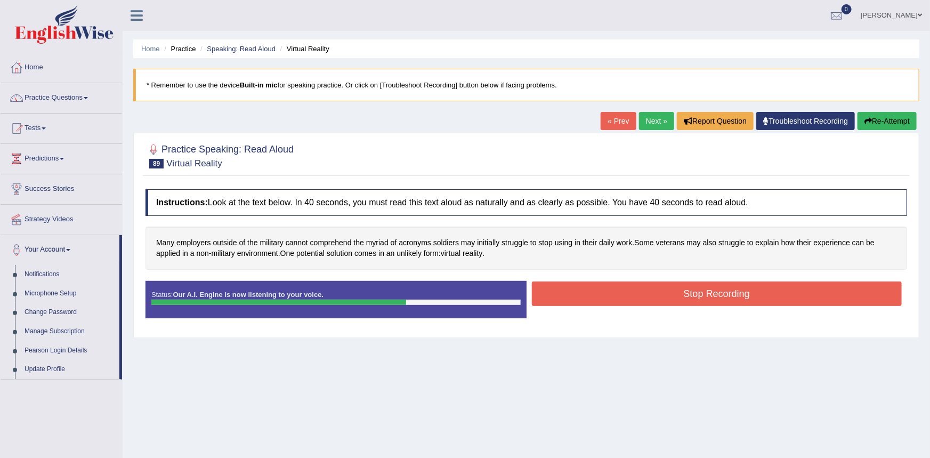
click at [569, 294] on button "Stop Recording" at bounding box center [717, 293] width 370 height 25
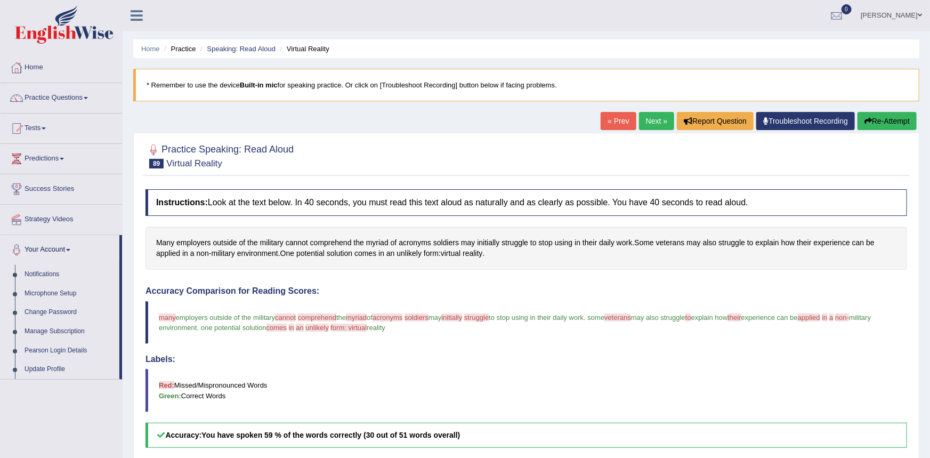
click at [657, 124] on link "Next »" at bounding box center [656, 121] width 35 height 18
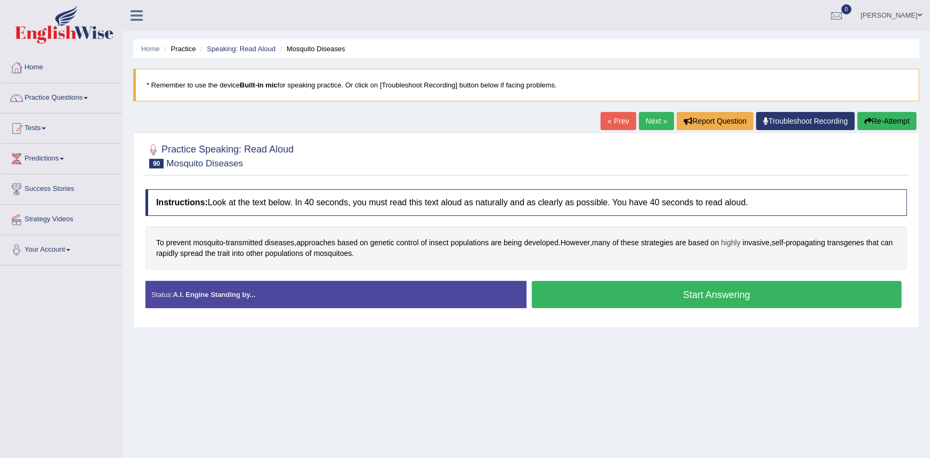
click at [734, 242] on span "highly" at bounding box center [731, 242] width 20 height 11
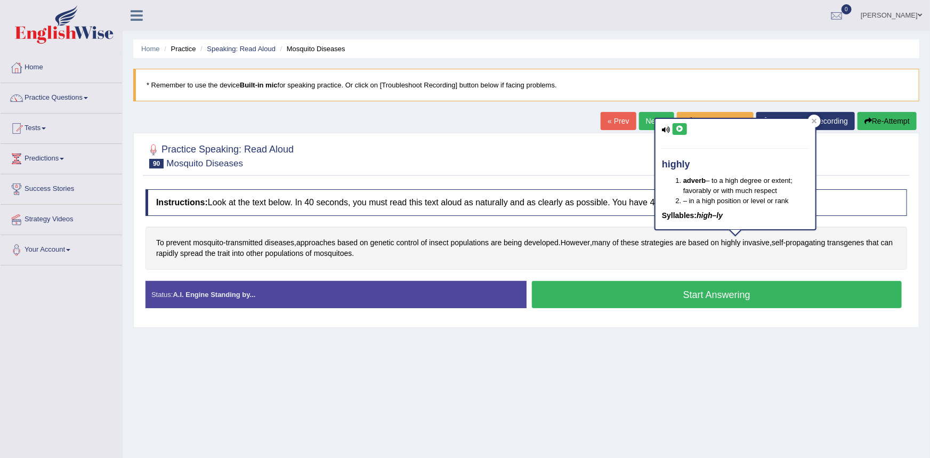
click at [676, 126] on icon at bounding box center [680, 129] width 8 height 6
click at [613, 293] on button "Start Answering" at bounding box center [717, 294] width 370 height 27
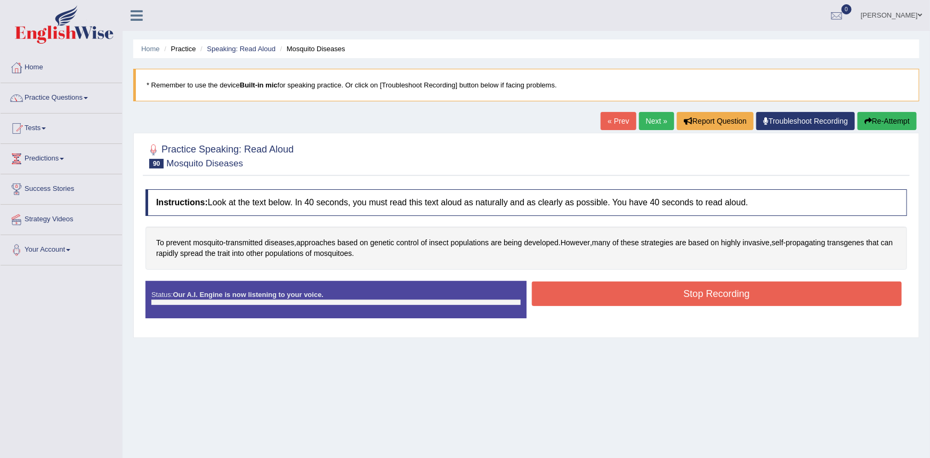
click at [642, 120] on link "Next »" at bounding box center [656, 121] width 35 height 18
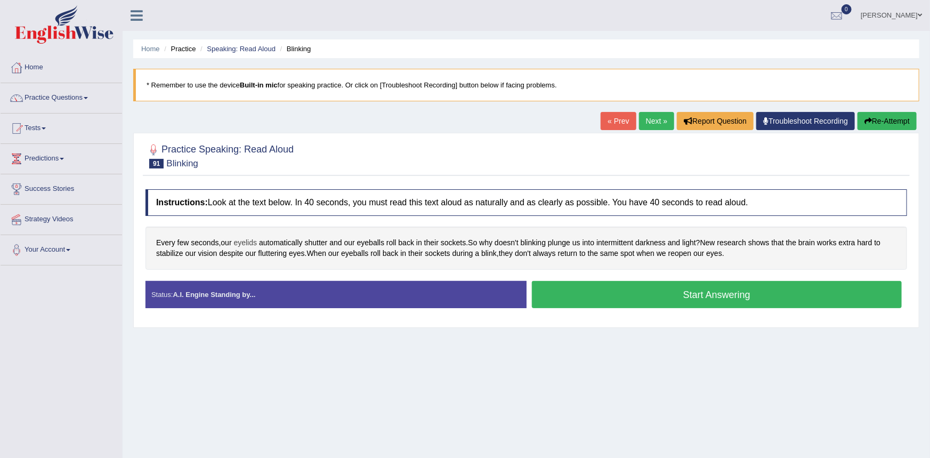
click at [241, 244] on span "eyelids" at bounding box center [245, 242] width 23 height 11
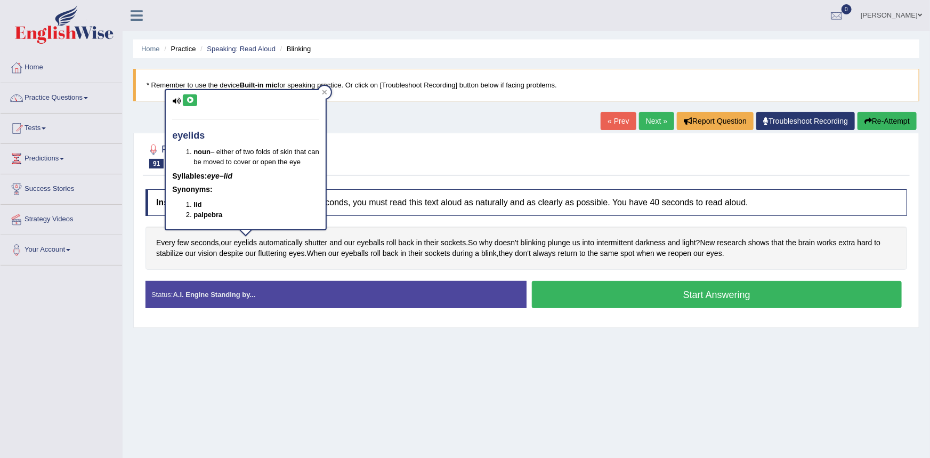
click at [187, 95] on button at bounding box center [190, 100] width 14 height 12
click at [125, 135] on div "Home Practice Speaking: Read Aloud Blinking * Remember to use the device Built-…" at bounding box center [526, 266] width 807 height 533
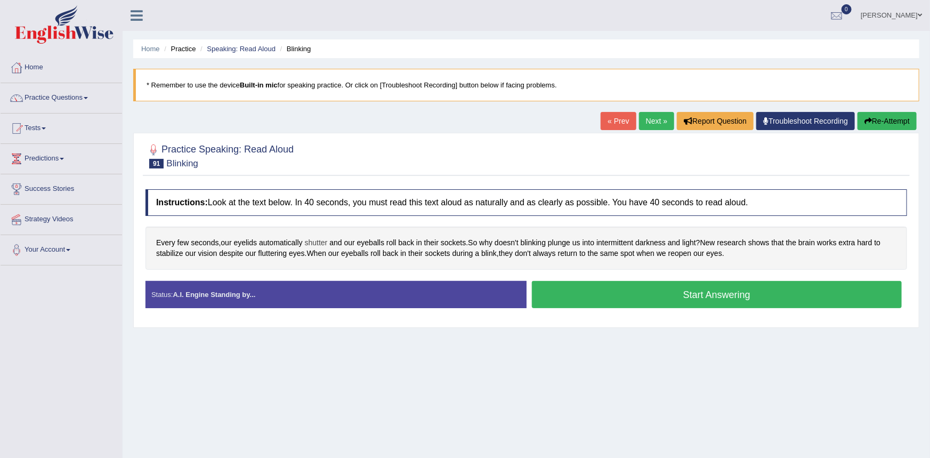
click at [320, 240] on span "shutter" at bounding box center [316, 242] width 23 height 11
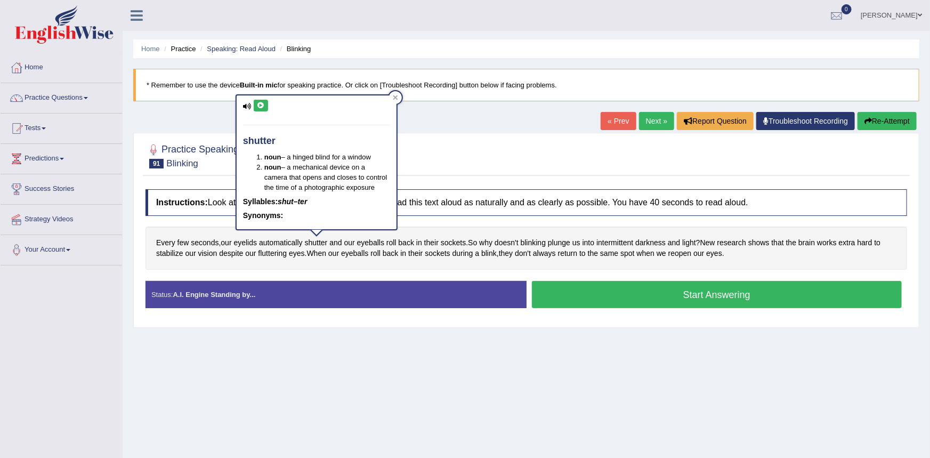
click at [263, 103] on icon at bounding box center [261, 105] width 8 height 6
click at [212, 138] on div "Practice Speaking: Read Aloud 91 Blinking Instructions: Look at the text below.…" at bounding box center [526, 230] width 786 height 195
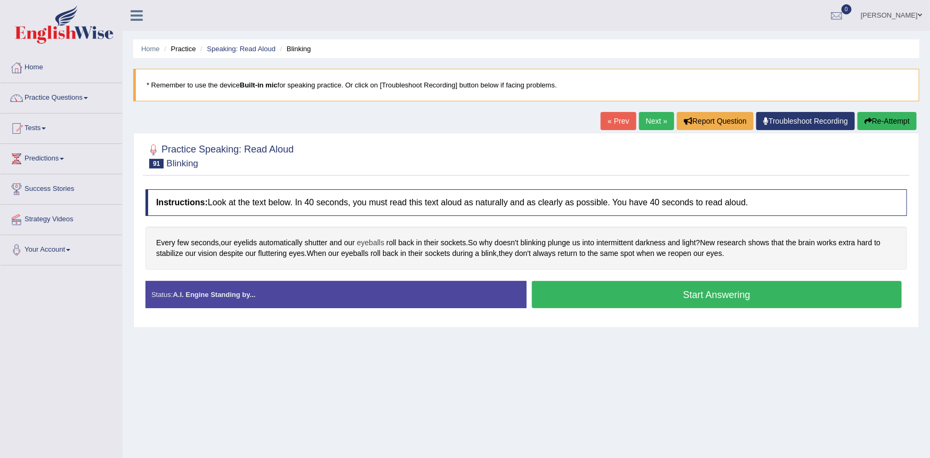
click at [369, 243] on span "eyeballs" at bounding box center [370, 242] width 27 height 11
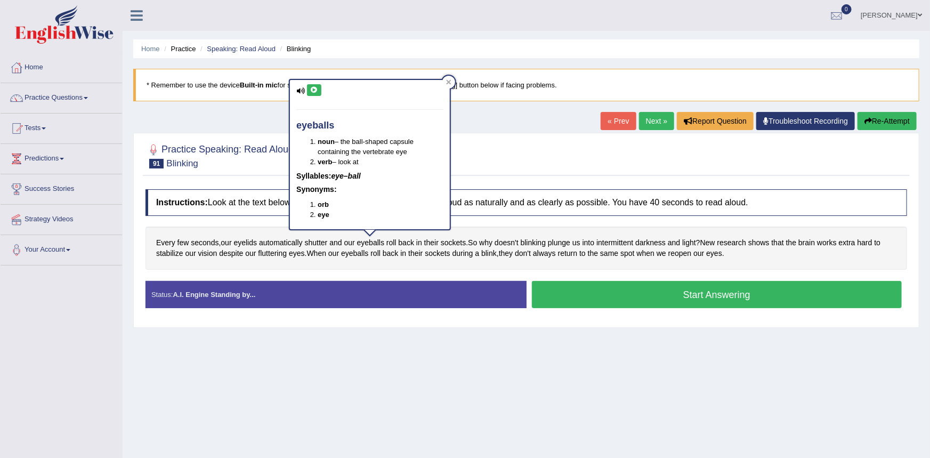
click at [316, 92] on icon at bounding box center [314, 90] width 8 height 6
click at [260, 169] on div at bounding box center [527, 155] width 762 height 33
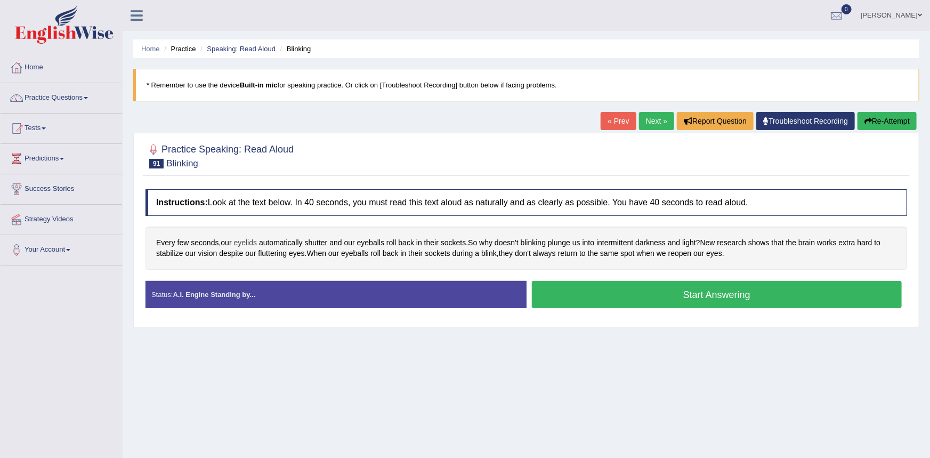
click at [246, 244] on span "eyelids" at bounding box center [245, 242] width 23 height 11
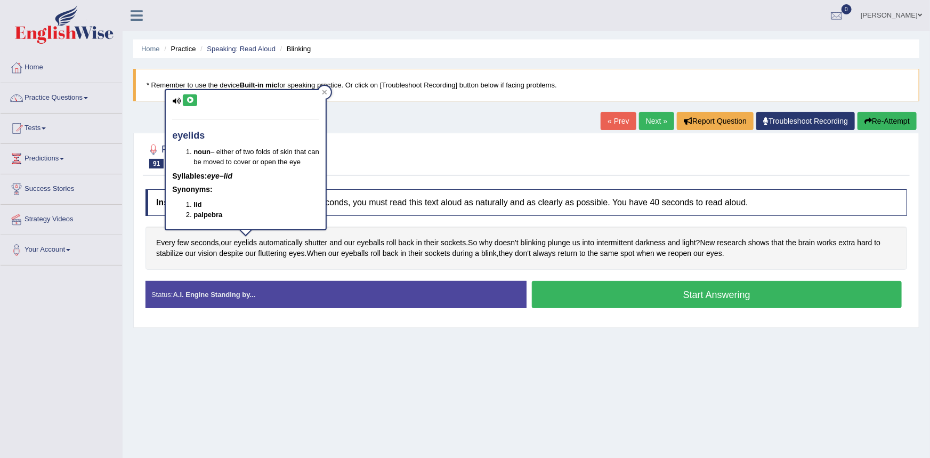
click at [188, 102] on icon at bounding box center [190, 100] width 8 height 6
click at [449, 243] on span "sockets" at bounding box center [453, 242] width 25 height 11
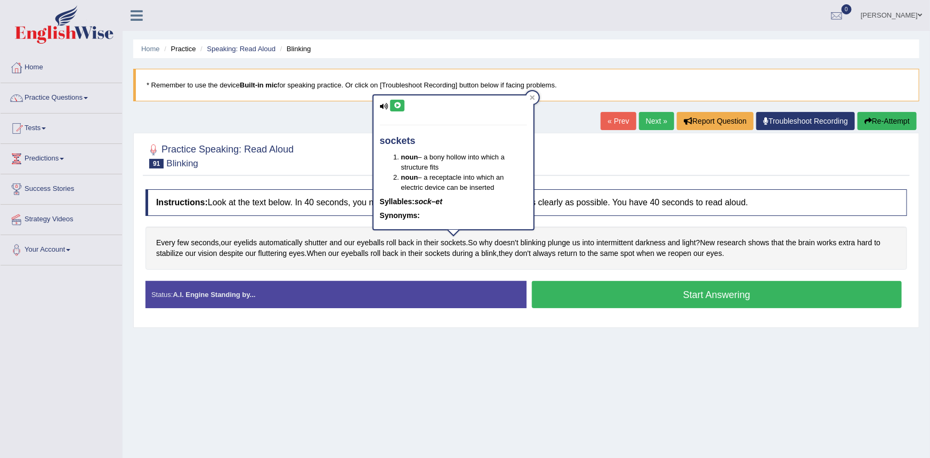
click at [399, 103] on icon at bounding box center [397, 105] width 8 height 6
click at [333, 150] on div at bounding box center [527, 155] width 762 height 33
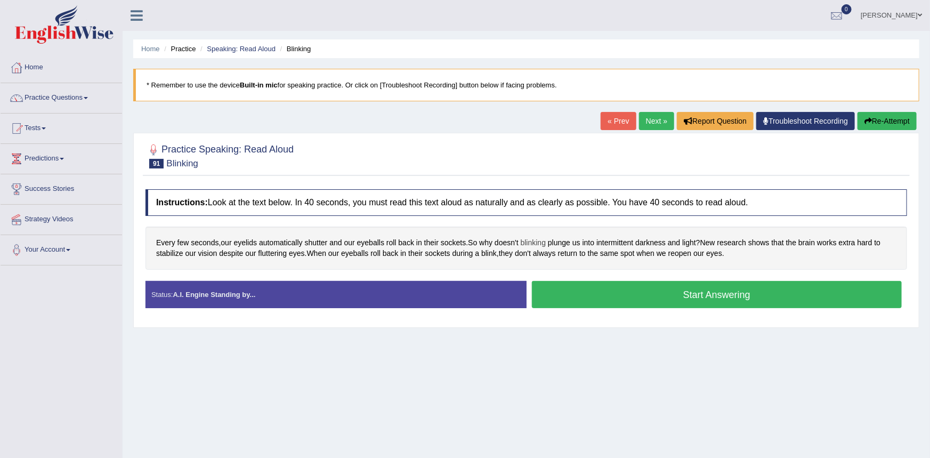
click at [533, 244] on span "blinking" at bounding box center [533, 242] width 25 height 11
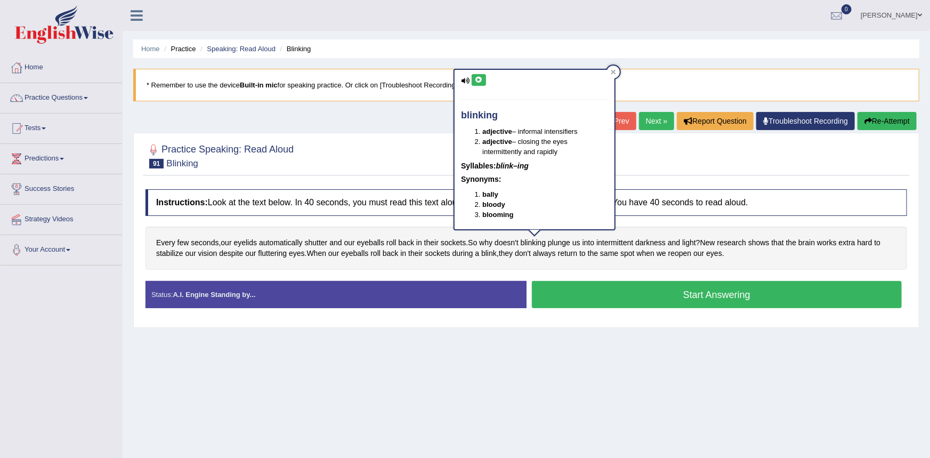
drag, startPoint x: 477, startPoint y: 77, endPoint x: 471, endPoint y: 86, distance: 10.3
click at [477, 77] on icon at bounding box center [479, 80] width 8 height 6
click at [619, 242] on span "intermittent" at bounding box center [614, 242] width 37 height 11
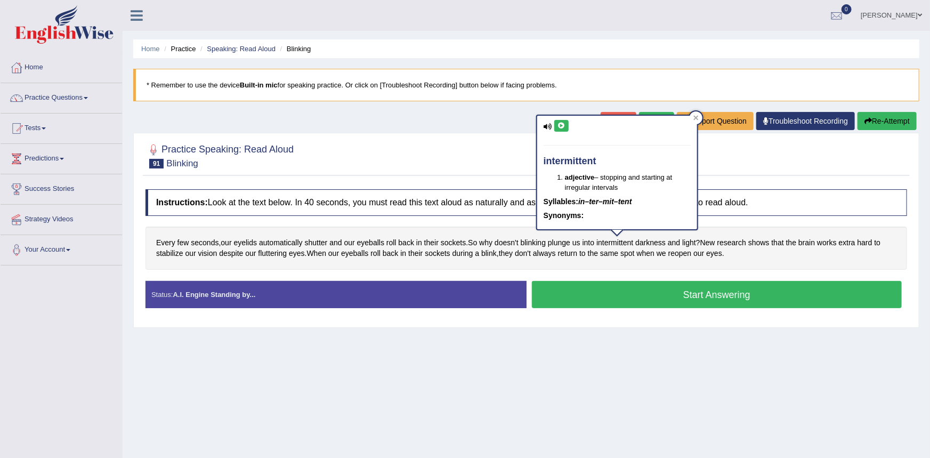
click at [562, 123] on icon at bounding box center [562, 126] width 8 height 6
click at [502, 161] on div at bounding box center [527, 155] width 762 height 33
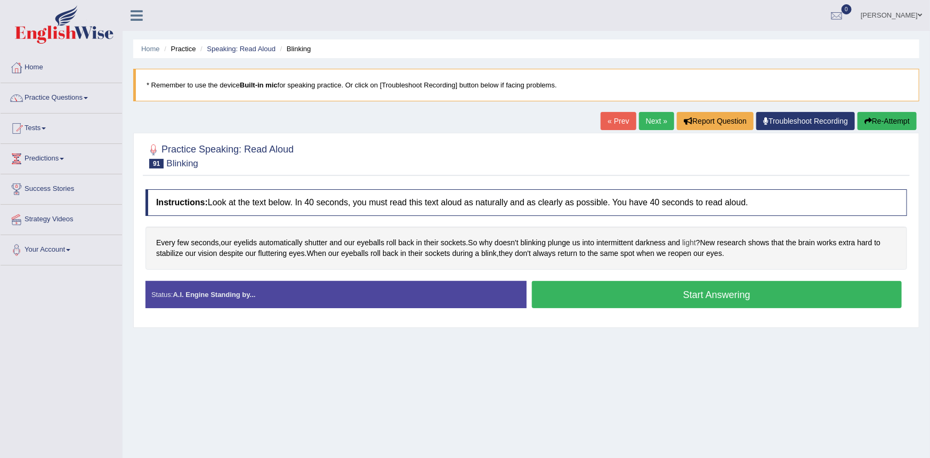
click at [691, 244] on span "light" at bounding box center [689, 242] width 14 height 11
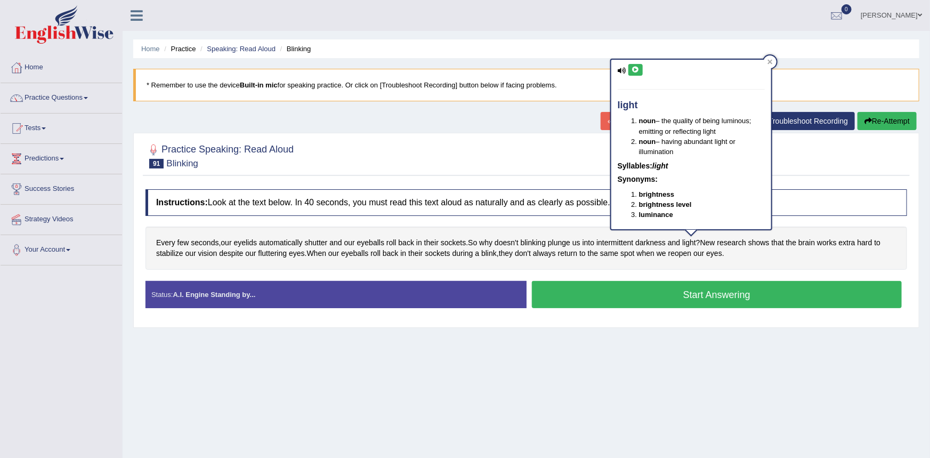
click at [639, 70] on icon at bounding box center [636, 70] width 8 height 6
click at [550, 154] on div at bounding box center [527, 155] width 762 height 33
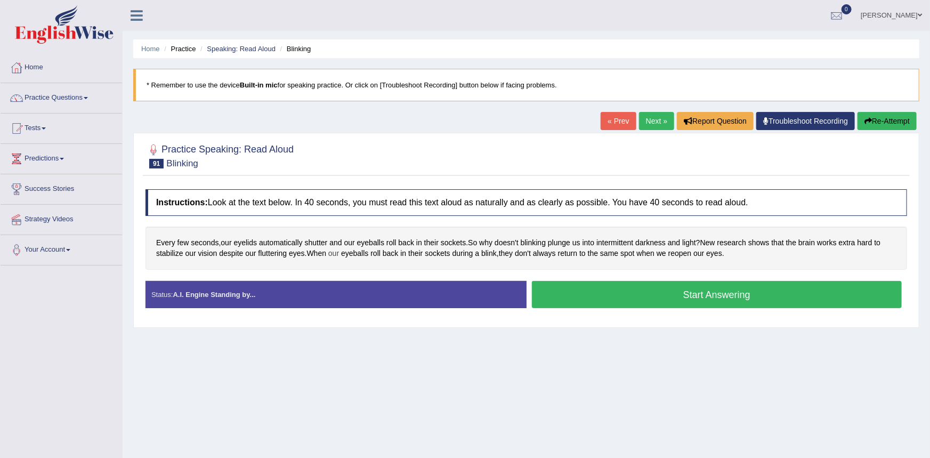
click at [337, 255] on span "our" at bounding box center [333, 253] width 11 height 11
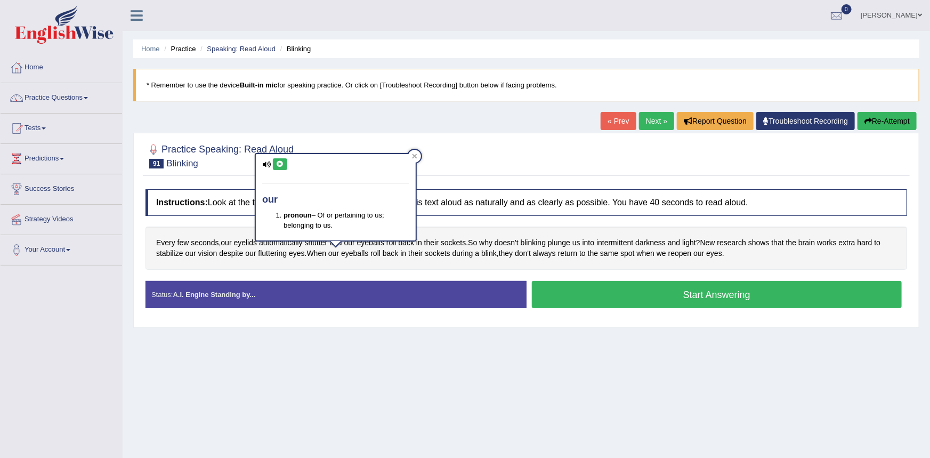
click at [278, 165] on icon at bounding box center [280, 164] width 8 height 6
click at [244, 169] on div at bounding box center [527, 155] width 762 height 33
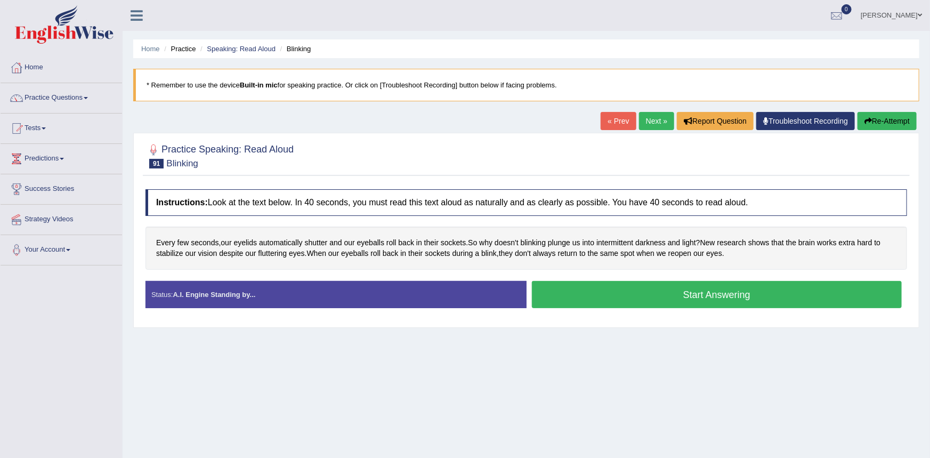
click at [667, 122] on link "Next »" at bounding box center [656, 121] width 35 height 18
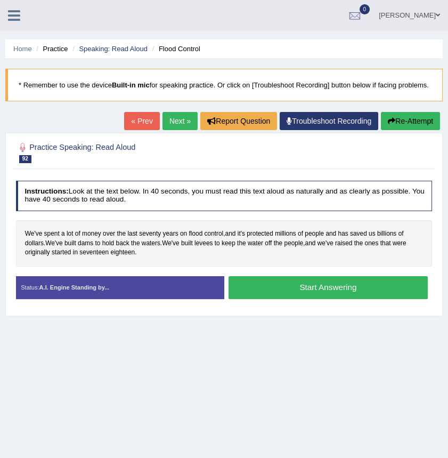
click at [389, 166] on div at bounding box center [224, 153] width 417 height 28
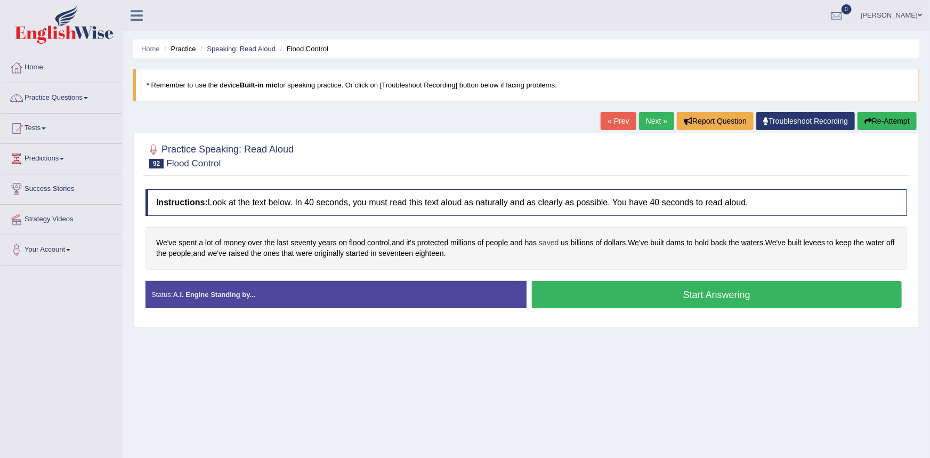
click at [549, 241] on span "saved" at bounding box center [549, 242] width 20 height 11
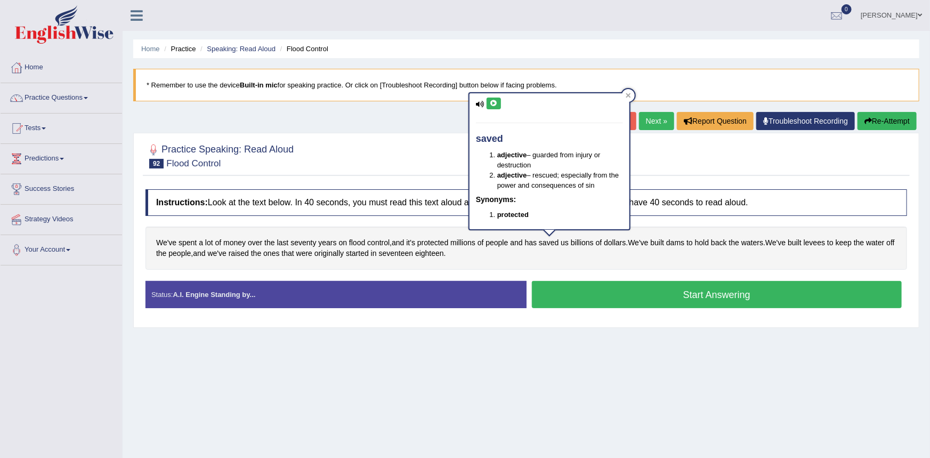
click at [497, 102] on button at bounding box center [494, 104] width 14 height 12
click at [413, 158] on div at bounding box center [527, 155] width 762 height 33
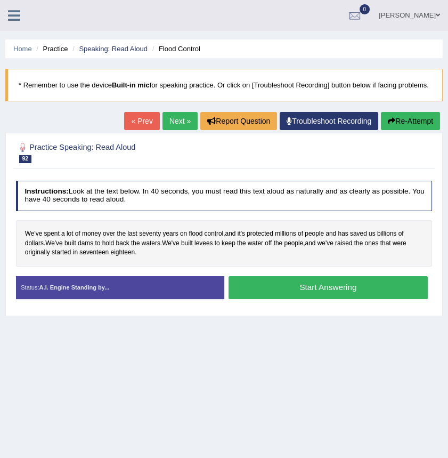
click at [370, 166] on div at bounding box center [224, 153] width 417 height 28
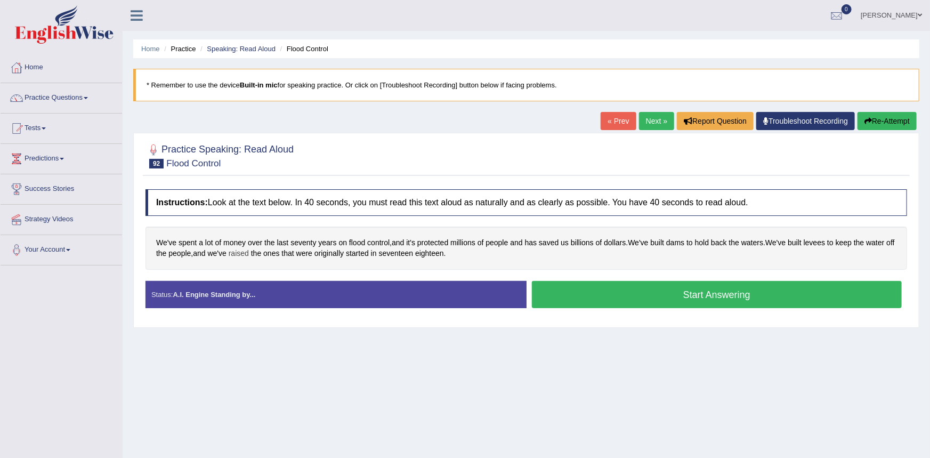
click at [248, 254] on span "raised" at bounding box center [239, 253] width 20 height 11
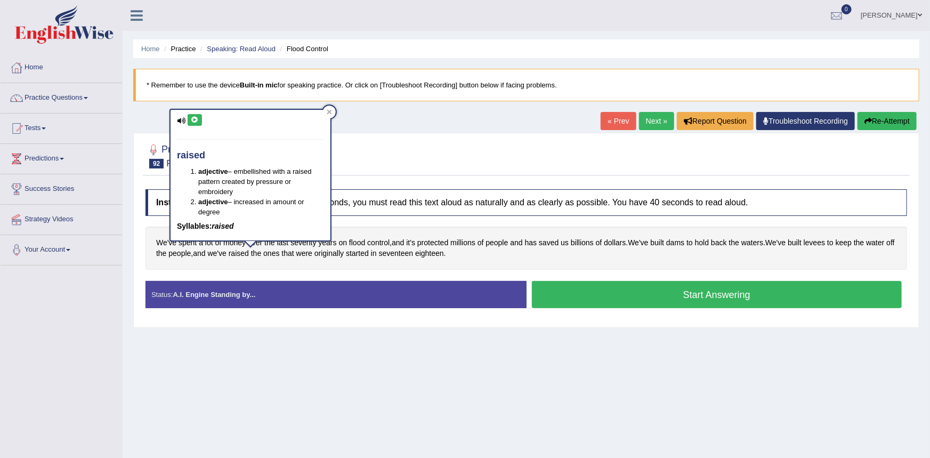
click at [197, 120] on icon at bounding box center [195, 120] width 8 height 6
click at [348, 169] on div at bounding box center [527, 155] width 762 height 33
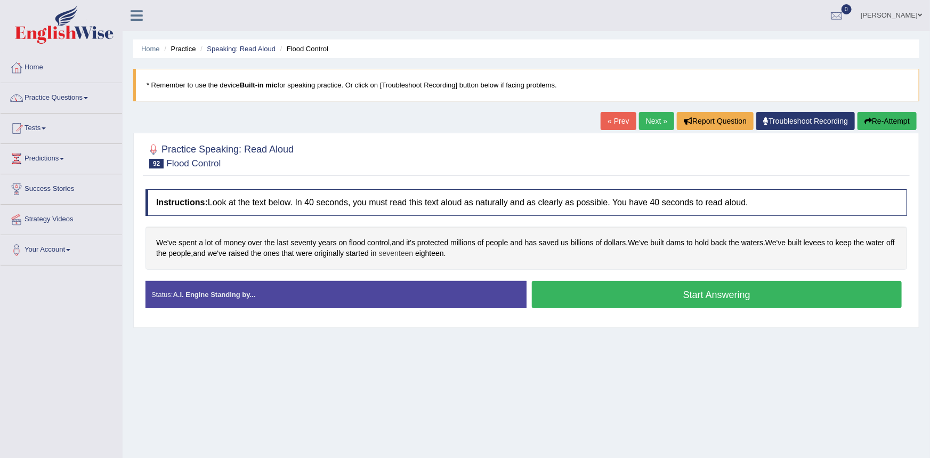
click at [409, 254] on span "seventeen" at bounding box center [396, 253] width 35 height 11
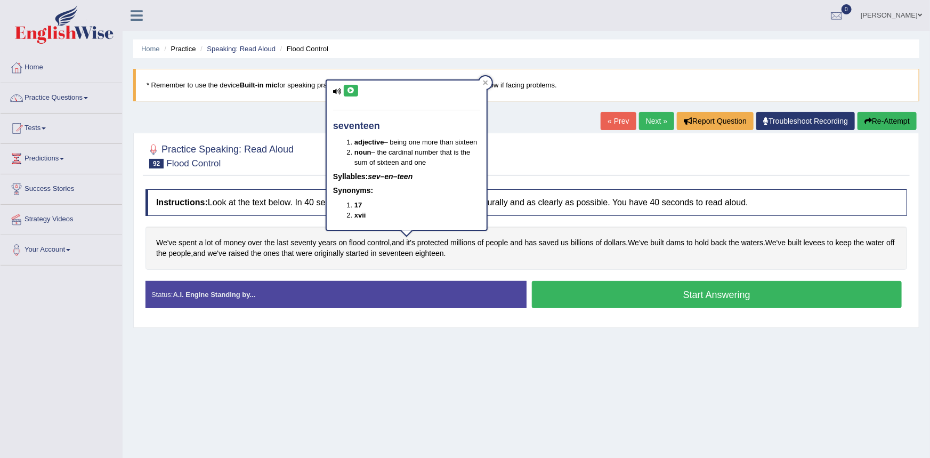
drag, startPoint x: 346, startPoint y: 91, endPoint x: 343, endPoint y: 98, distance: 7.2
click at [347, 91] on icon at bounding box center [351, 90] width 8 height 6
click at [310, 115] on div "Home Practice Speaking: Read Aloud Flood Control * Remember to use the device B…" at bounding box center [526, 266] width 807 height 533
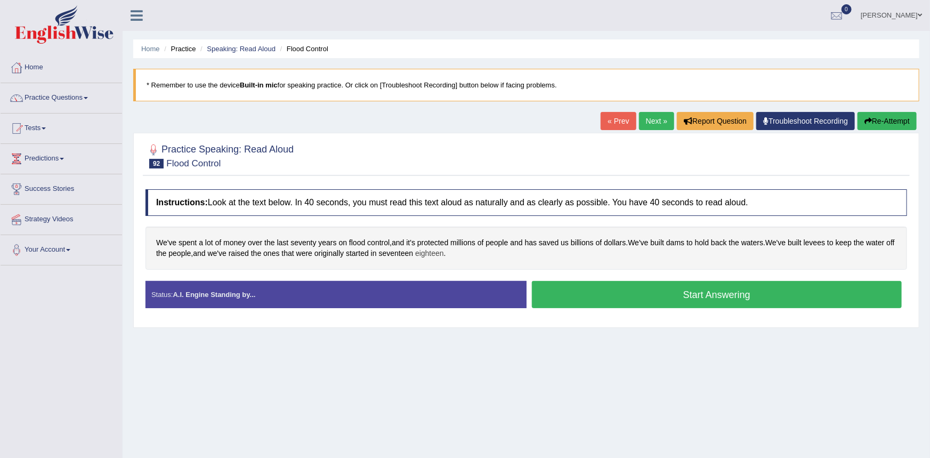
click at [435, 253] on span "eighteen" at bounding box center [429, 253] width 29 height 11
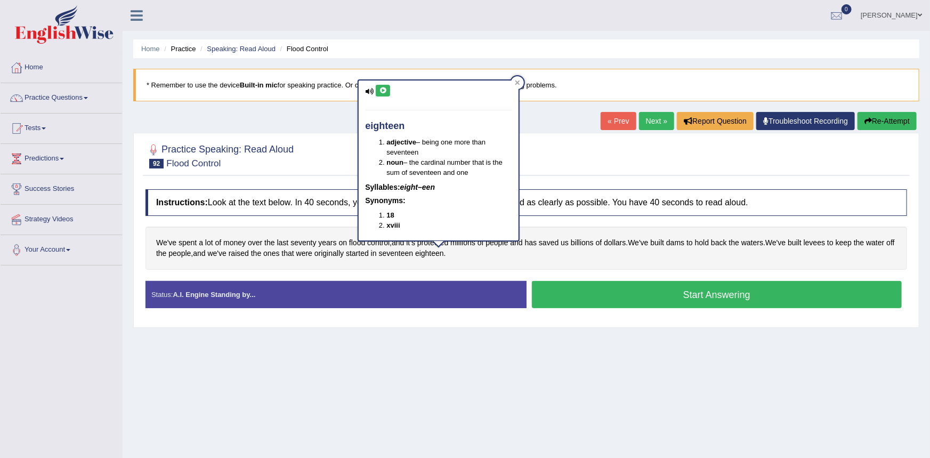
click at [386, 90] on icon at bounding box center [383, 90] width 8 height 6
click at [322, 120] on div "Home Practice Speaking: Read Aloud Flood Control * Remember to use the device B…" at bounding box center [526, 266] width 807 height 533
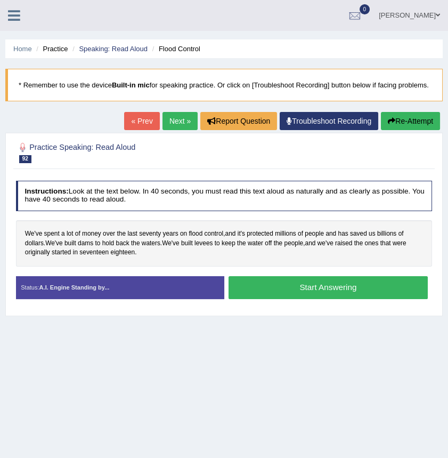
click at [379, 161] on div at bounding box center [224, 153] width 417 height 28
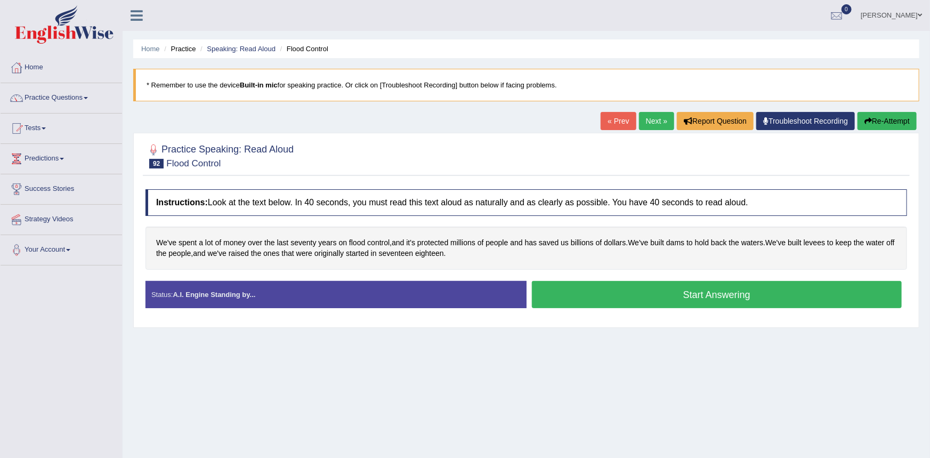
click at [595, 295] on button "Start Answering" at bounding box center [717, 294] width 370 height 27
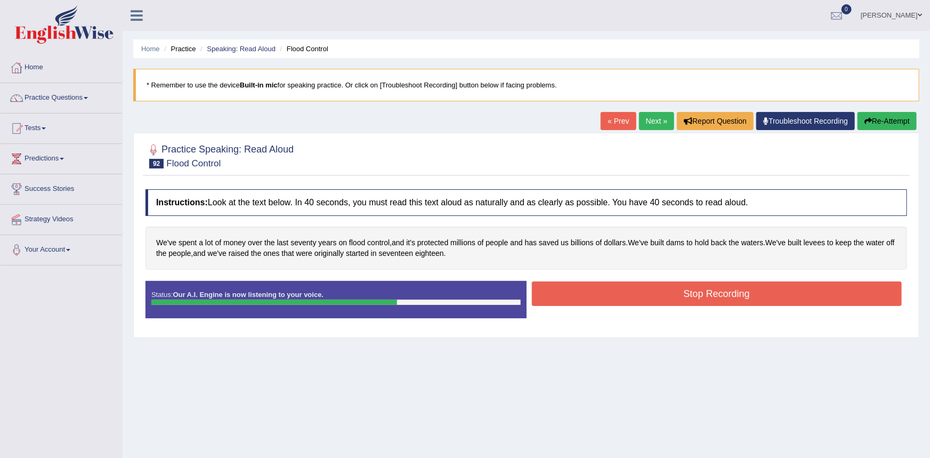
click at [591, 294] on button "Stop Recording" at bounding box center [717, 293] width 370 height 25
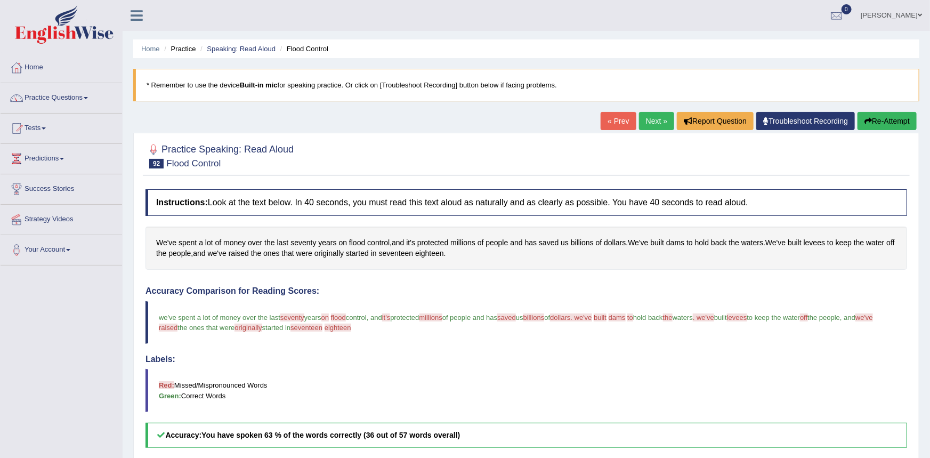
click at [655, 122] on link "Next »" at bounding box center [656, 121] width 35 height 18
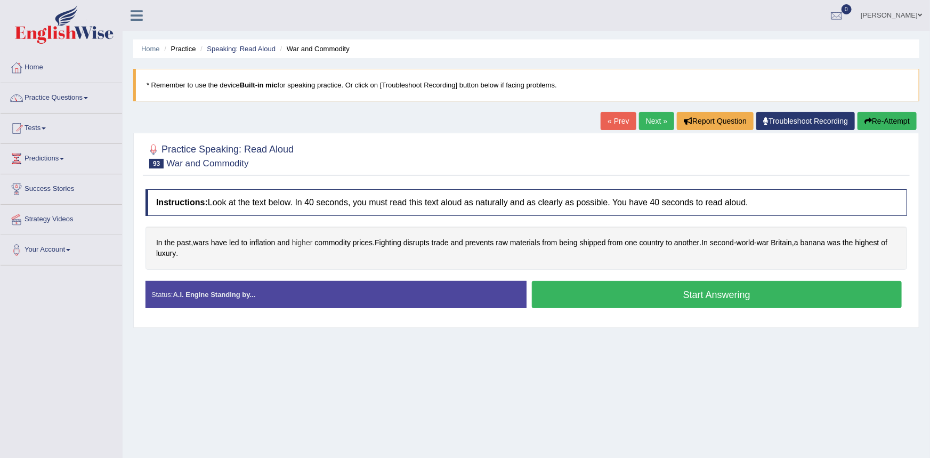
click at [306, 244] on span "higher" at bounding box center [302, 242] width 21 height 11
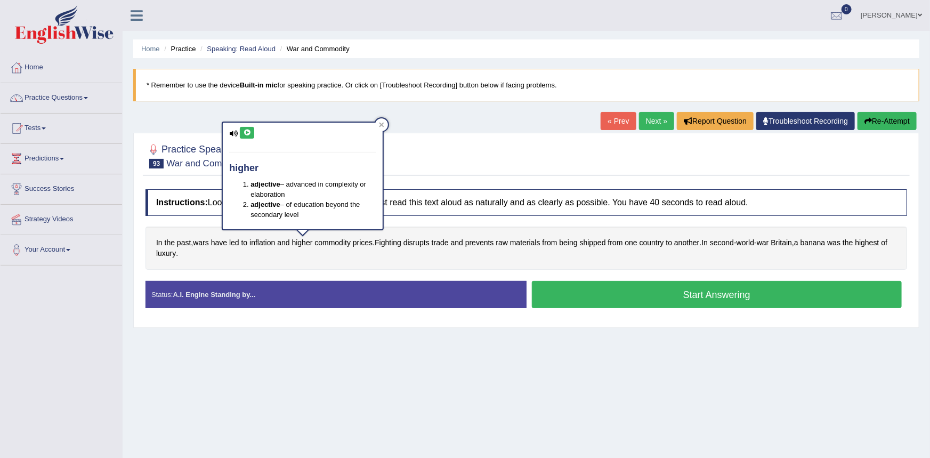
click at [240, 134] on button at bounding box center [247, 133] width 14 height 12
click at [437, 161] on div at bounding box center [527, 155] width 762 height 33
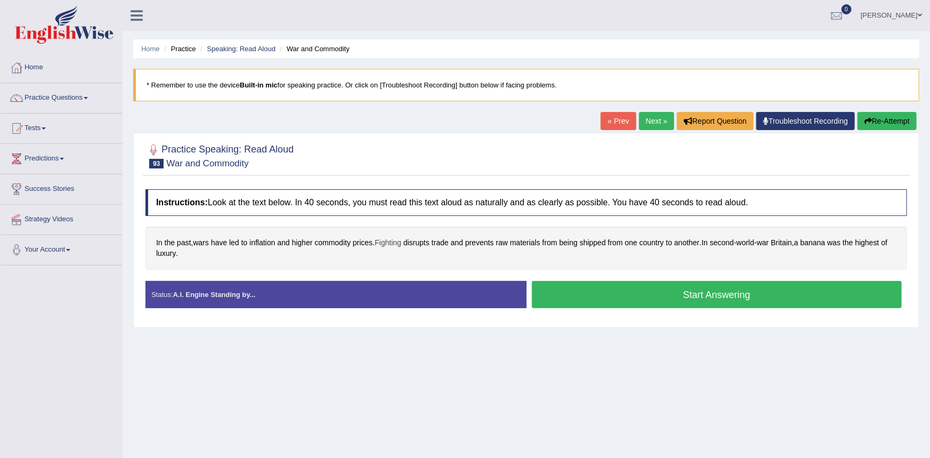
click at [391, 244] on span "Fighting" at bounding box center [388, 242] width 27 height 11
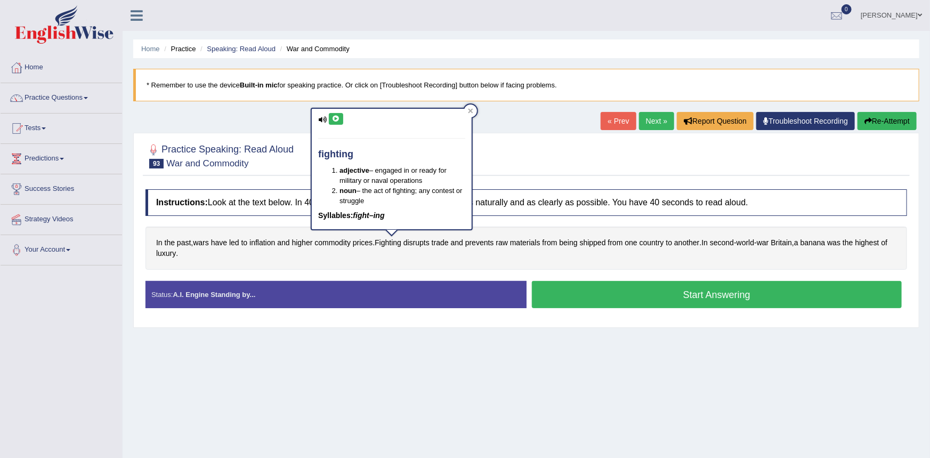
click at [335, 118] on icon at bounding box center [336, 119] width 8 height 6
click at [534, 159] on div at bounding box center [527, 155] width 762 height 33
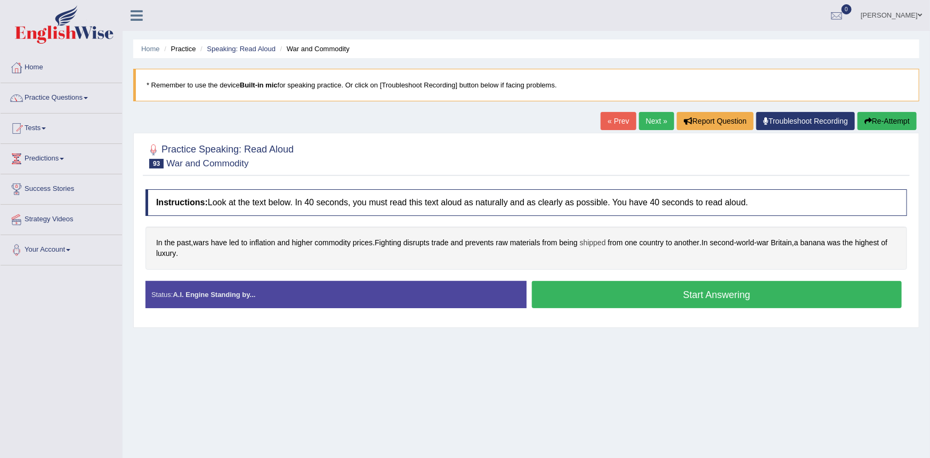
click at [591, 243] on span "shipped" at bounding box center [593, 242] width 26 height 11
click at [600, 165] on icon at bounding box center [598, 168] width 8 height 6
click at [668, 295] on button "Start Answering" at bounding box center [717, 294] width 370 height 27
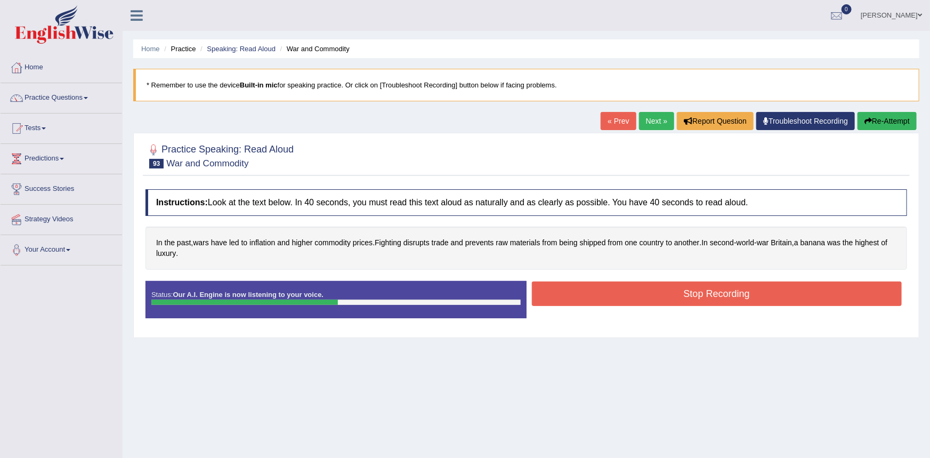
click at [677, 295] on button "Stop Recording" at bounding box center [717, 293] width 370 height 25
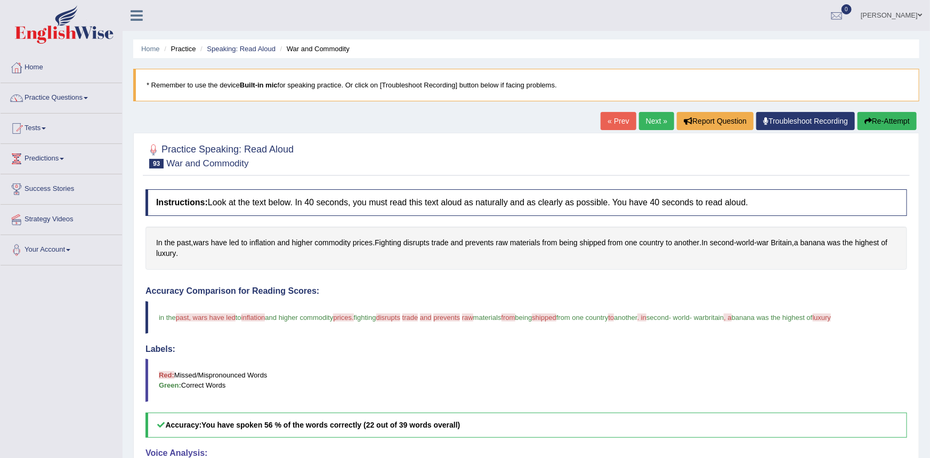
click at [647, 126] on link "Next »" at bounding box center [656, 121] width 35 height 18
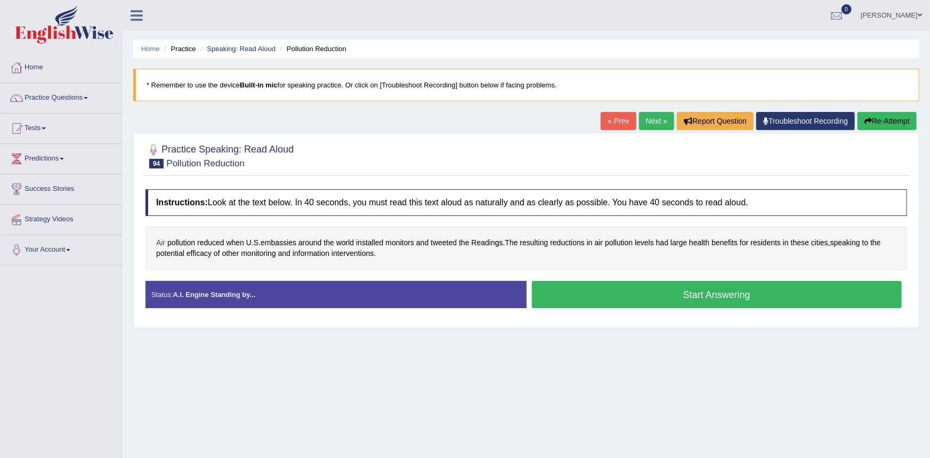
click at [157, 244] on span "Air" at bounding box center [160, 242] width 9 height 11
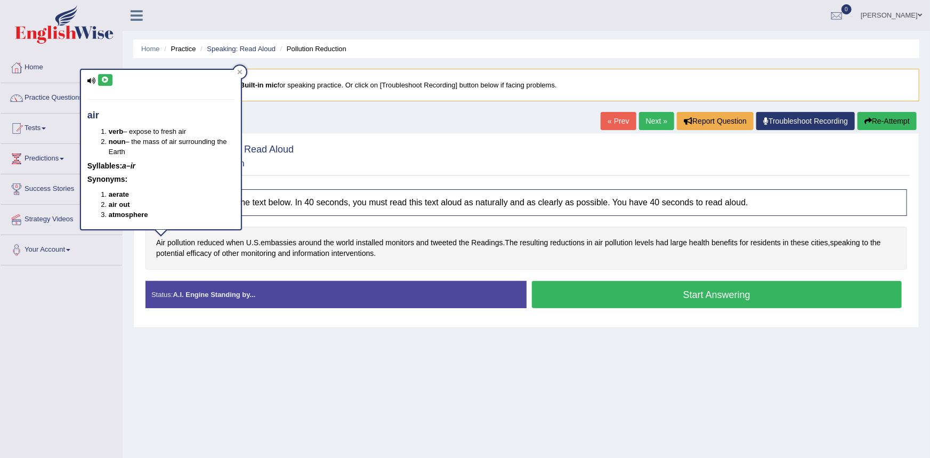
click at [107, 77] on icon at bounding box center [105, 80] width 8 height 6
click at [207, 243] on span "reduced" at bounding box center [210, 242] width 27 height 11
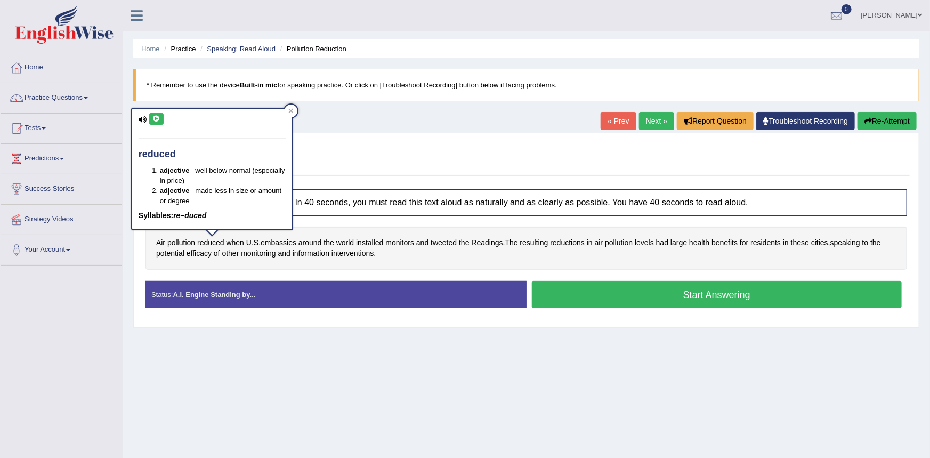
click at [158, 122] on icon at bounding box center [156, 119] width 8 height 6
click at [284, 243] on span "embassies" at bounding box center [279, 242] width 36 height 11
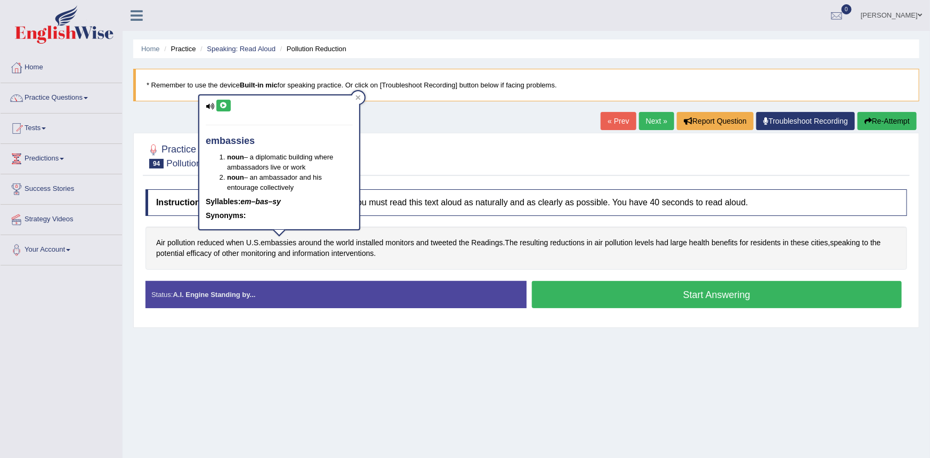
click at [225, 106] on icon at bounding box center [224, 105] width 8 height 6
click at [384, 143] on div at bounding box center [527, 155] width 762 height 33
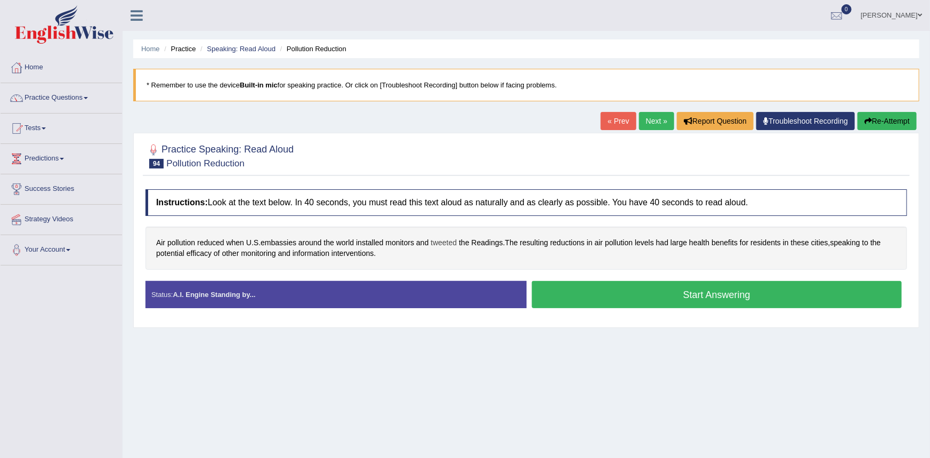
click at [444, 243] on span "tweeted" at bounding box center [444, 242] width 26 height 11
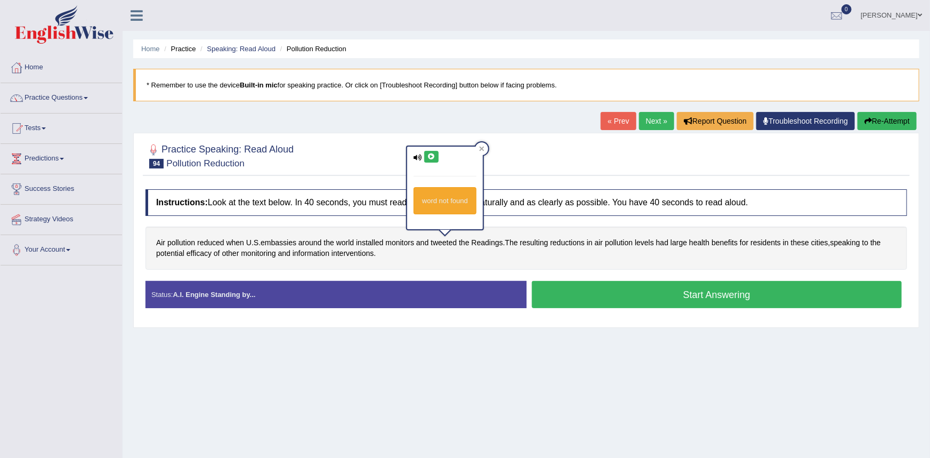
click at [430, 157] on icon at bounding box center [431, 157] width 8 height 6
drag, startPoint x: 489, startPoint y: 243, endPoint x: 480, endPoint y: 229, distance: 16.6
click at [489, 243] on span "Readings" at bounding box center [487, 242] width 31 height 11
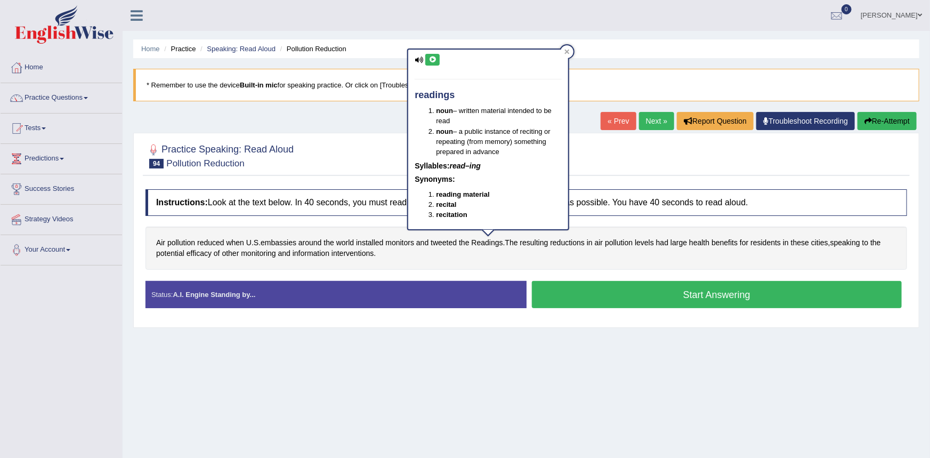
click at [435, 59] on icon at bounding box center [433, 59] width 8 height 6
click at [369, 129] on div "Home Practice Speaking: Read Aloud Pollution Reduction * Remember to use the de…" at bounding box center [526, 266] width 807 height 533
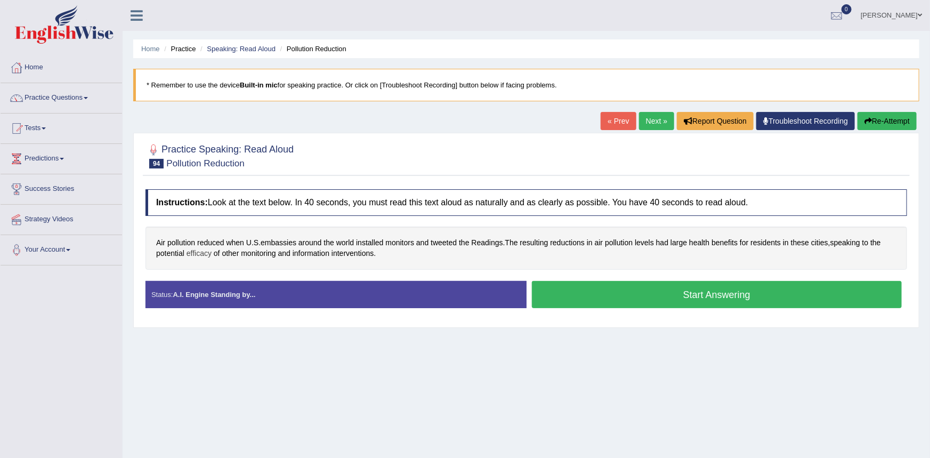
click at [198, 253] on span "efficacy" at bounding box center [199, 253] width 25 height 11
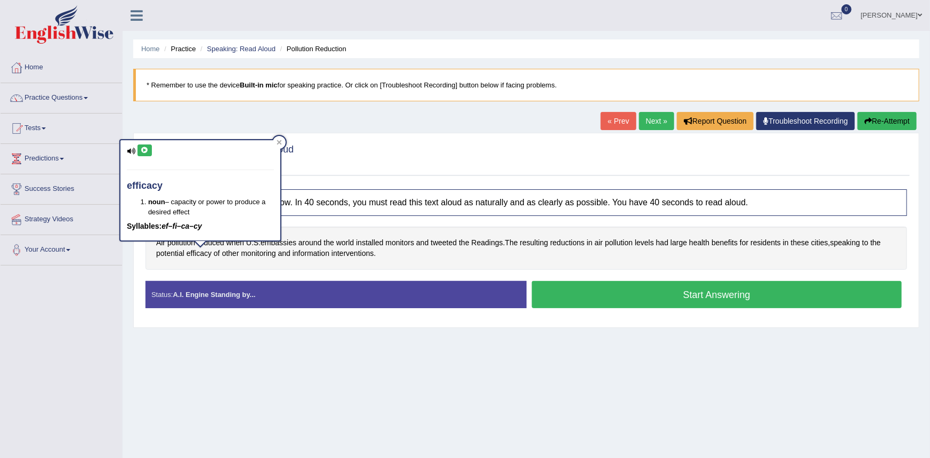
click at [147, 153] on icon at bounding box center [145, 150] width 8 height 6
click at [113, 176] on link "Success Stories" at bounding box center [62, 187] width 122 height 27
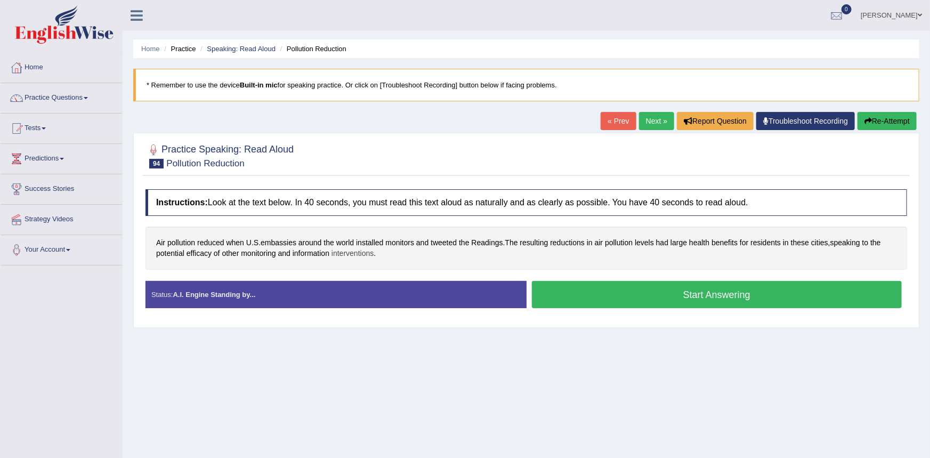
click at [359, 252] on span "interventions" at bounding box center [353, 253] width 42 height 11
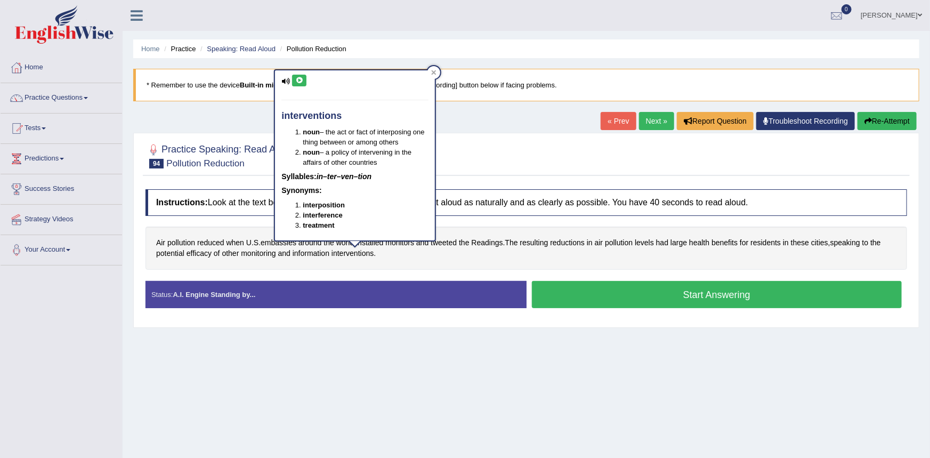
click at [303, 78] on icon at bounding box center [299, 80] width 8 height 6
click at [579, 301] on button "Start Answering" at bounding box center [717, 294] width 370 height 27
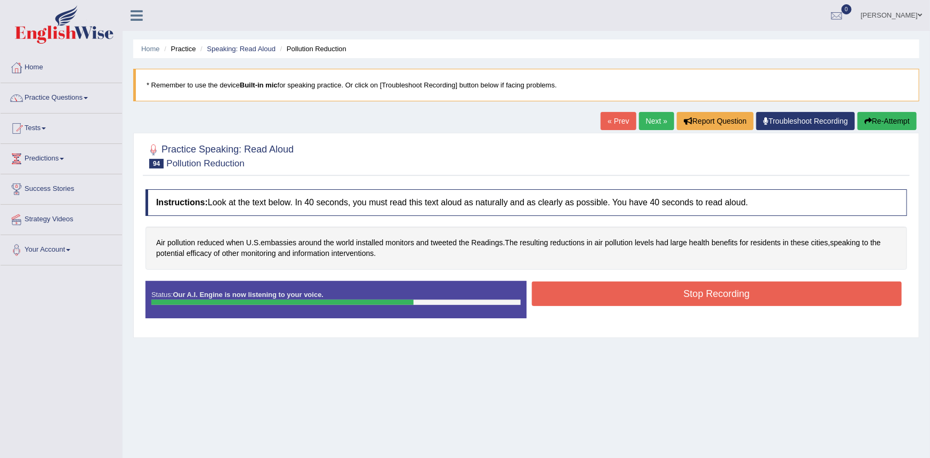
click at [556, 294] on button "Stop Recording" at bounding box center [717, 293] width 370 height 25
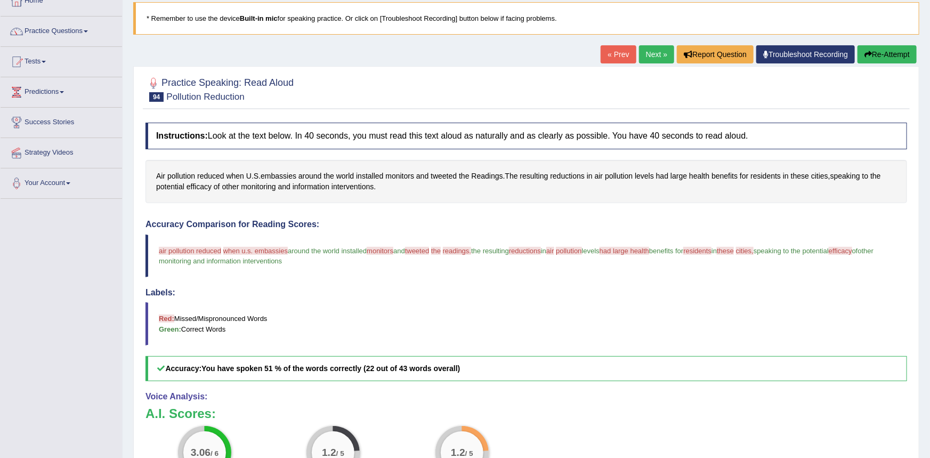
scroll to position [103, 0]
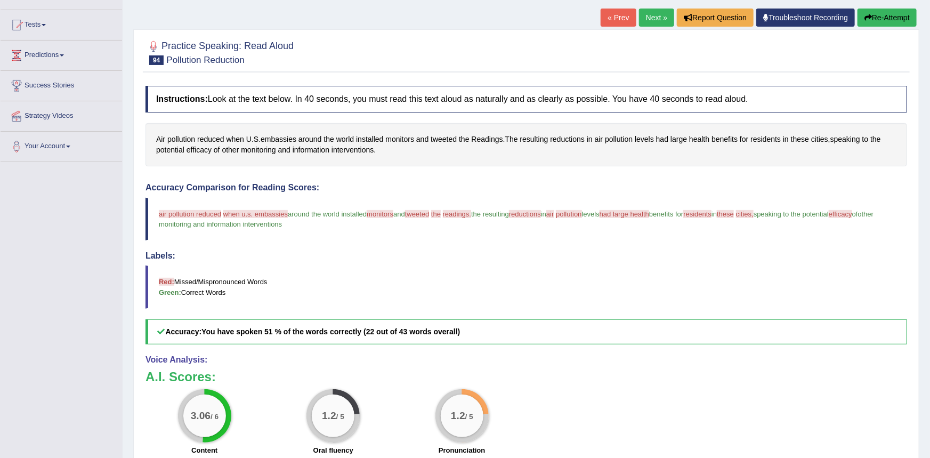
click at [641, 18] on link "Next »" at bounding box center [656, 18] width 35 height 18
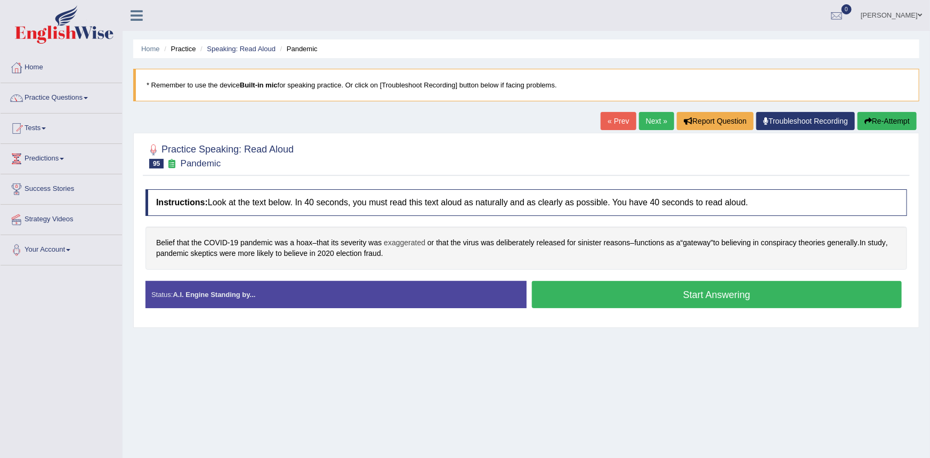
click at [406, 243] on span "exaggerated" at bounding box center [405, 242] width 42 height 11
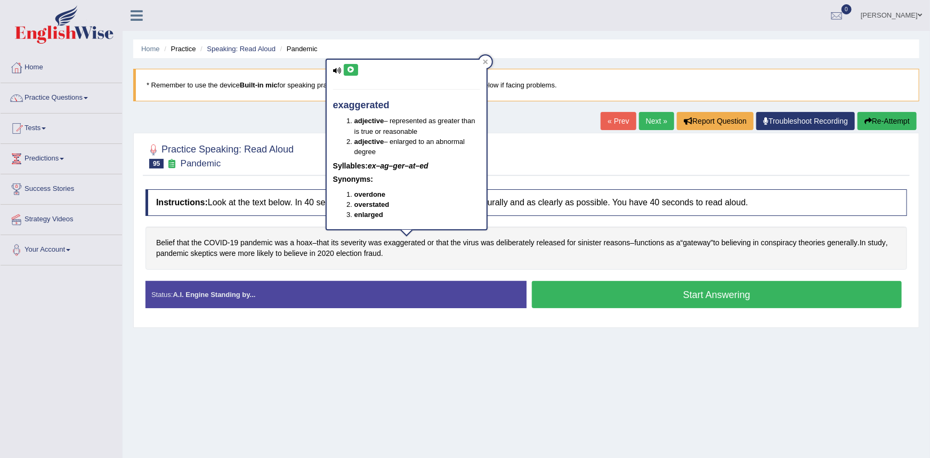
click at [354, 70] on icon at bounding box center [351, 70] width 8 height 6
click at [522, 244] on span "deliberately" at bounding box center [515, 242] width 38 height 11
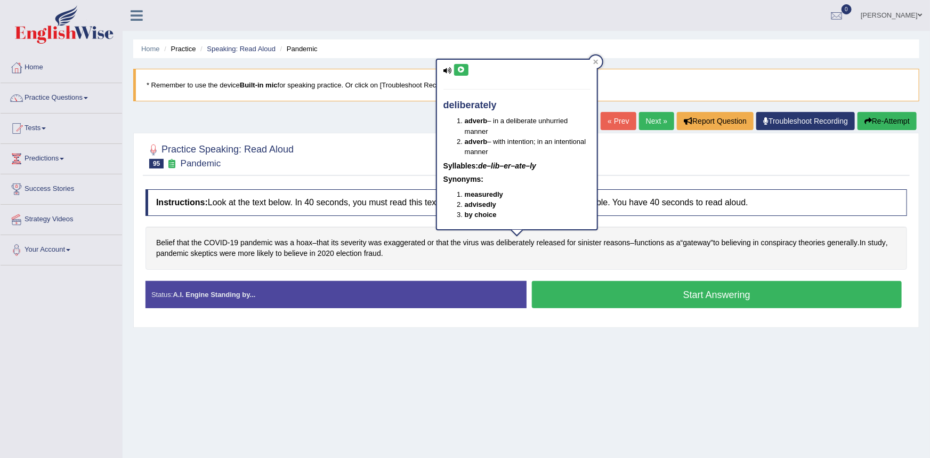
click at [463, 70] on icon at bounding box center [461, 70] width 8 height 6
click at [392, 145] on div at bounding box center [527, 155] width 762 height 33
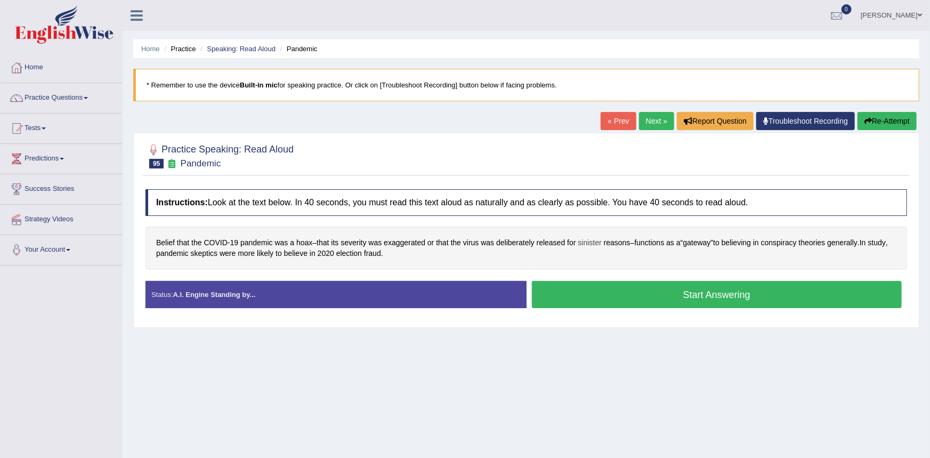
click at [587, 243] on span "sinister" at bounding box center [589, 242] width 23 height 11
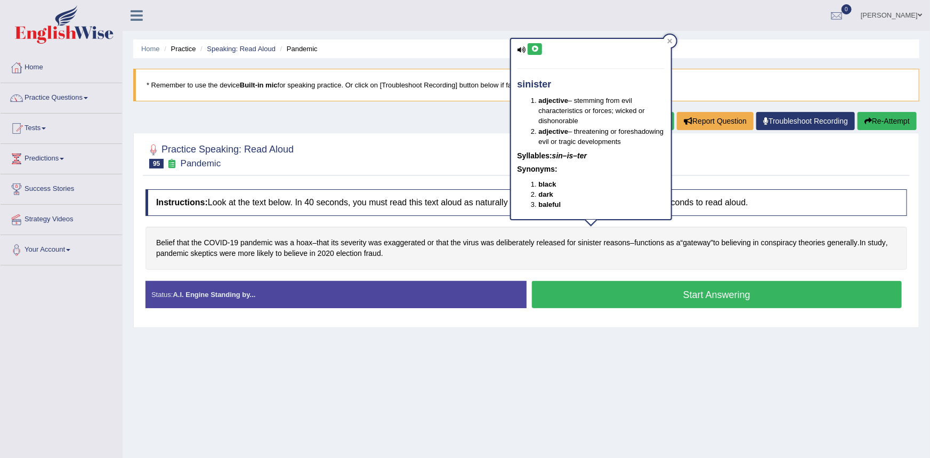
click at [536, 55] on div "sinister adjective – stemming from evil characteristics or forces; wicked or di…" at bounding box center [591, 129] width 160 height 180
click at [535, 51] on icon at bounding box center [535, 49] width 8 height 6
click at [469, 135] on div "Practice Speaking: Read Aloud 95 Pandemic Instructions: Look at the text below.…" at bounding box center [526, 230] width 786 height 195
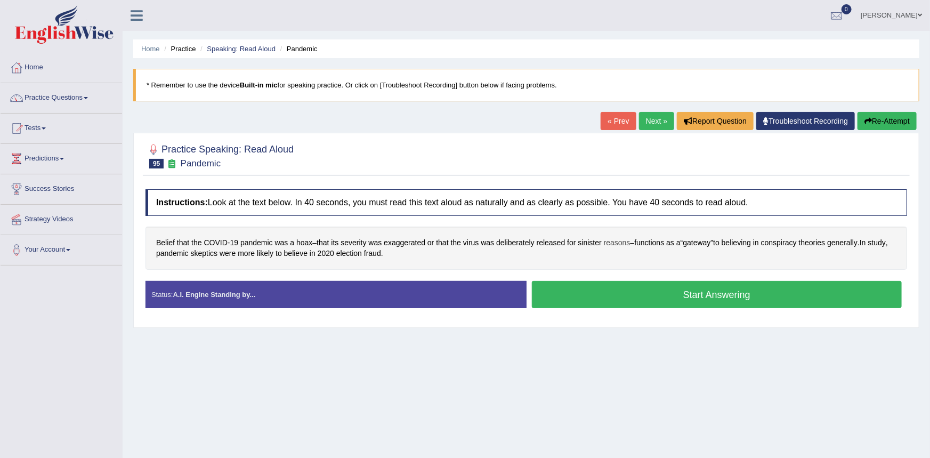
click at [619, 244] on span "reasons" at bounding box center [617, 242] width 27 height 11
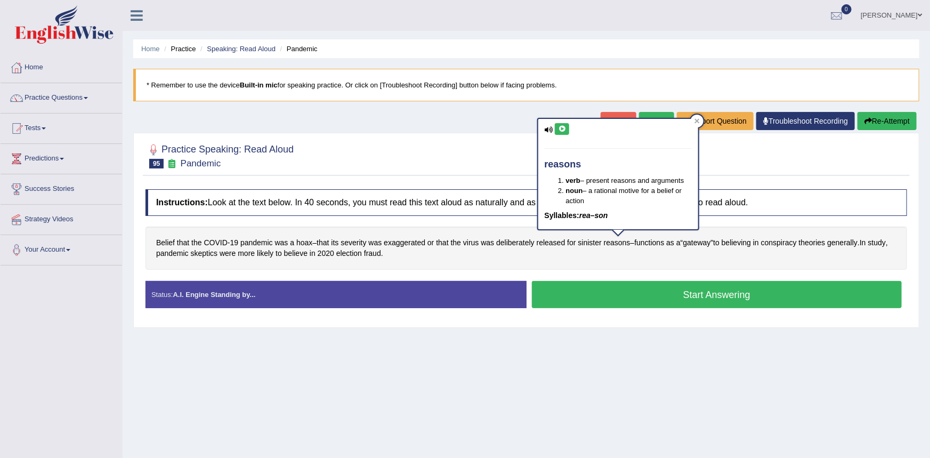
click at [563, 131] on icon at bounding box center [562, 129] width 8 height 6
click at [510, 158] on div at bounding box center [527, 155] width 762 height 33
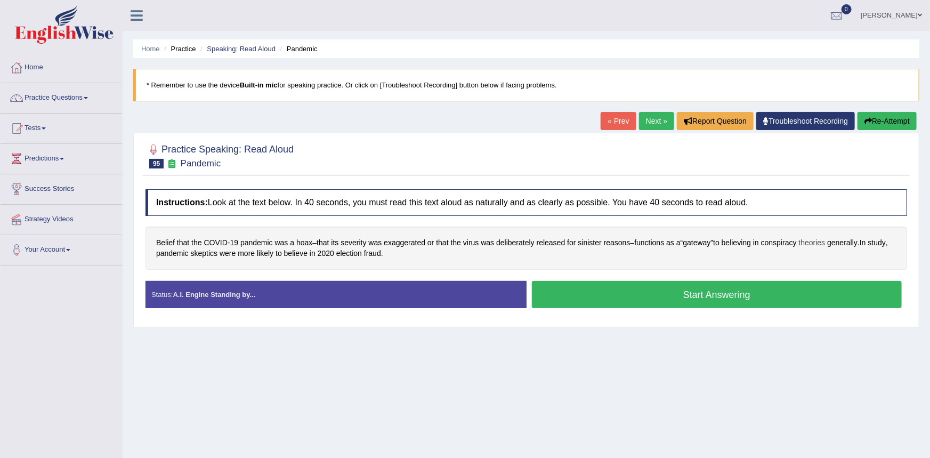
click at [817, 244] on span "theories" at bounding box center [812, 242] width 27 height 11
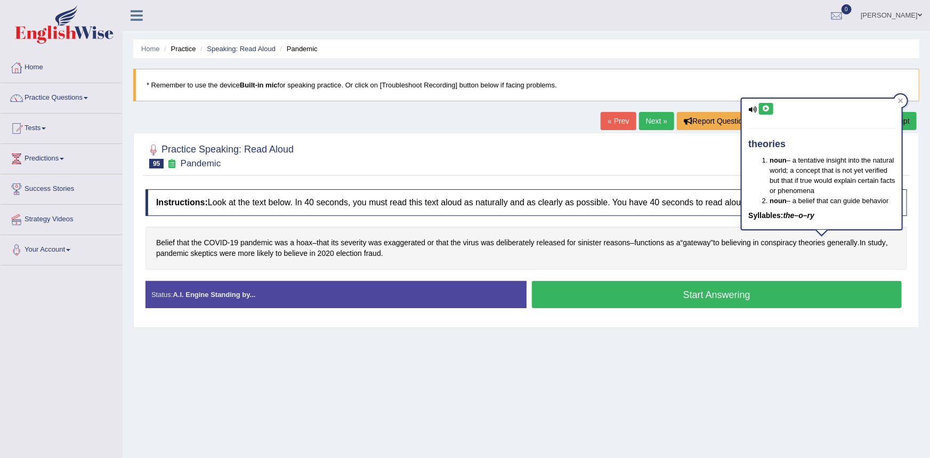
click at [768, 112] on button at bounding box center [766, 109] width 14 height 12
drag, startPoint x: 704, startPoint y: 166, endPoint x: 724, endPoint y: 177, distance: 23.6
click at [704, 165] on div at bounding box center [527, 155] width 762 height 33
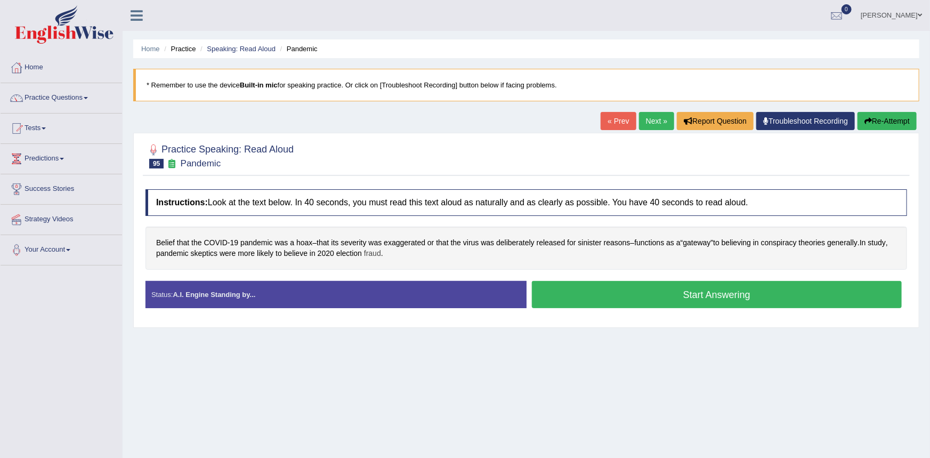
click at [379, 253] on span "fraud" at bounding box center [372, 253] width 17 height 11
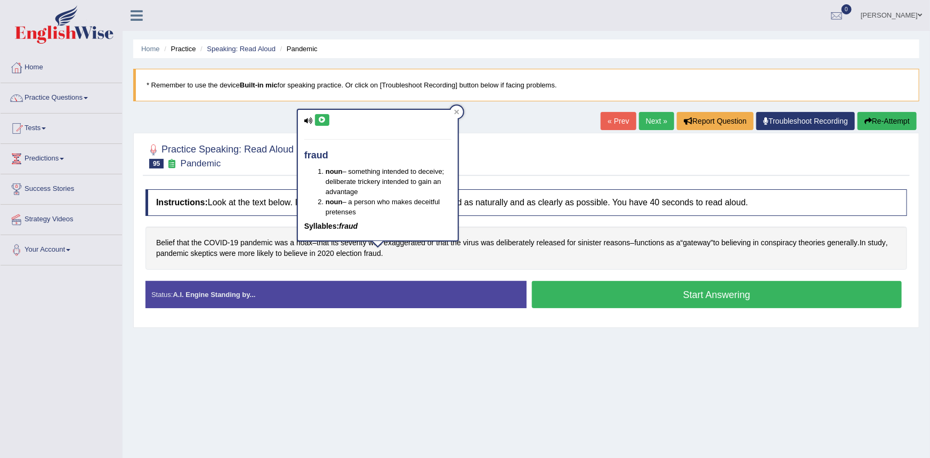
click at [321, 124] on button at bounding box center [322, 120] width 14 height 12
click at [650, 125] on link "Next »" at bounding box center [656, 121] width 35 height 18
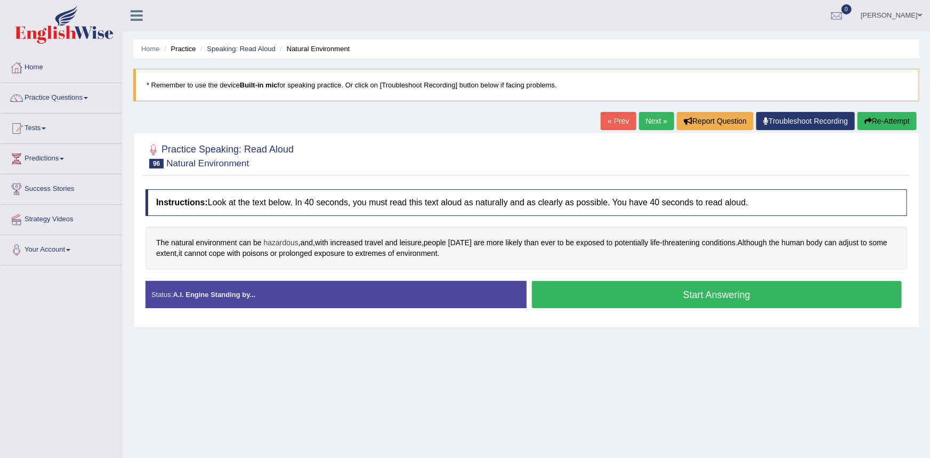
click at [279, 244] on span "hazardous" at bounding box center [281, 242] width 35 height 11
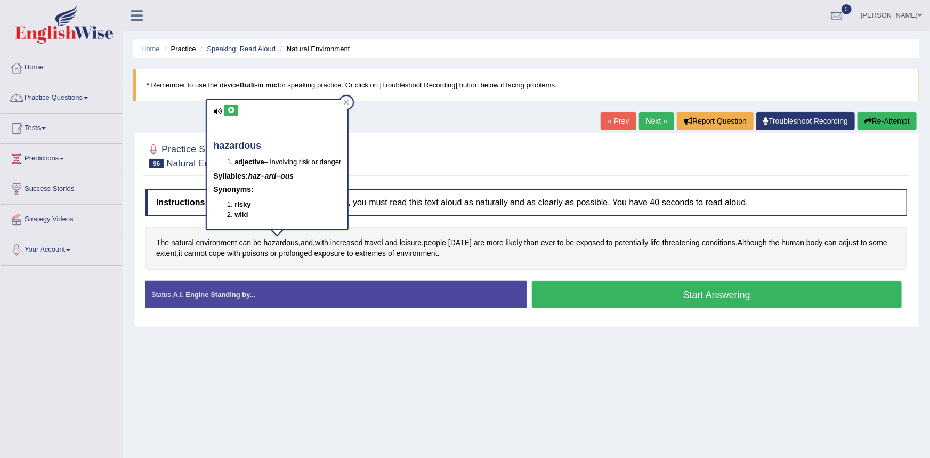
click at [231, 110] on icon at bounding box center [231, 110] width 8 height 6
click at [406, 242] on span "leisure" at bounding box center [411, 242] width 22 height 11
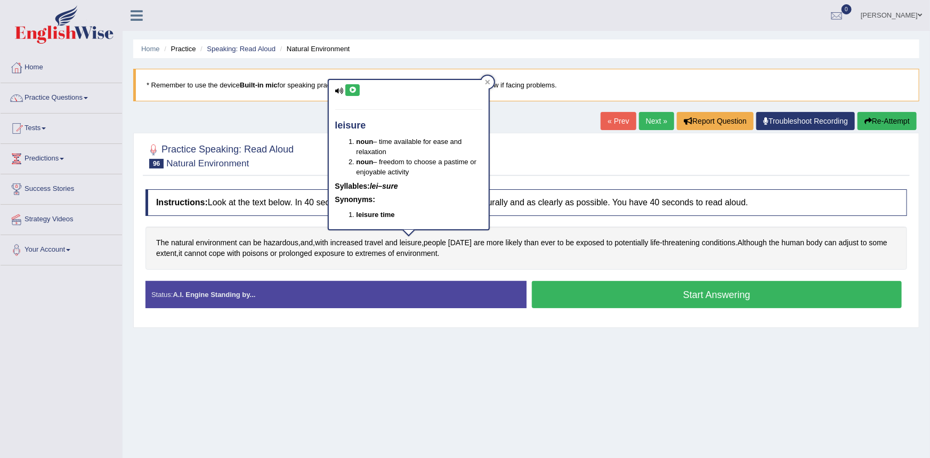
click at [359, 92] on button at bounding box center [352, 90] width 14 height 12
click at [314, 111] on div "Home Practice Speaking: Read Aloud Natural Environment * Remember to use the de…" at bounding box center [526, 266] width 807 height 533
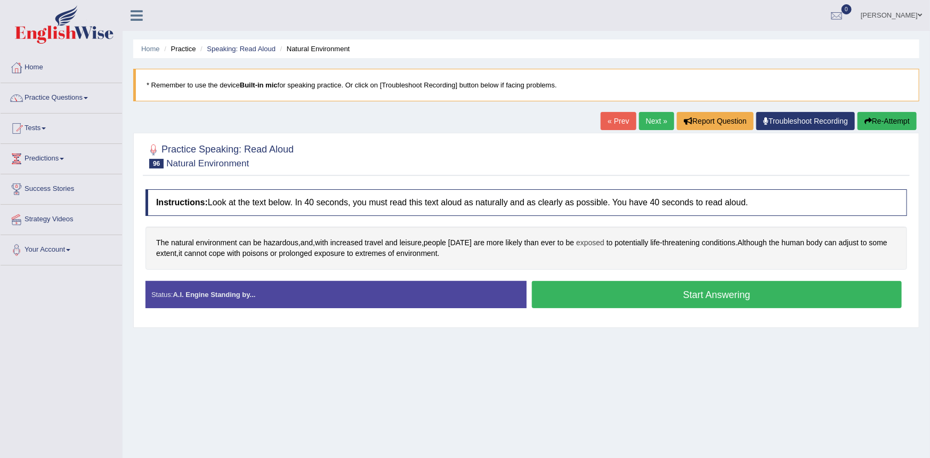
click at [579, 243] on span "exposed" at bounding box center [590, 242] width 28 height 11
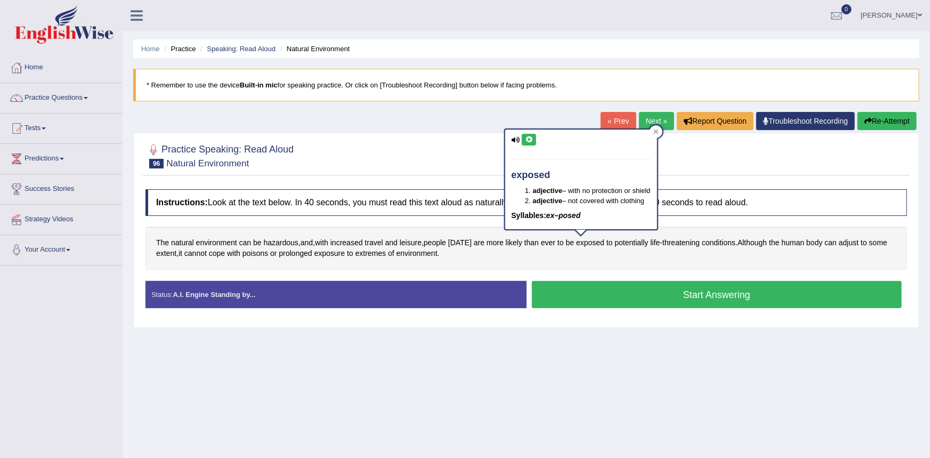
click at [536, 133] on div "exposed adjective – with no protection or shield adjective – not covered with c…" at bounding box center [581, 180] width 152 height 100
click at [529, 140] on icon at bounding box center [529, 139] width 8 height 6
click at [476, 166] on div at bounding box center [527, 155] width 762 height 33
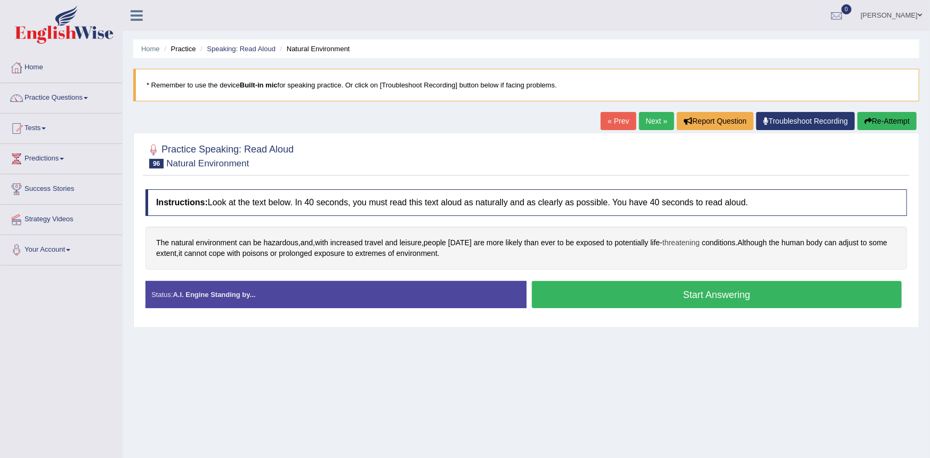
click at [665, 241] on span "threatening" at bounding box center [681, 242] width 37 height 11
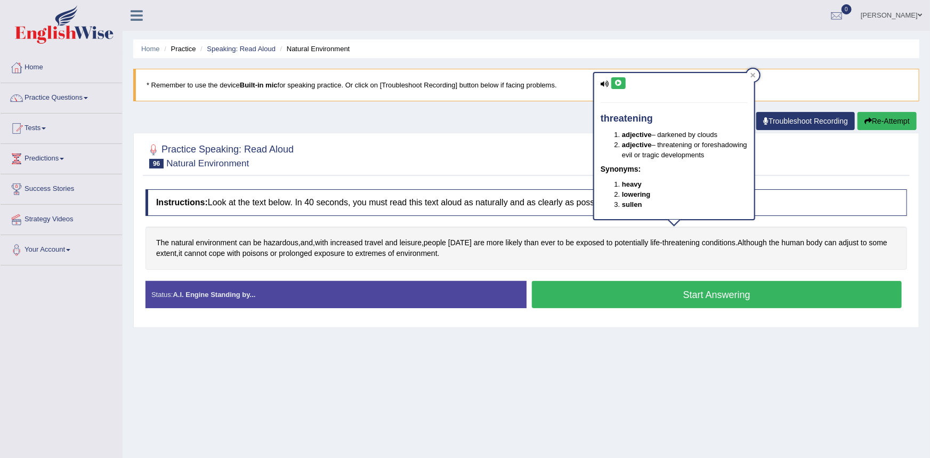
click at [618, 83] on icon at bounding box center [619, 83] width 8 height 6
click at [550, 141] on div at bounding box center [527, 155] width 762 height 33
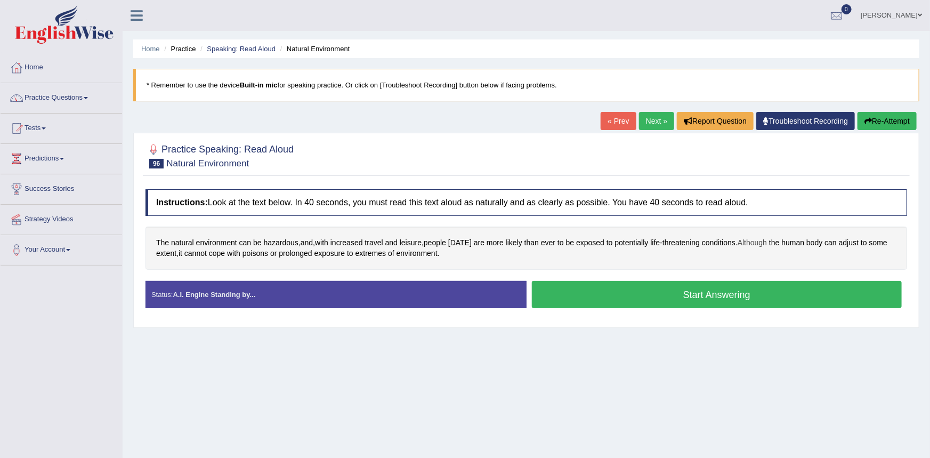
click at [748, 243] on span "Although" at bounding box center [752, 242] width 29 height 11
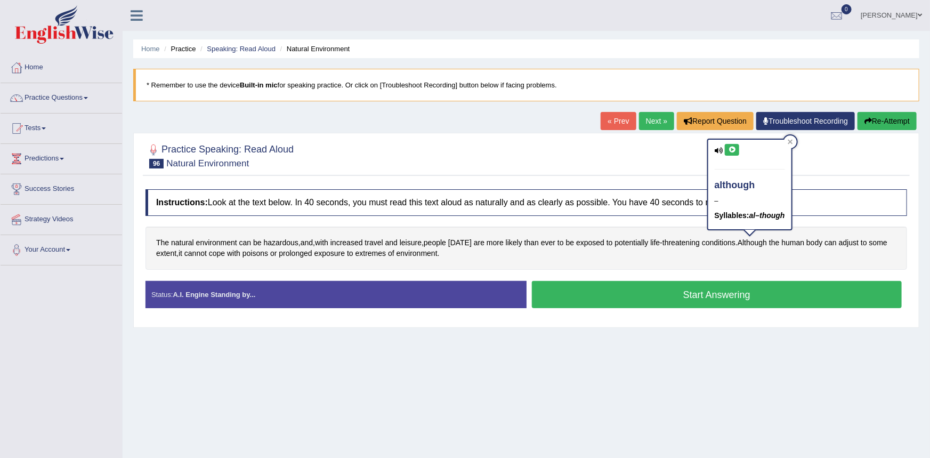
click at [732, 149] on icon at bounding box center [732, 150] width 8 height 6
click at [687, 170] on div at bounding box center [527, 155] width 762 height 33
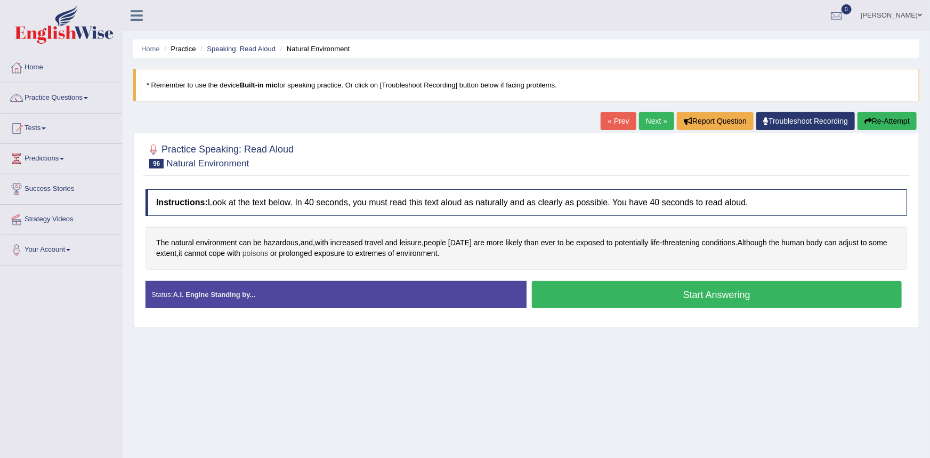
click at [259, 254] on span "poisons" at bounding box center [256, 253] width 26 height 11
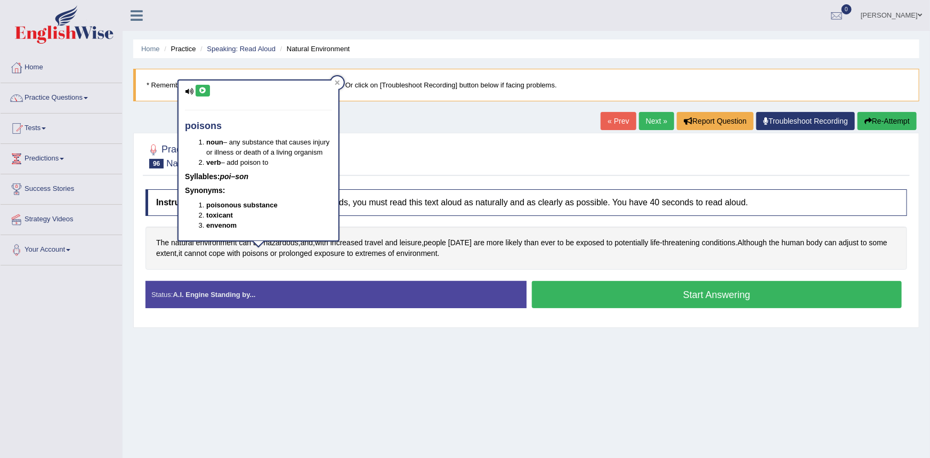
click at [201, 92] on icon at bounding box center [203, 90] width 8 height 6
click at [206, 90] on icon at bounding box center [203, 90] width 8 height 6
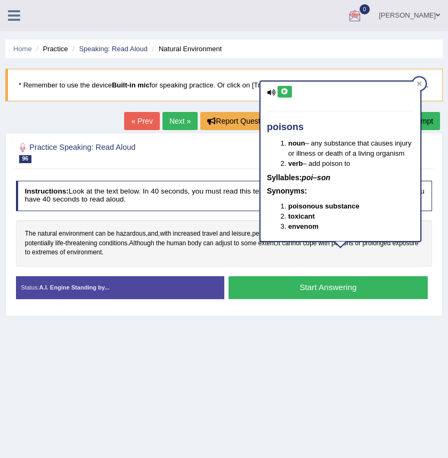
click at [291, 91] on button at bounding box center [285, 92] width 14 height 12
click at [281, 93] on icon at bounding box center [285, 91] width 8 height 6
